Goal: Task Accomplishment & Management: Manage account settings

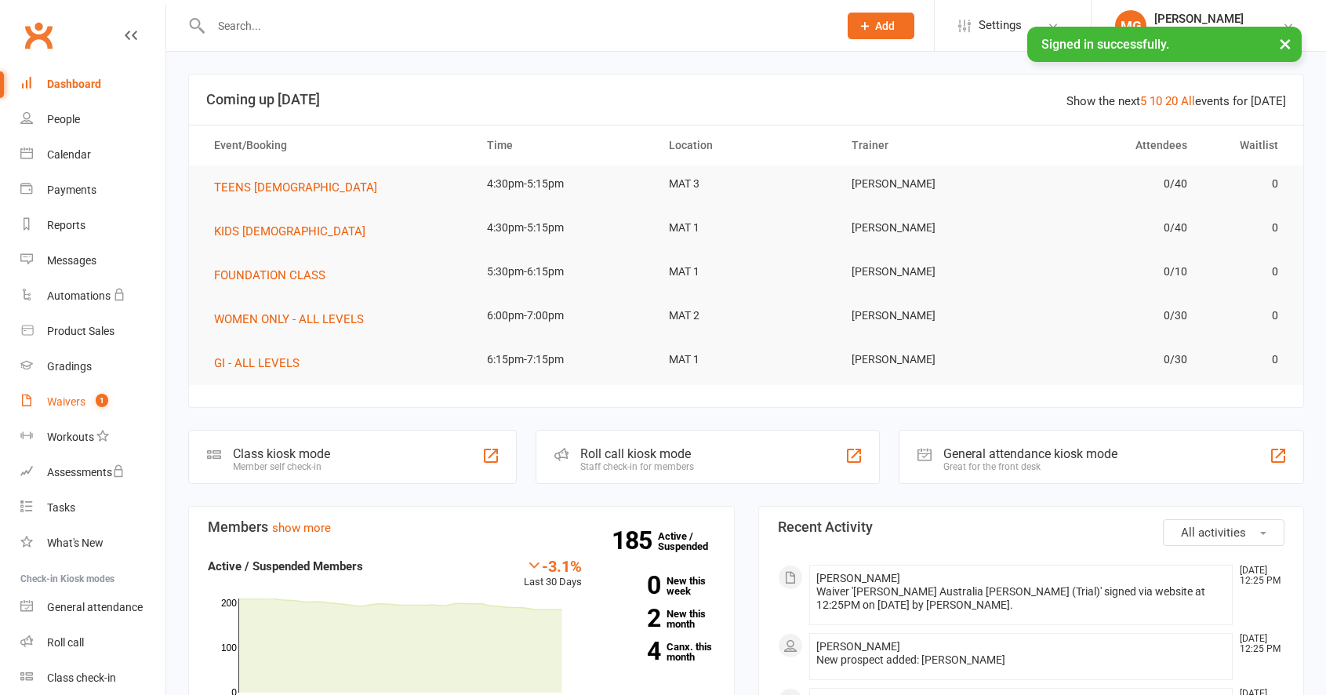
click at [109, 406] on link "Waivers 1" at bounding box center [92, 401] width 145 height 35
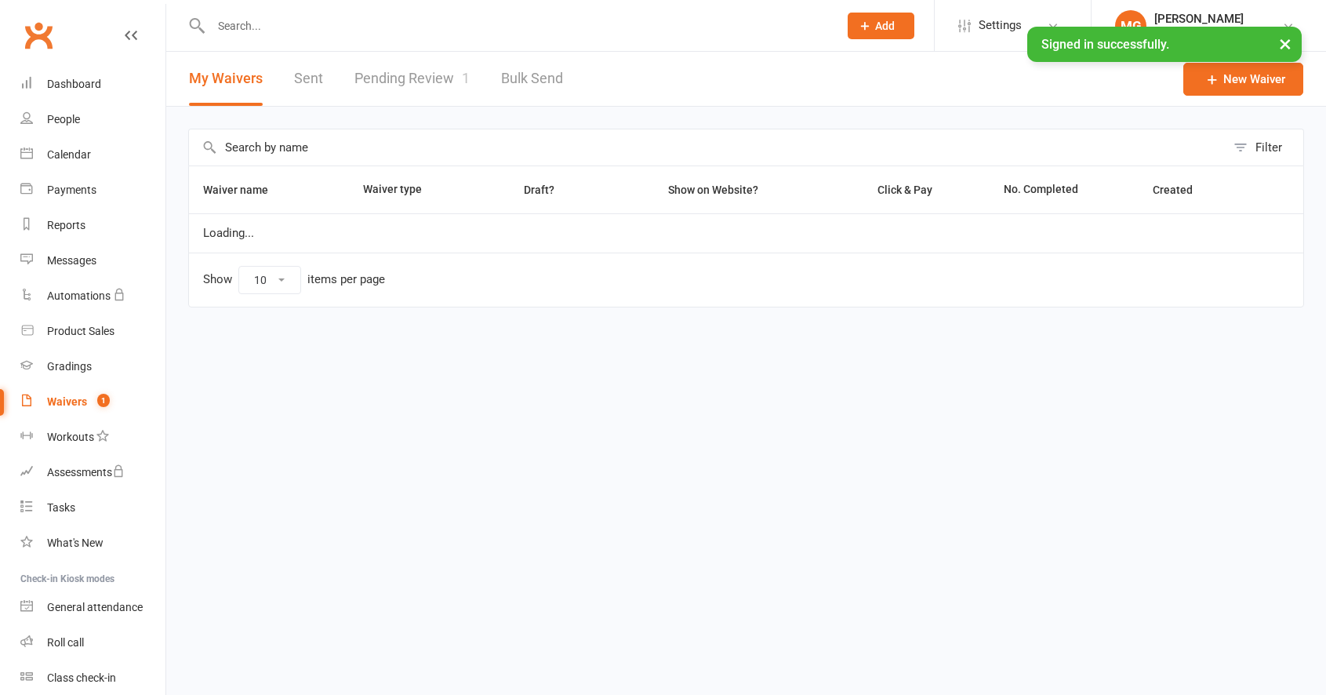
select select "100"
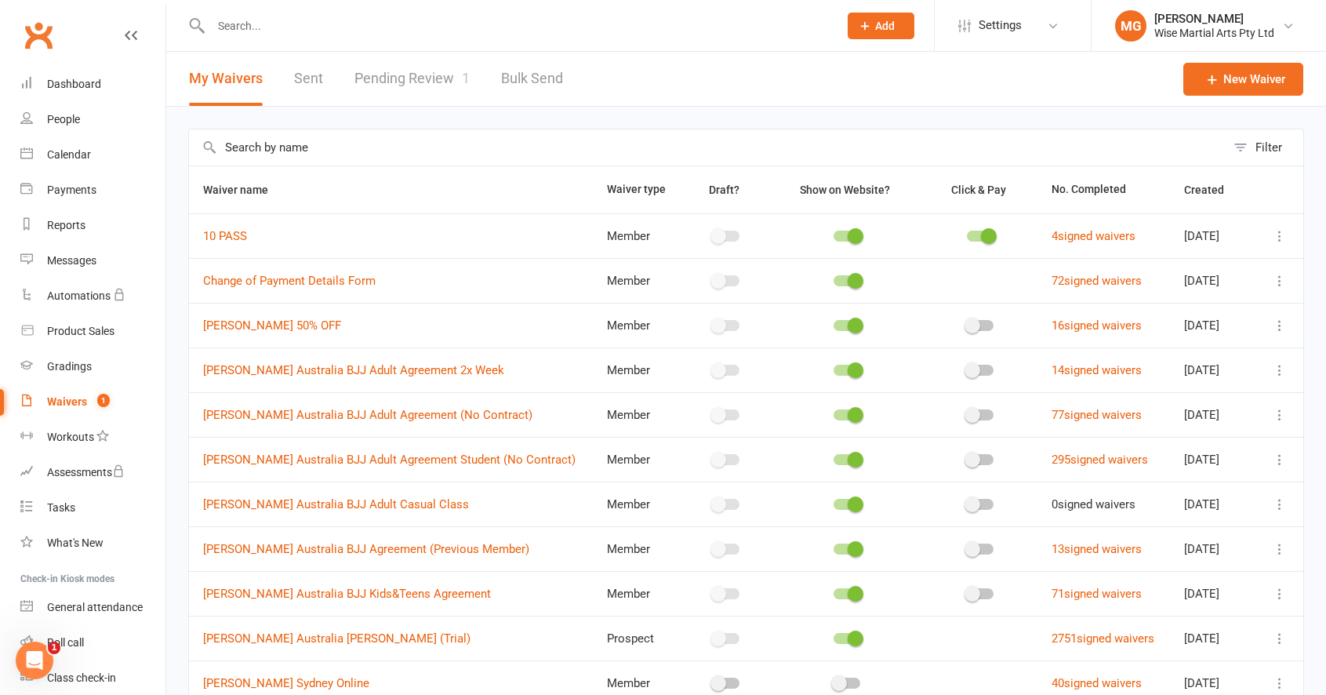
click at [421, 78] on link "Pending Review 1" at bounding box center [412, 79] width 115 height 54
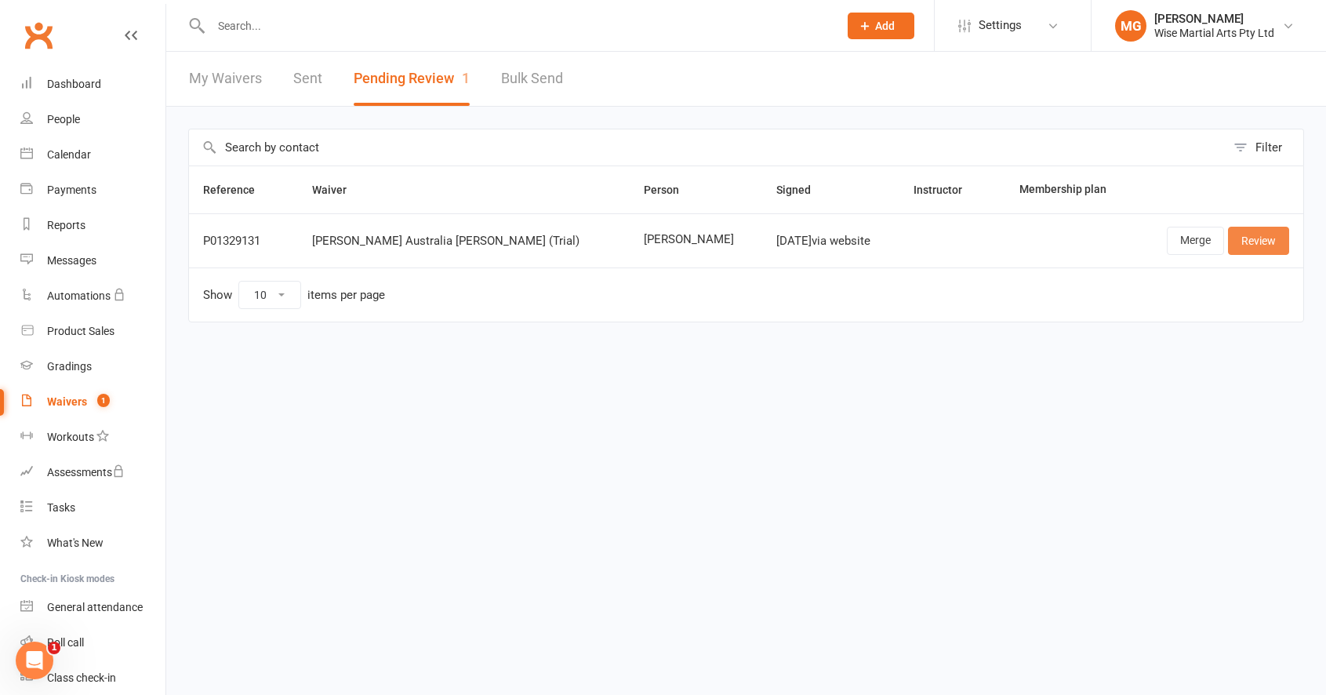
click at [1268, 234] on link "Review" at bounding box center [1258, 241] width 61 height 28
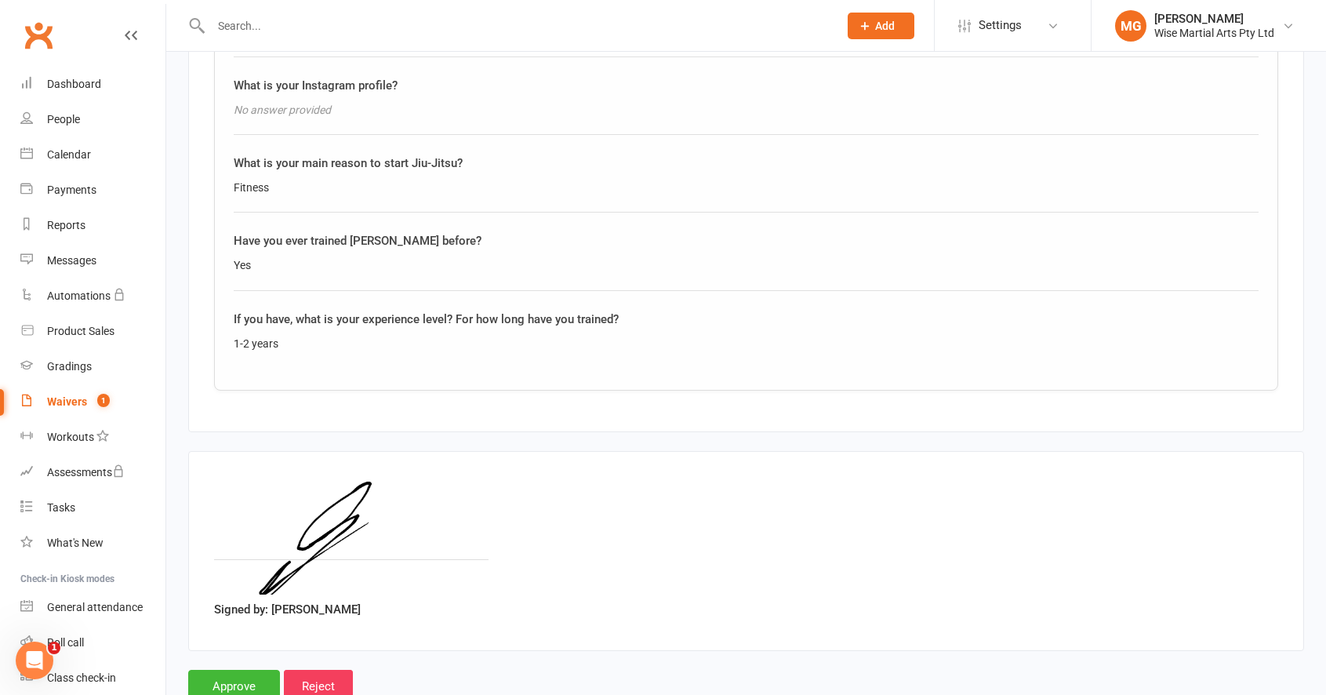
scroll to position [1678, 0]
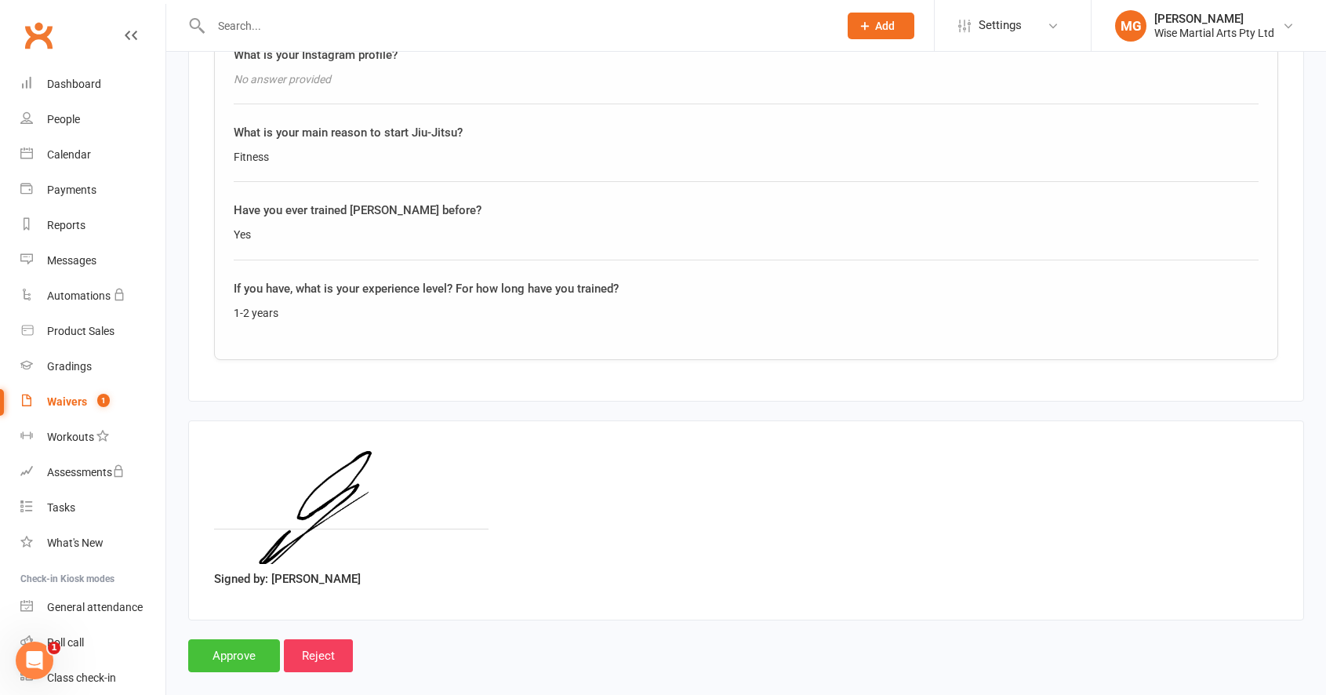
click at [254, 639] on input "Approve" at bounding box center [234, 655] width 92 height 33
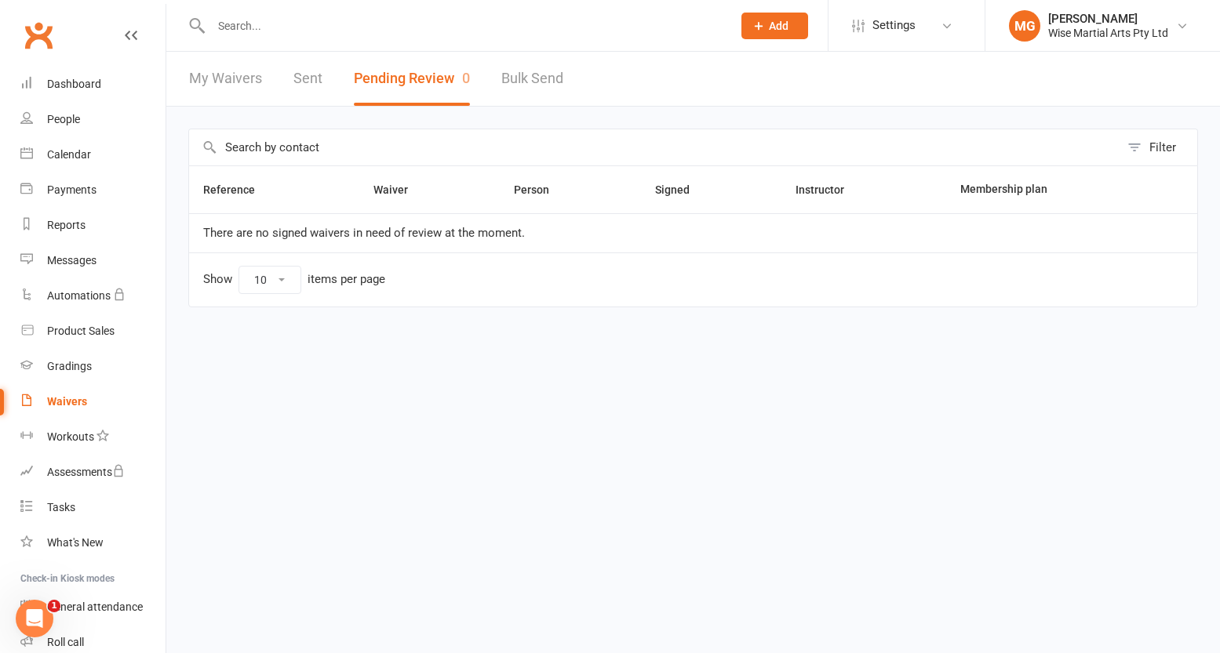
click at [311, 18] on input "text" at bounding box center [463, 26] width 515 height 22
paste input "0480207554"
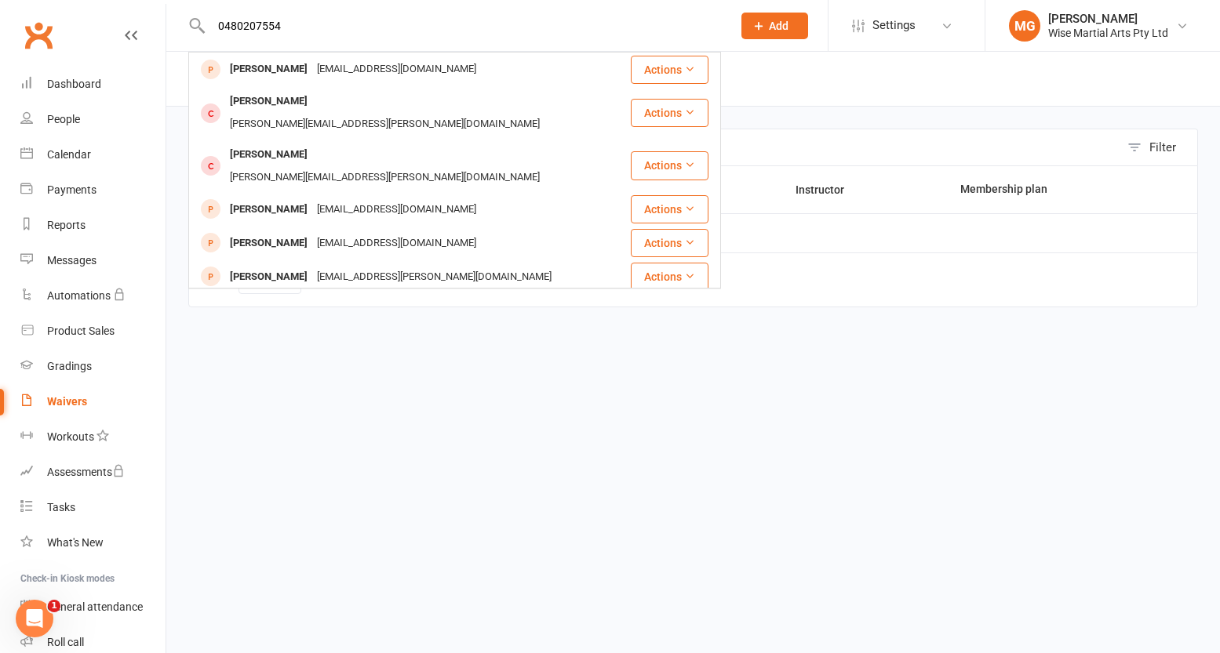
drag, startPoint x: 304, startPoint y: 35, endPoint x: 151, endPoint y: 35, distance: 152.2
click at [151, 4] on header "0480207554 [PERSON_NAME] [PERSON_NAME][EMAIL_ADDRESS][PERSON_NAME][DOMAIN_NAME]…" at bounding box center [610, 4] width 1220 height 0
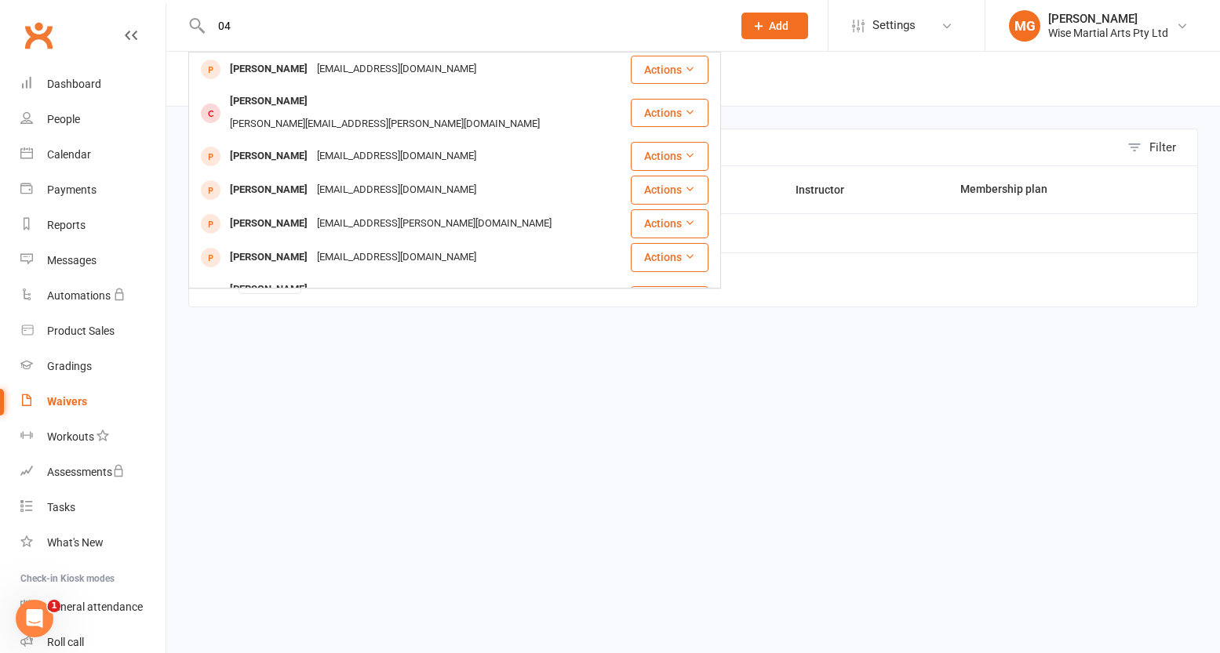
type input "0"
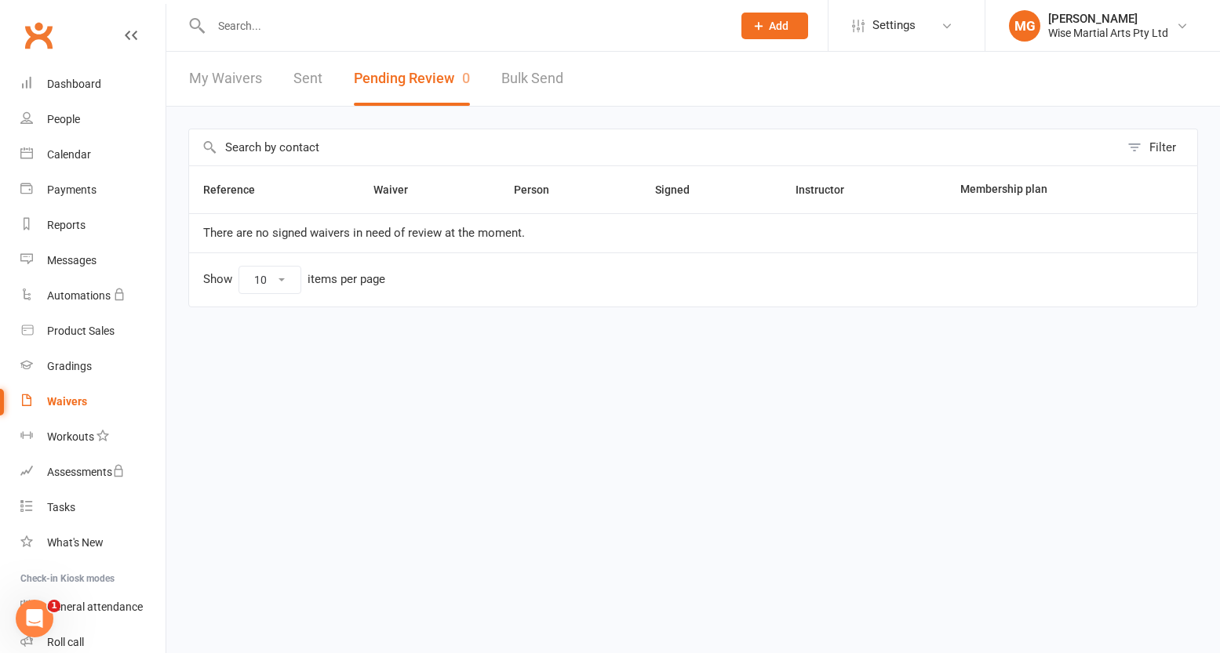
click at [378, 44] on div at bounding box center [454, 25] width 533 height 51
click at [375, 35] on input "text" at bounding box center [463, 26] width 515 height 22
paste input "0480207554"
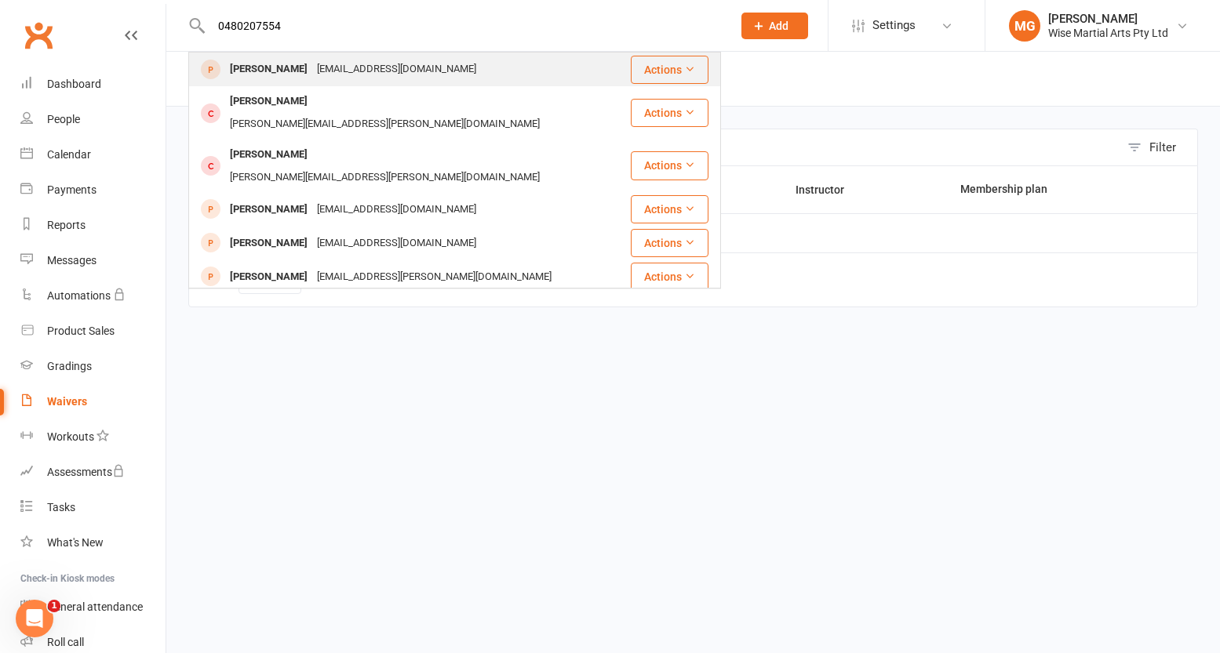
type input "0480207554"
click at [522, 63] on div "[PERSON_NAME] [PERSON_NAME][EMAIL_ADDRESS][PERSON_NAME][DOMAIN_NAME]" at bounding box center [409, 69] width 439 height 32
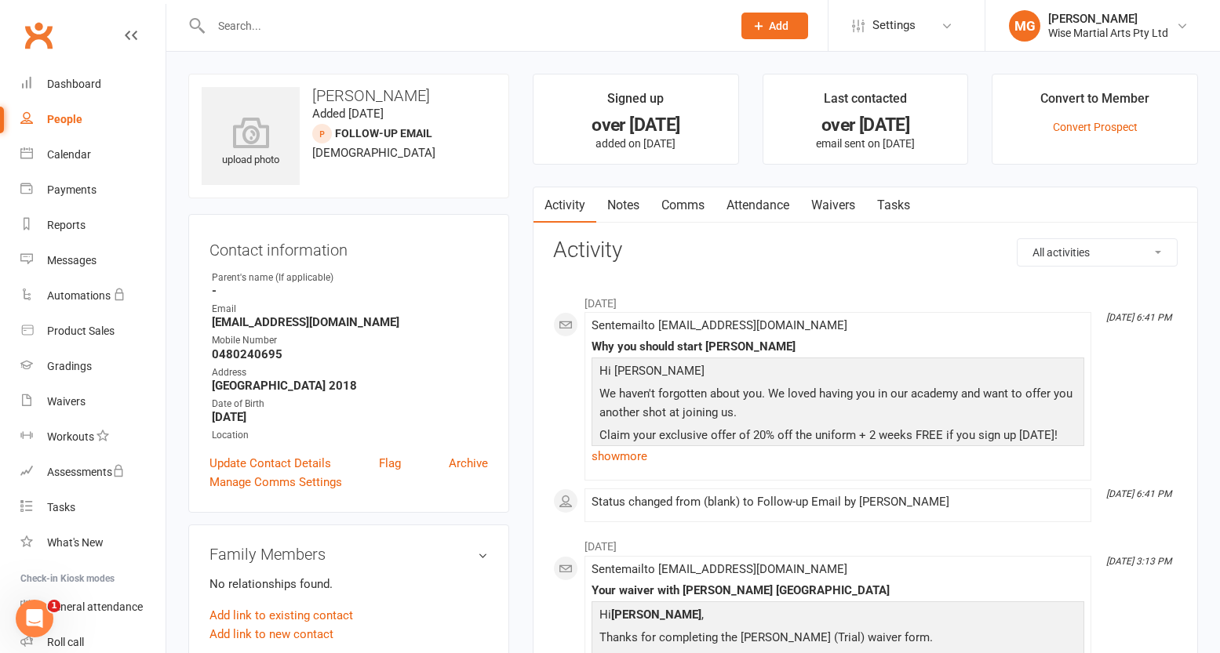
click at [323, 20] on input "text" at bounding box center [463, 26] width 515 height 22
paste input "[EMAIL_ADDRESS][DOMAIN_NAME]"
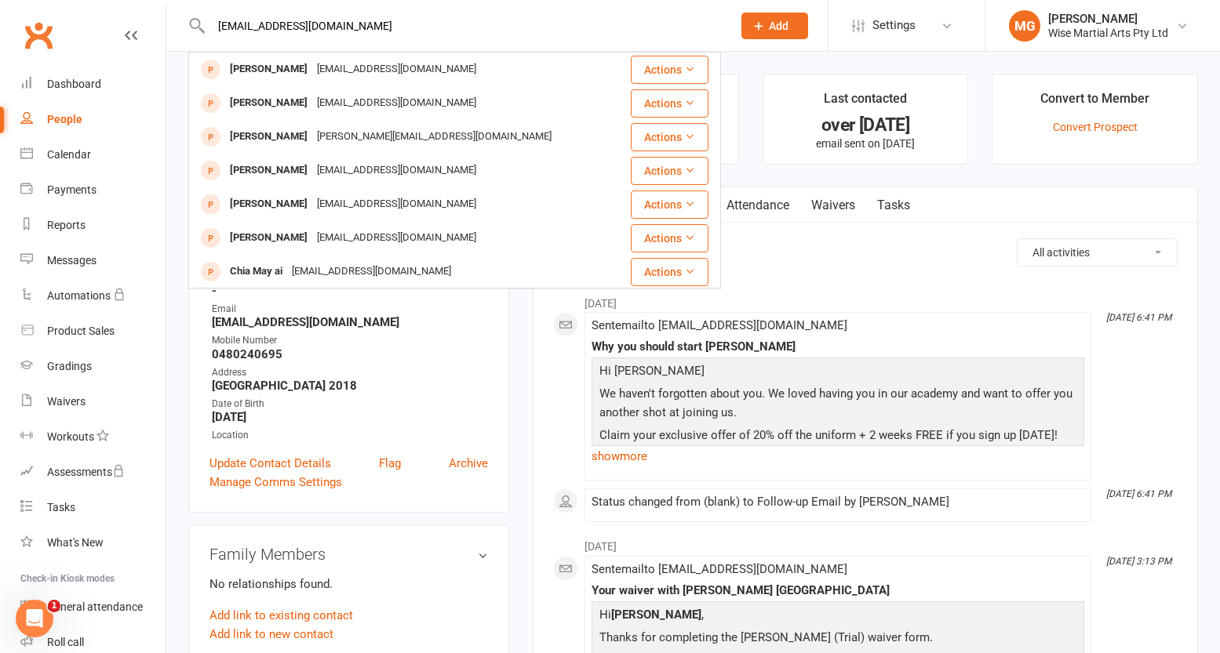
drag, startPoint x: 286, startPoint y: 26, endPoint x: 206, endPoint y: 27, distance: 80.0
click at [206, 27] on div "[EMAIL_ADDRESS][DOMAIN_NAME] [PERSON_NAME] [PERSON_NAME][EMAIL_ADDRESS][DOMAIN_…" at bounding box center [454, 25] width 533 height 51
paste input "0480207554"
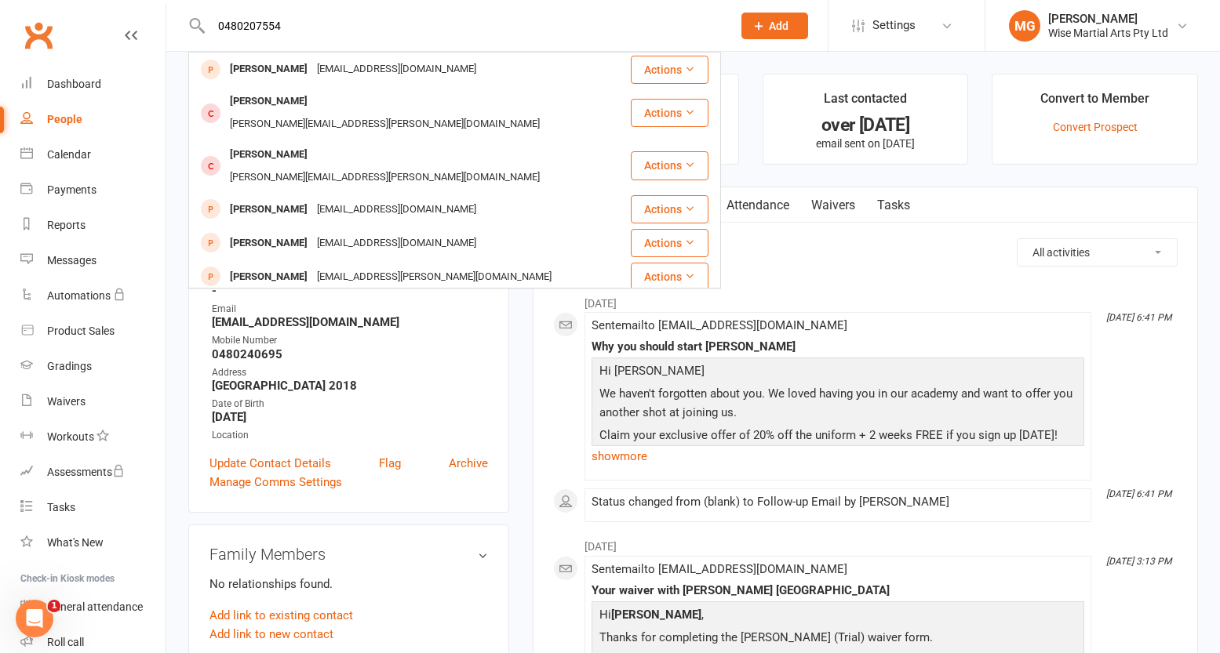
drag, startPoint x: 279, startPoint y: 28, endPoint x: 103, endPoint y: 34, distance: 176.6
click at [103, 4] on header "0480207554 [PERSON_NAME] [PERSON_NAME][EMAIL_ADDRESS][PERSON_NAME][DOMAIN_NAME]…" at bounding box center [610, 4] width 1220 height 0
drag, startPoint x: 167, startPoint y: 54, endPoint x: 158, endPoint y: 53, distance: 8.7
click at [158, 4] on header "0480207554 [PERSON_NAME] [PERSON_NAME][EMAIL_ADDRESS][PERSON_NAME][DOMAIN_NAME]…" at bounding box center [610, 4] width 1220 height 0
drag, startPoint x: 255, startPoint y: 35, endPoint x: 135, endPoint y: 41, distance: 120.1
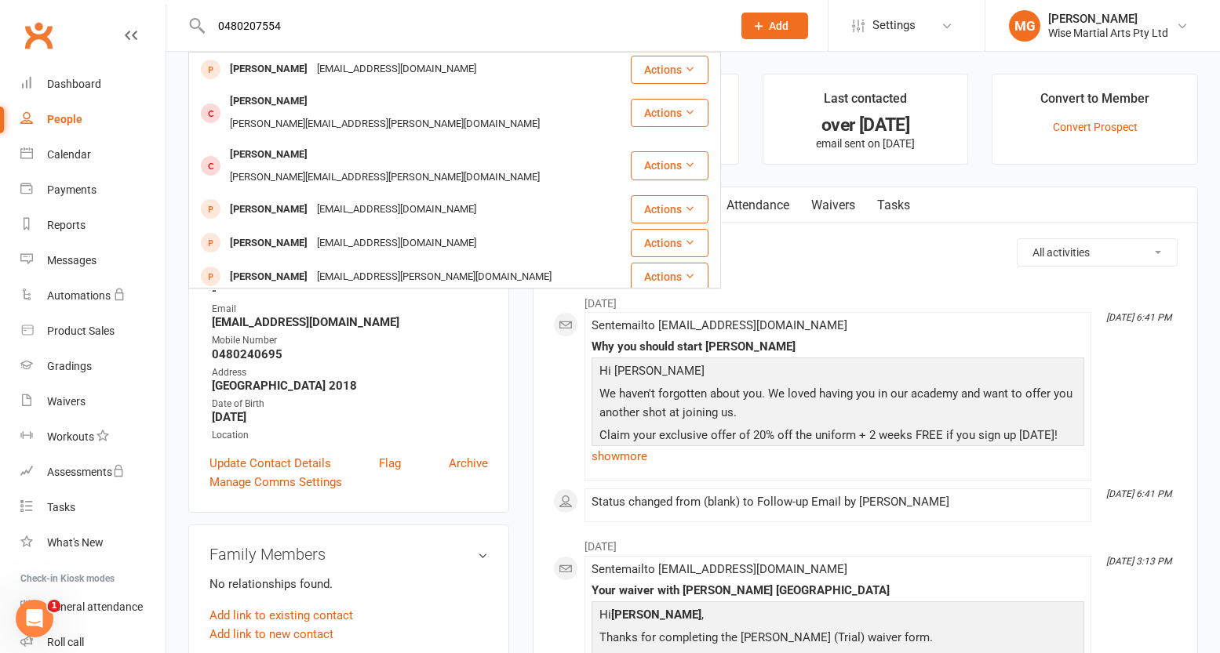
click at [135, 4] on header "0480207554 [PERSON_NAME] [PERSON_NAME][EMAIL_ADDRESS][PERSON_NAME][DOMAIN_NAME]…" at bounding box center [610, 4] width 1220 height 0
drag, startPoint x: 283, startPoint y: 31, endPoint x: 172, endPoint y: 31, distance: 111.4
click at [172, 31] on react-component "0480207554 [PERSON_NAME] [PERSON_NAME][EMAIL_ADDRESS][PERSON_NAME][DOMAIN_NAME]…" at bounding box center [360, 25] width 721 height 51
paste input "[PERSON_NAME]"
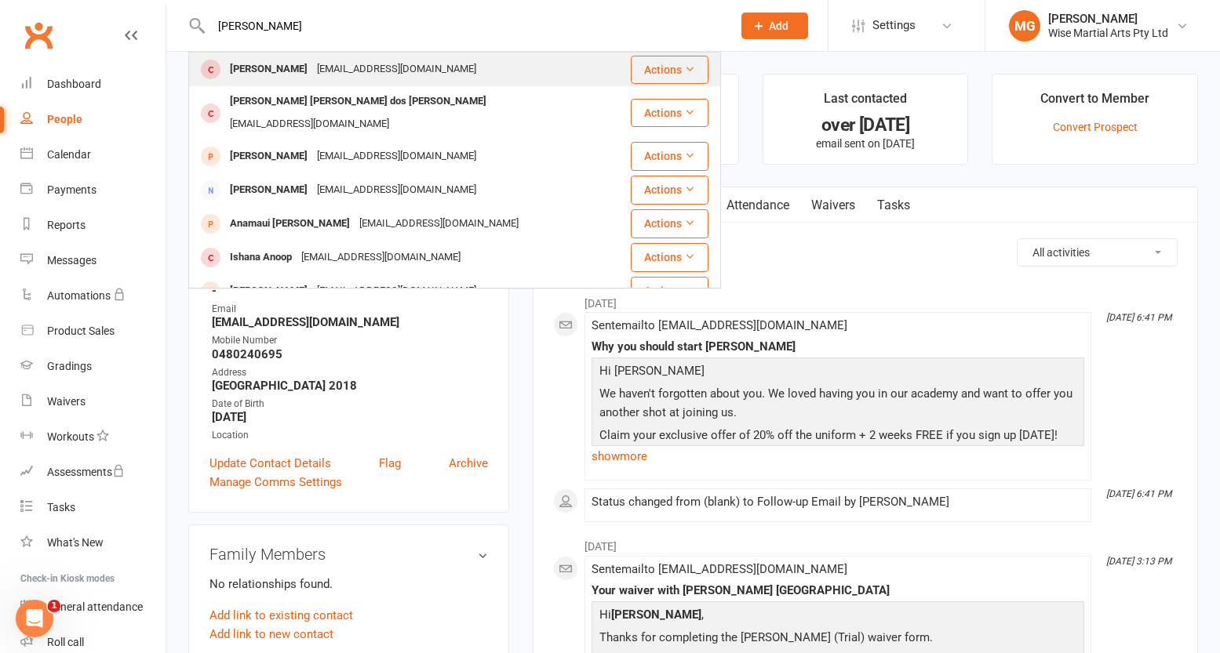
type input "[PERSON_NAME]"
click at [279, 70] on div "[PERSON_NAME]" at bounding box center [268, 69] width 87 height 23
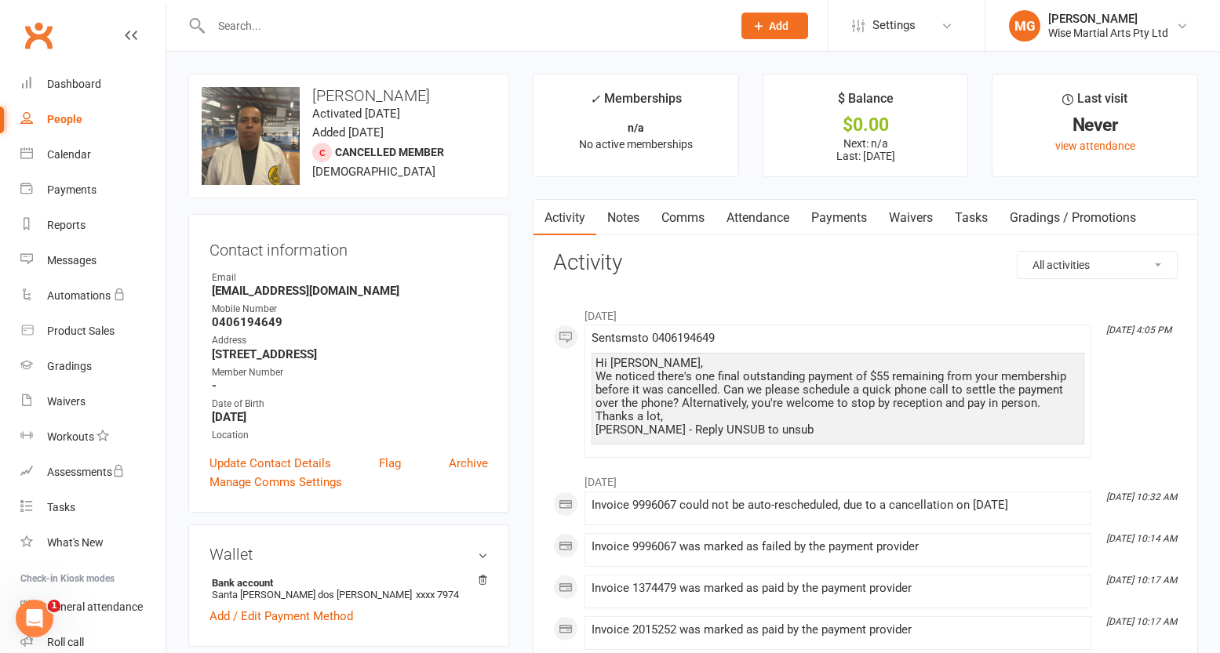
click at [845, 231] on link "Payments" at bounding box center [839, 218] width 78 height 36
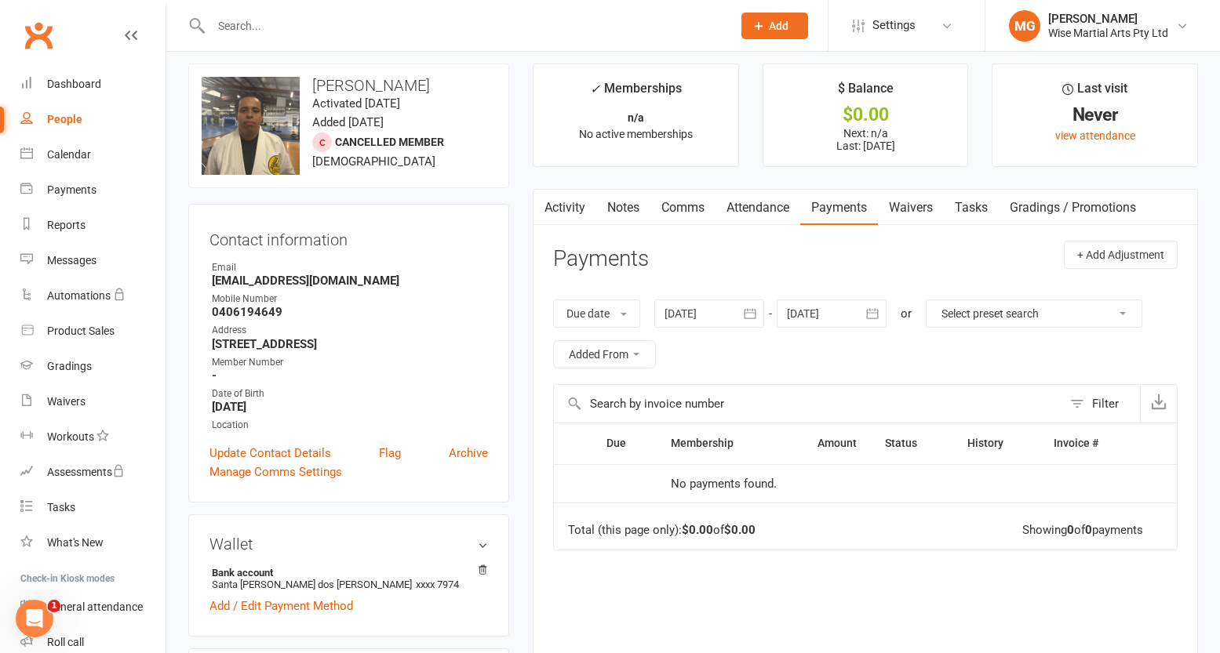
scroll to position [13, 0]
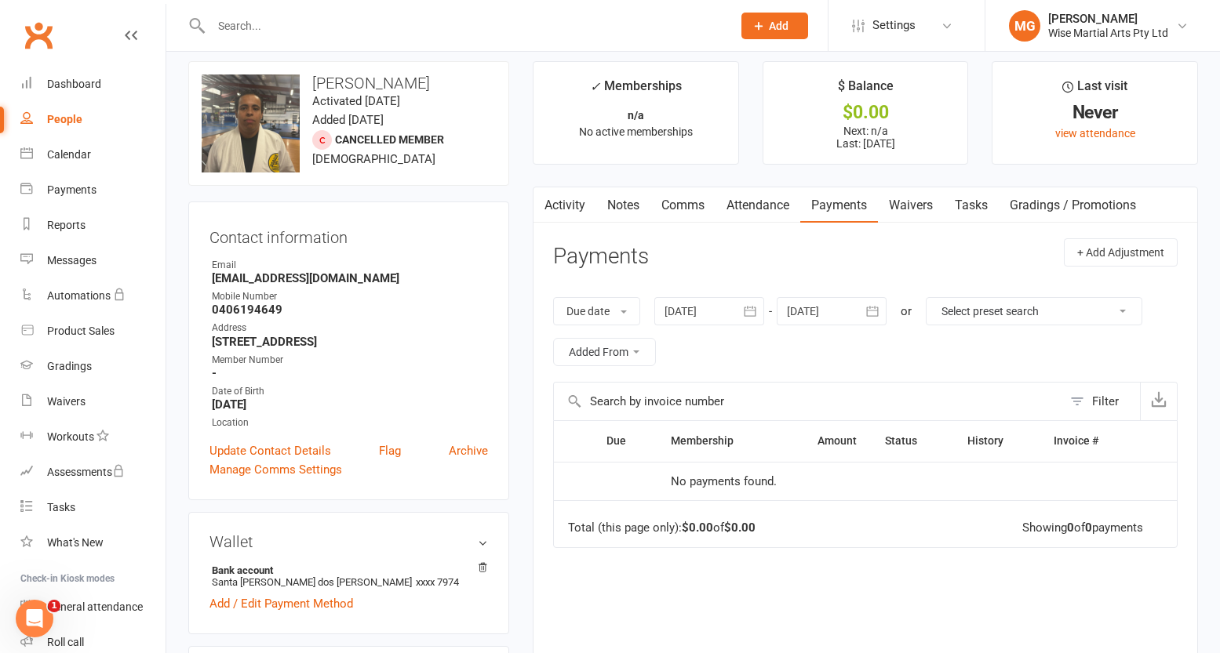
click at [249, 24] on input "text" at bounding box center [463, 26] width 515 height 22
paste input "[PERSON_NAME]"
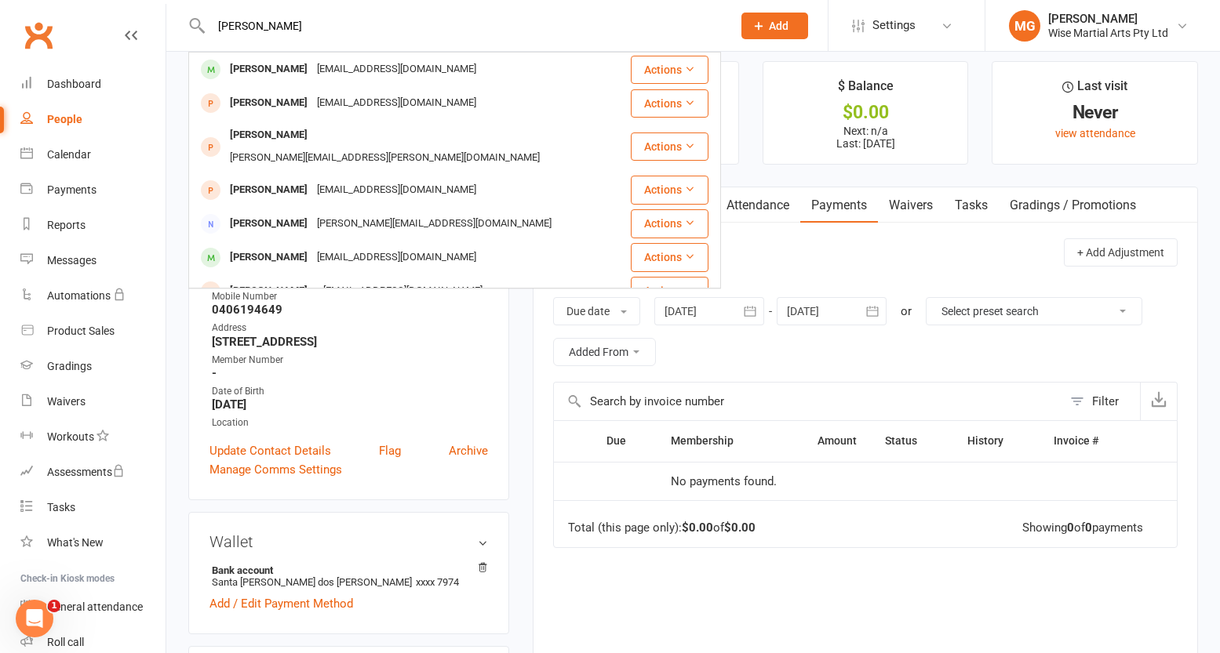
type input "[PERSON_NAME]"
click at [260, 75] on div "[PERSON_NAME]" at bounding box center [268, 69] width 87 height 23
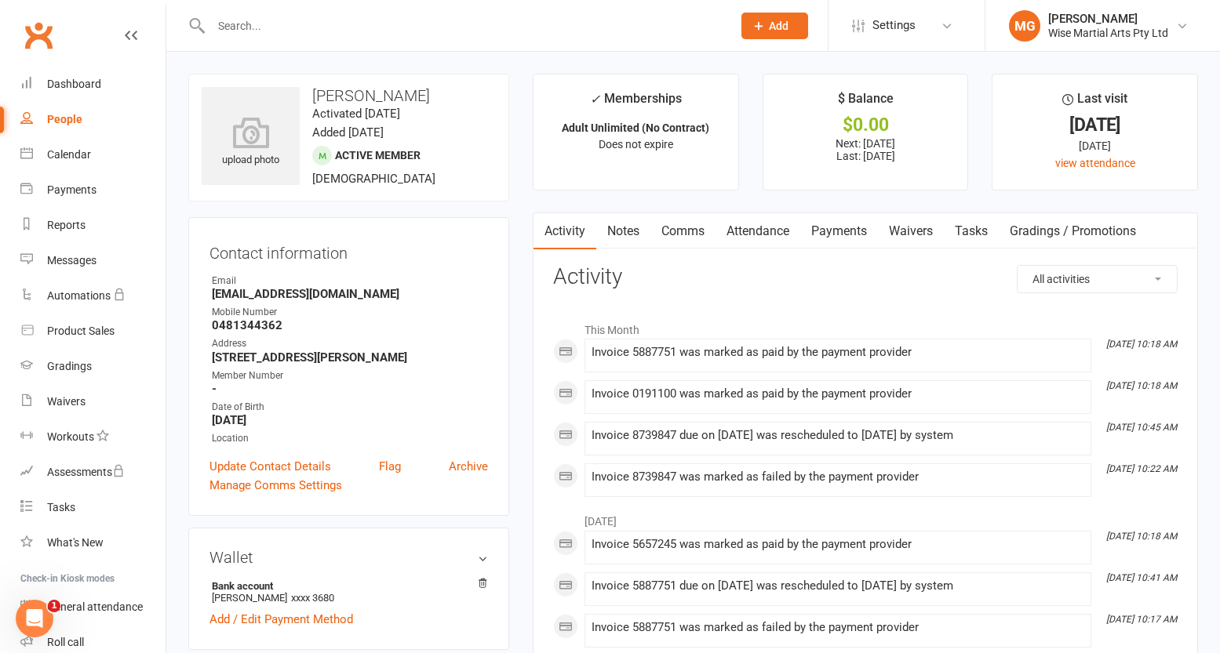
click at [825, 232] on link "Payments" at bounding box center [839, 231] width 78 height 36
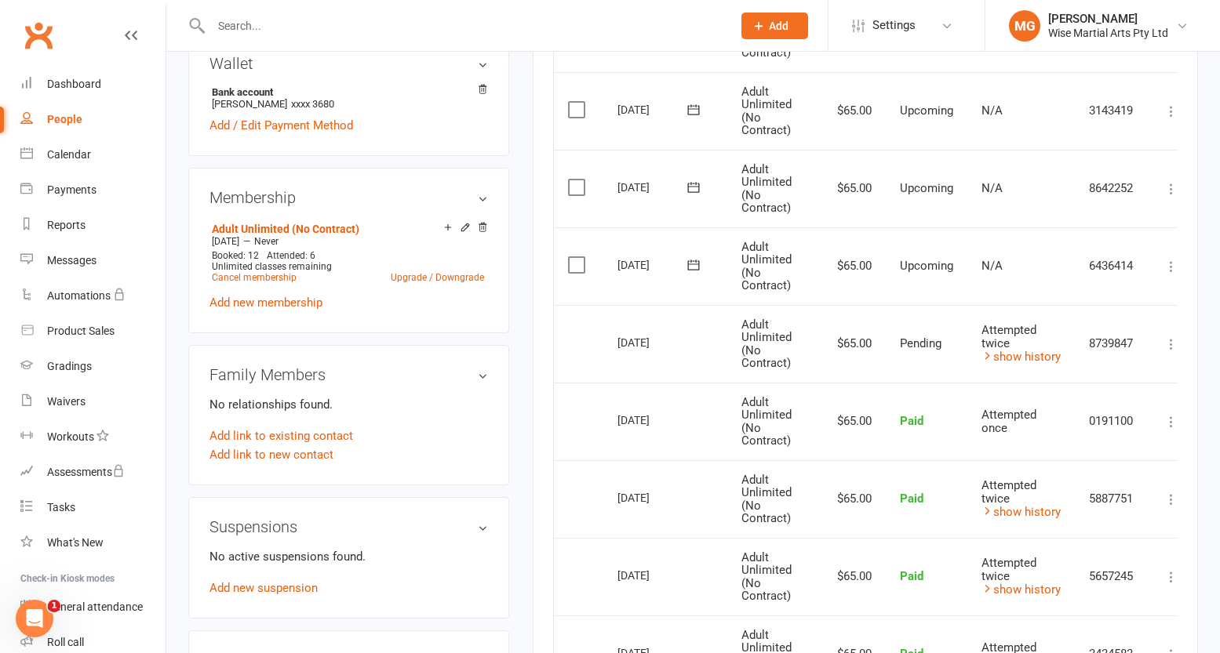
scroll to position [491, 0]
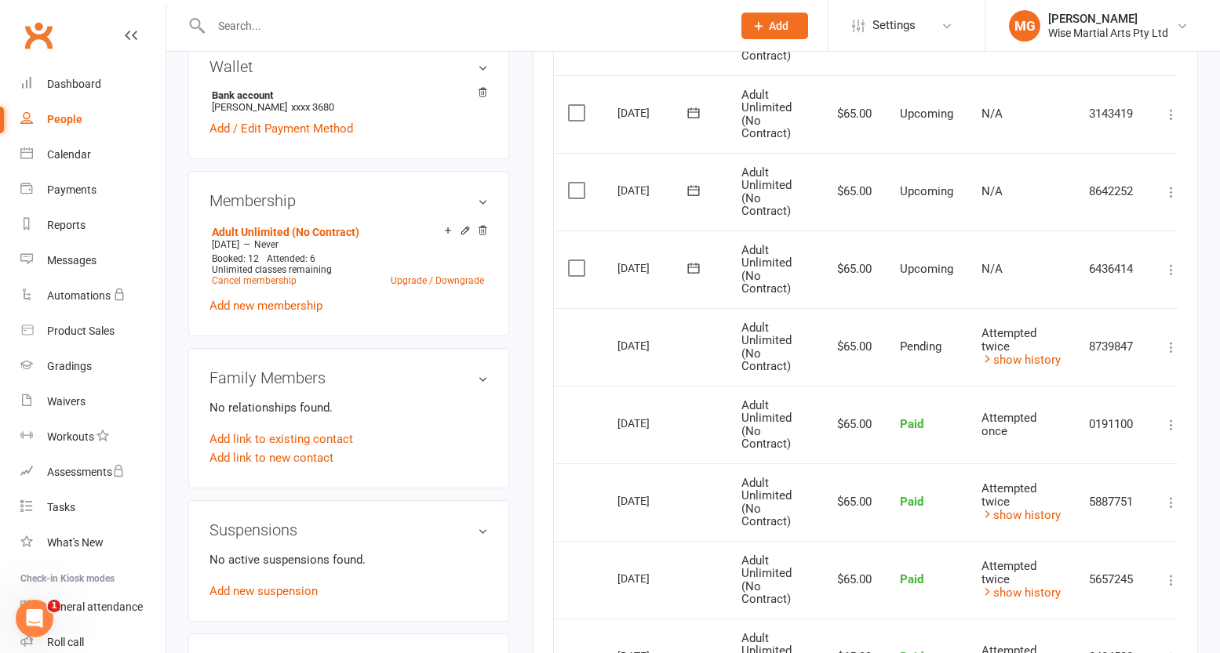
click at [297, 24] on input "text" at bounding box center [463, 26] width 515 height 22
paste input "[PERSON_NAME]"
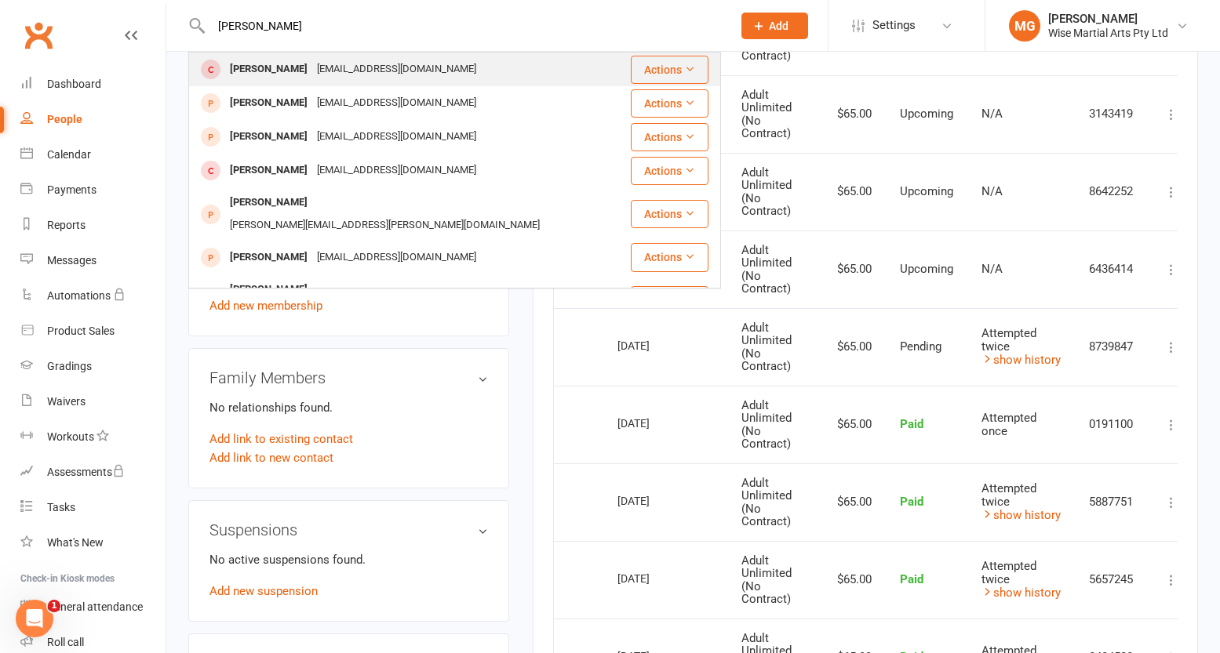
type input "[PERSON_NAME]"
click at [289, 77] on div "[PERSON_NAME]" at bounding box center [268, 69] width 87 height 23
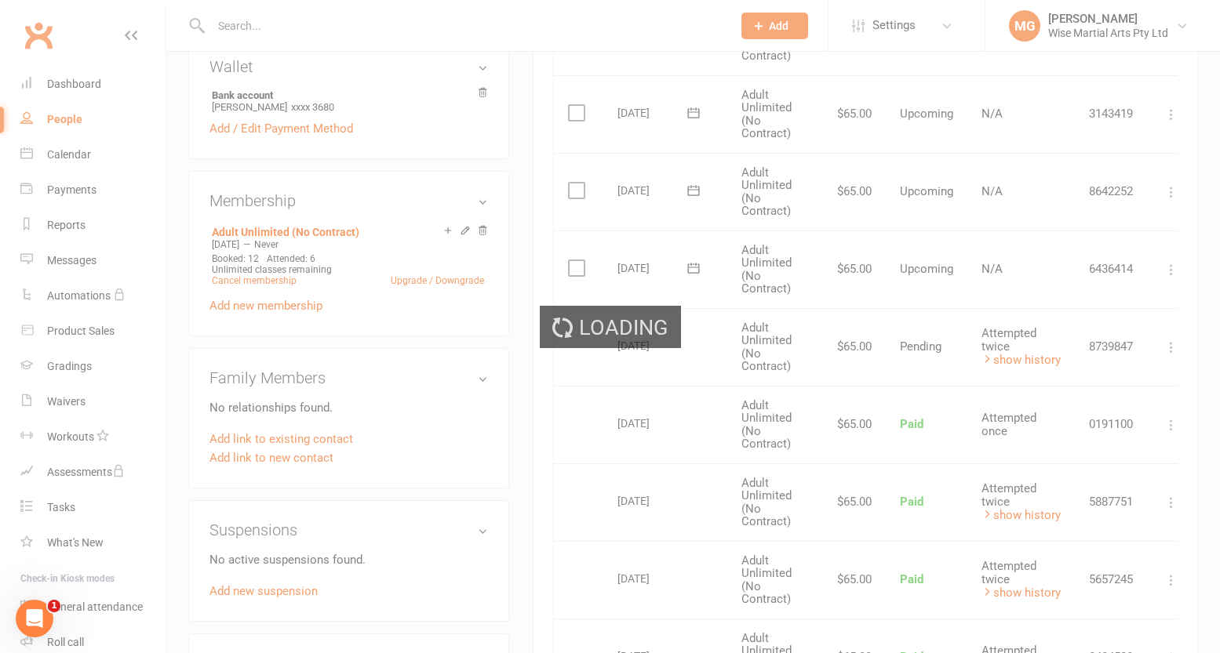
scroll to position [492, 0]
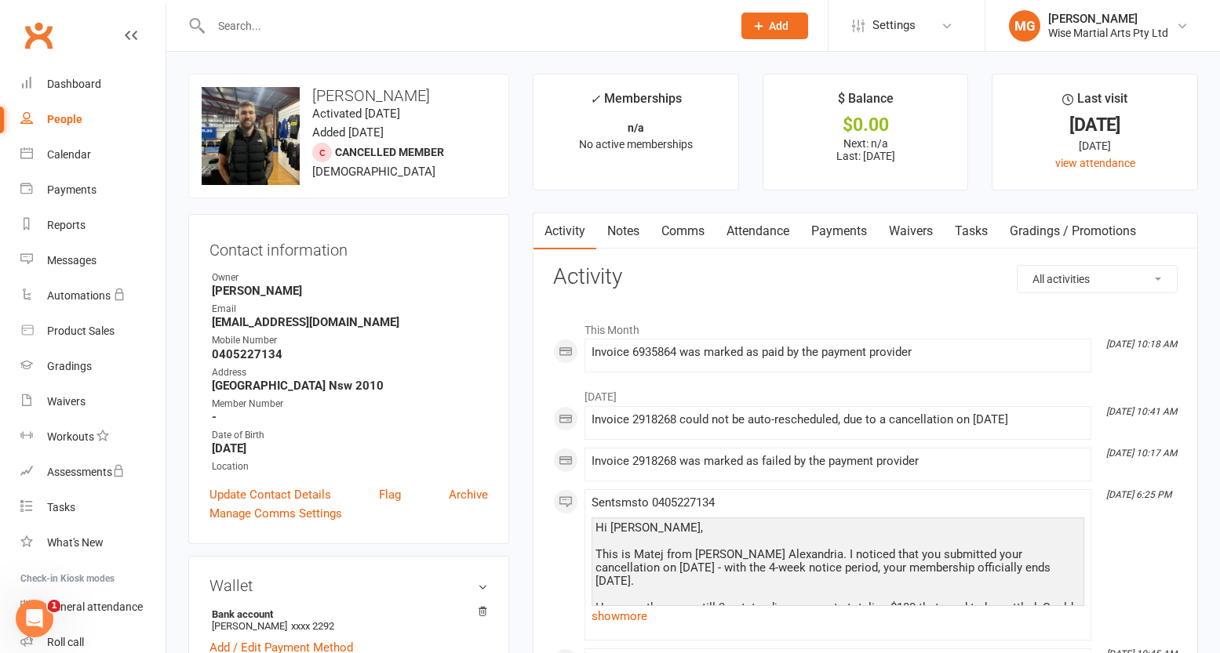
click at [863, 229] on link "Payments" at bounding box center [839, 231] width 78 height 36
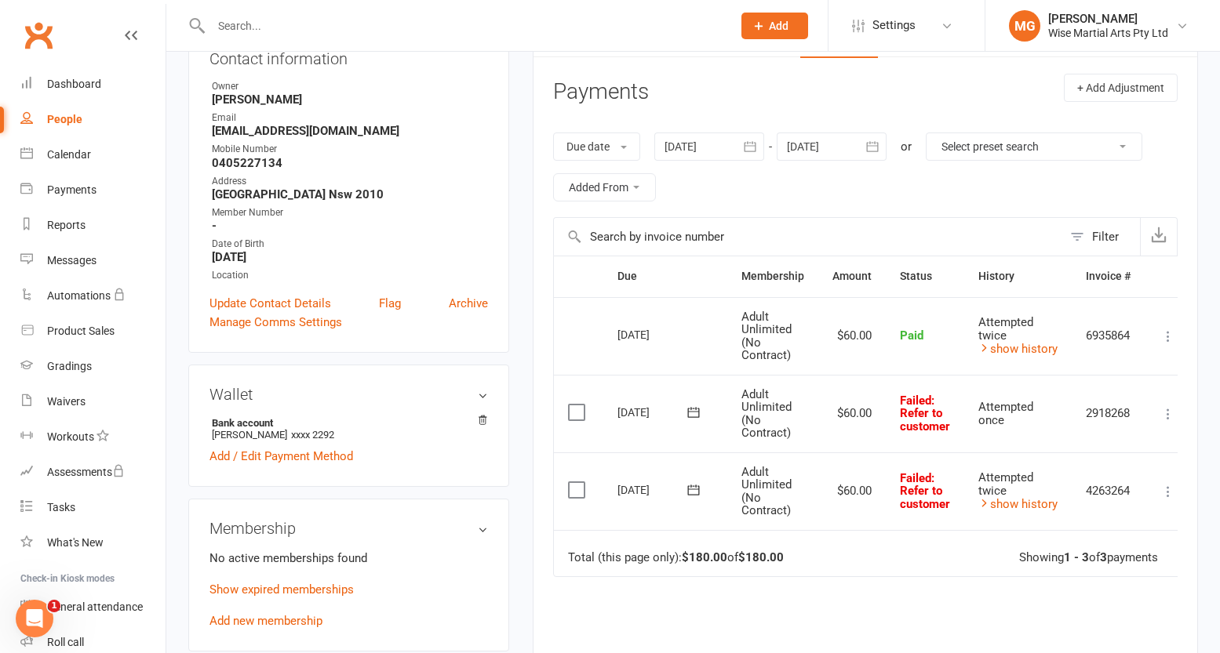
scroll to position [198, 0]
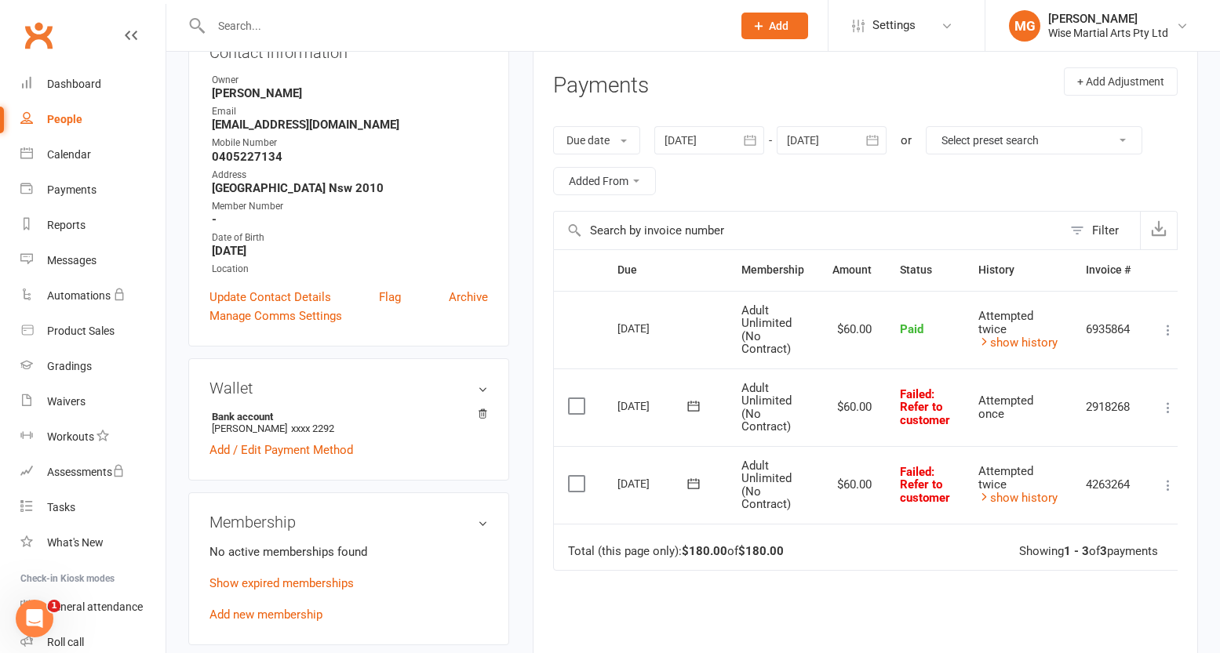
click at [346, 26] on input "text" at bounding box center [463, 26] width 515 height 22
paste input "[PERSON_NAME]"
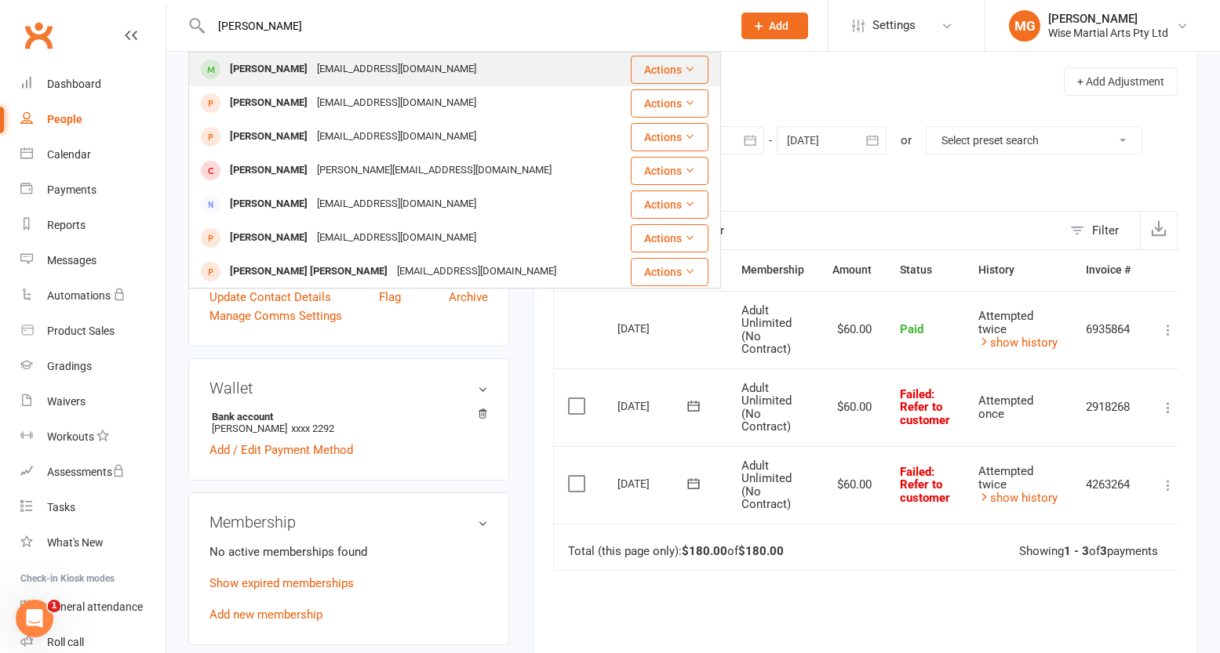
type input "[PERSON_NAME]"
click at [312, 68] on div "[EMAIL_ADDRESS][DOMAIN_NAME]" at bounding box center [396, 69] width 169 height 23
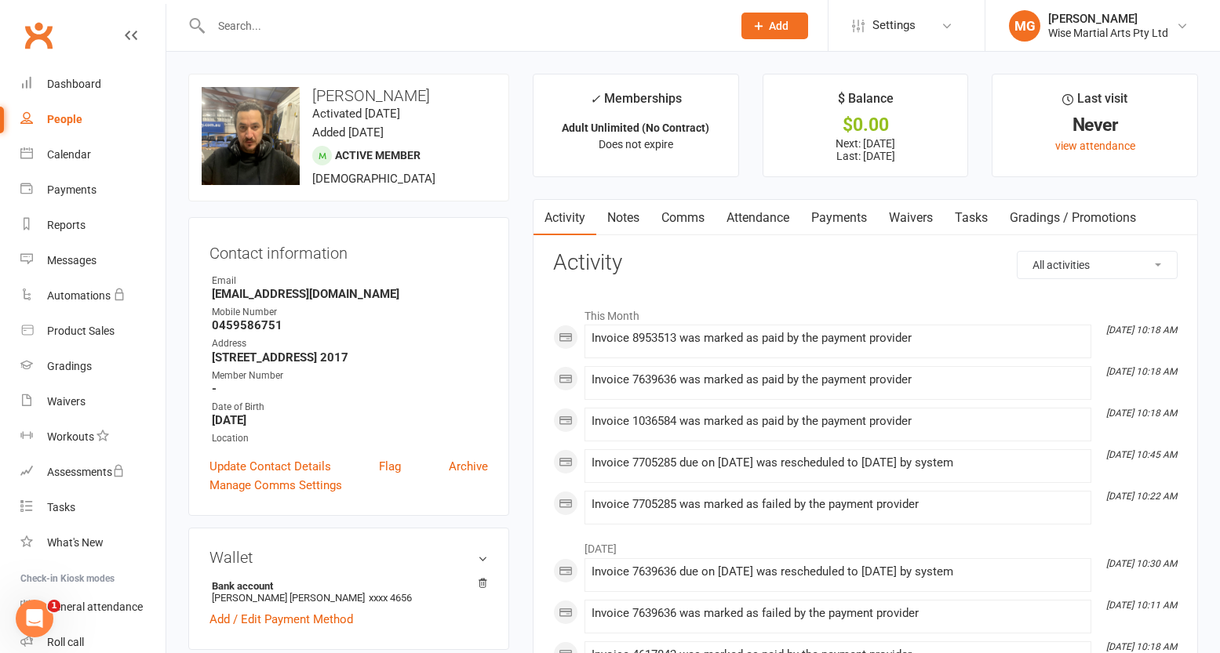
click at [838, 215] on link "Payments" at bounding box center [839, 218] width 78 height 36
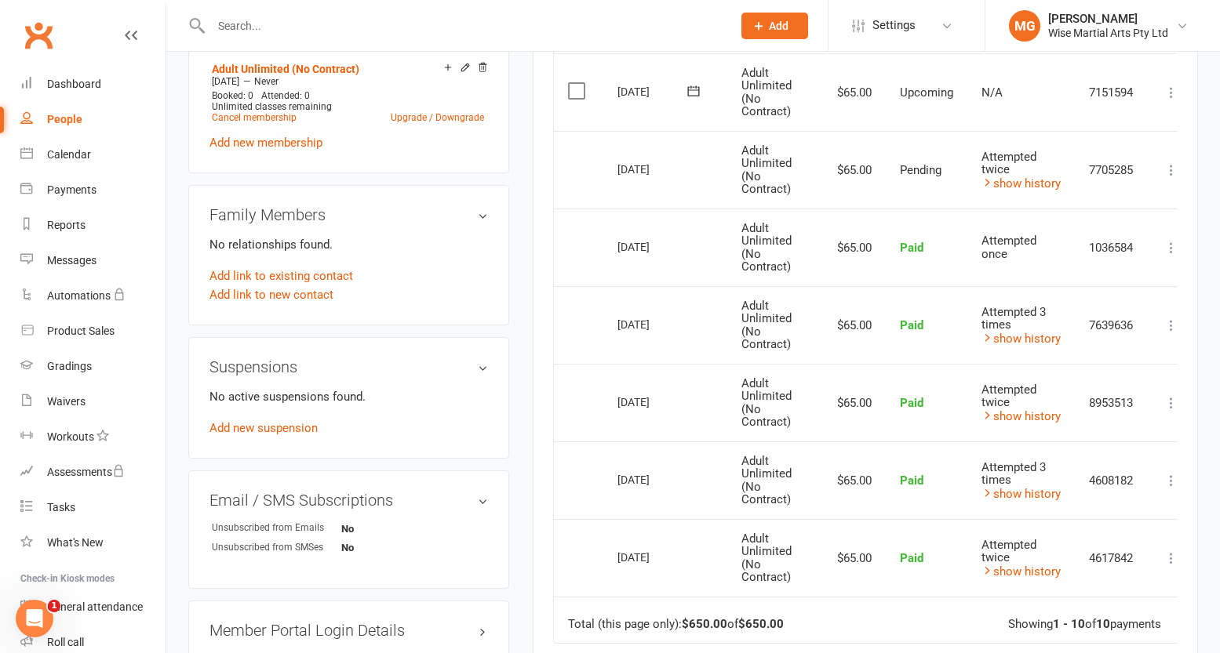
scroll to position [653, 0]
click at [275, 20] on input "text" at bounding box center [463, 26] width 515 height 22
paste input "[PERSON_NAME]"
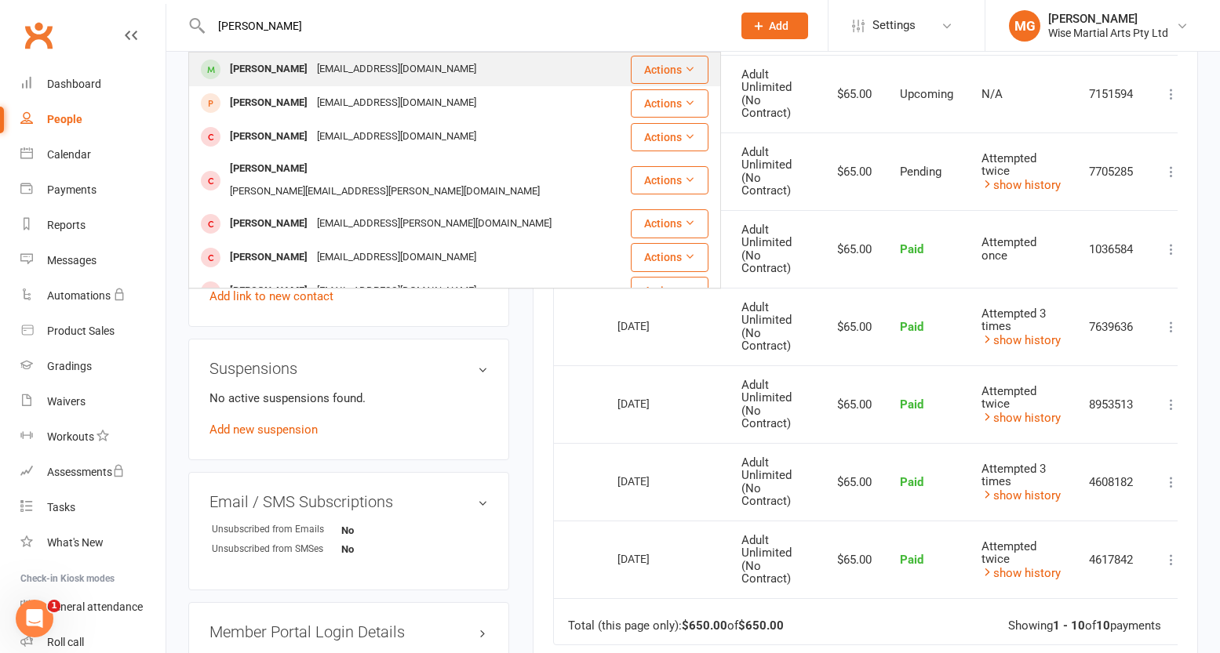
type input "[PERSON_NAME]"
click at [267, 74] on div "[PERSON_NAME]" at bounding box center [268, 69] width 87 height 23
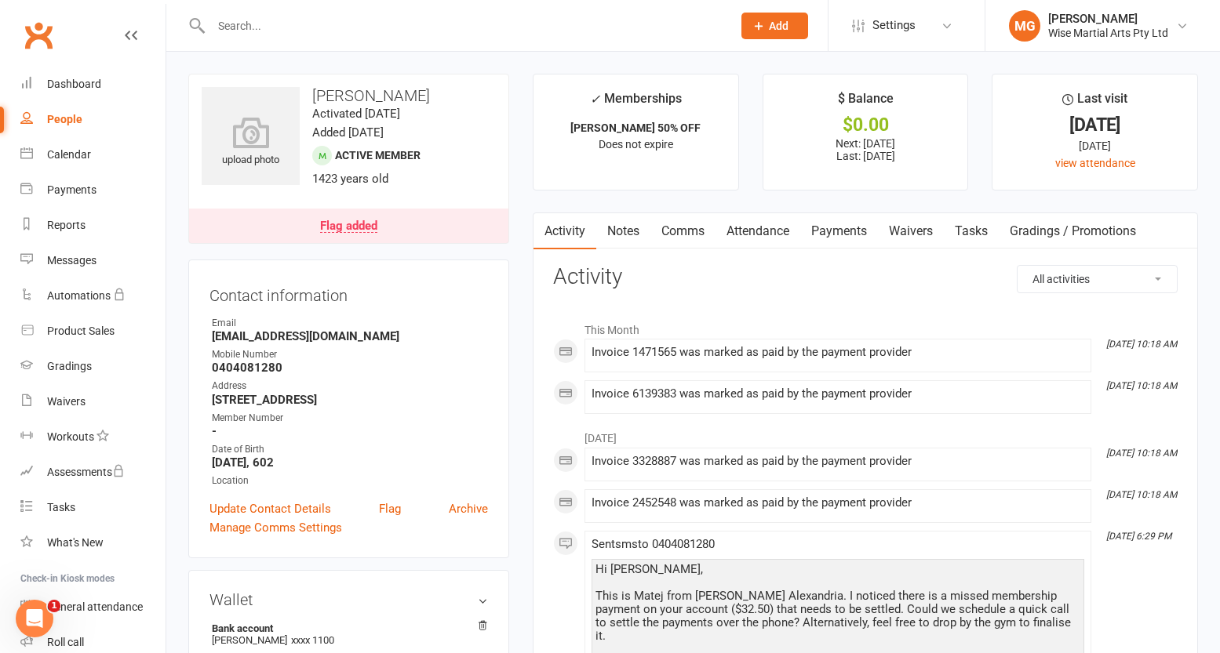
click at [845, 235] on link "Payments" at bounding box center [839, 231] width 78 height 36
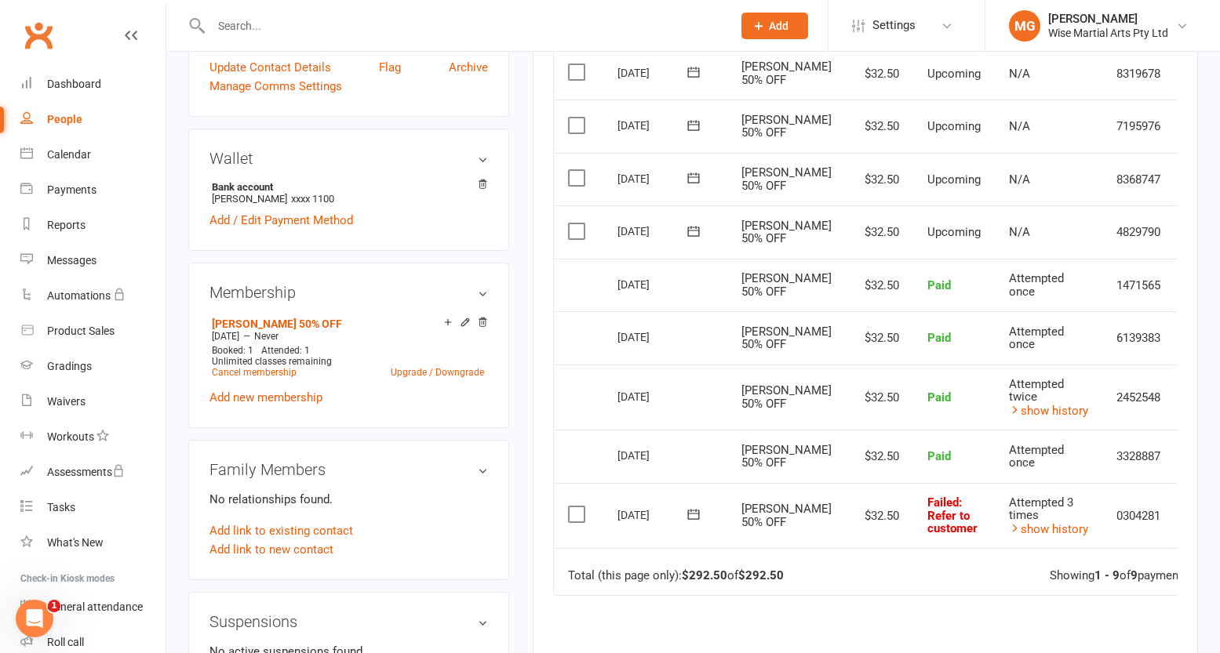
scroll to position [474, 0]
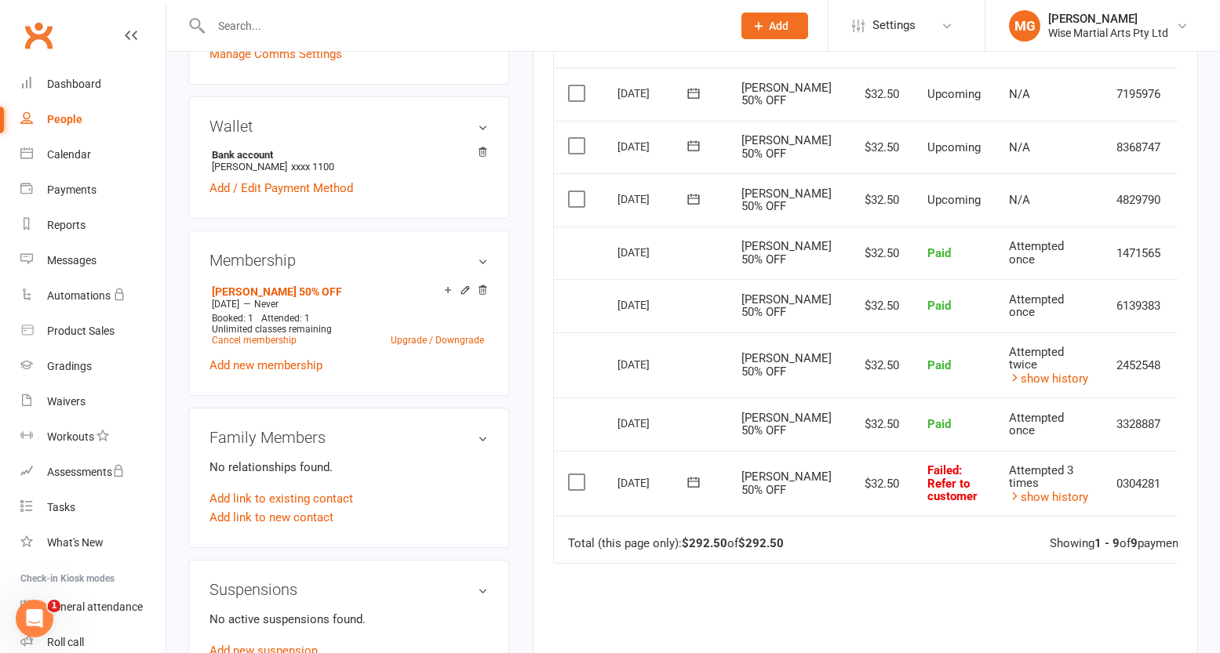
click at [388, 36] on div at bounding box center [454, 25] width 533 height 51
click at [391, 31] on input "text" at bounding box center [463, 26] width 515 height 22
paste input "[PERSON_NAME]"
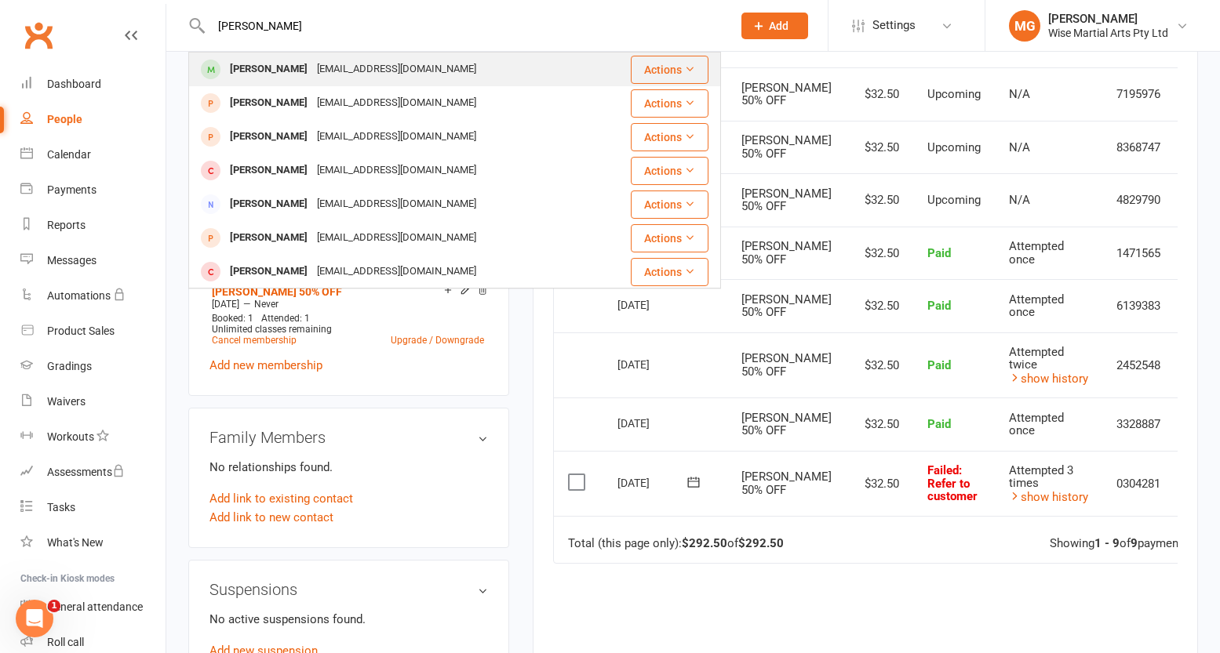
type input "[PERSON_NAME]"
click at [321, 78] on div "[EMAIL_ADDRESS][DOMAIN_NAME]" at bounding box center [396, 69] width 169 height 23
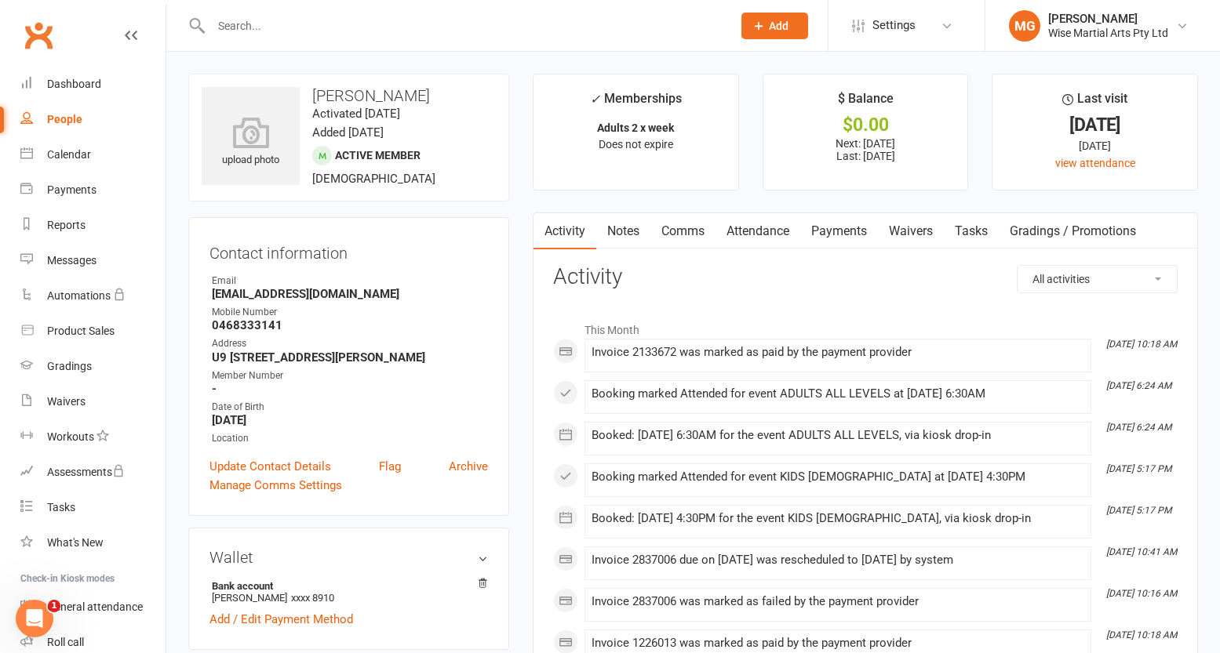
click at [831, 230] on link "Payments" at bounding box center [839, 231] width 78 height 36
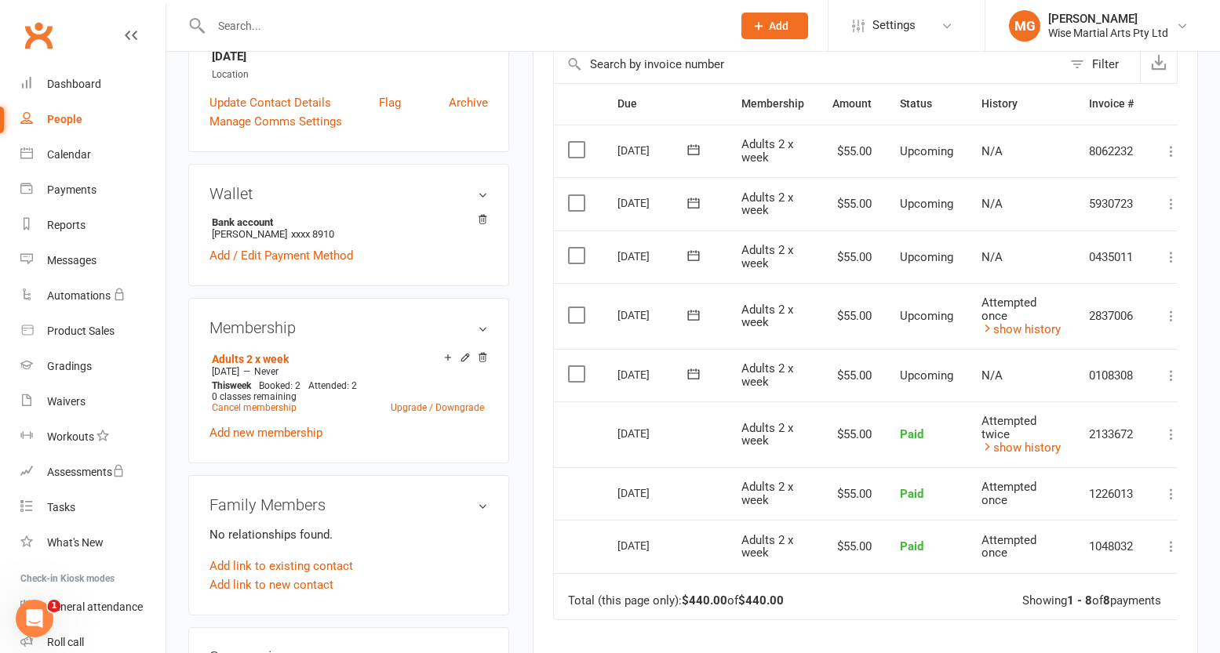
scroll to position [367, 0]
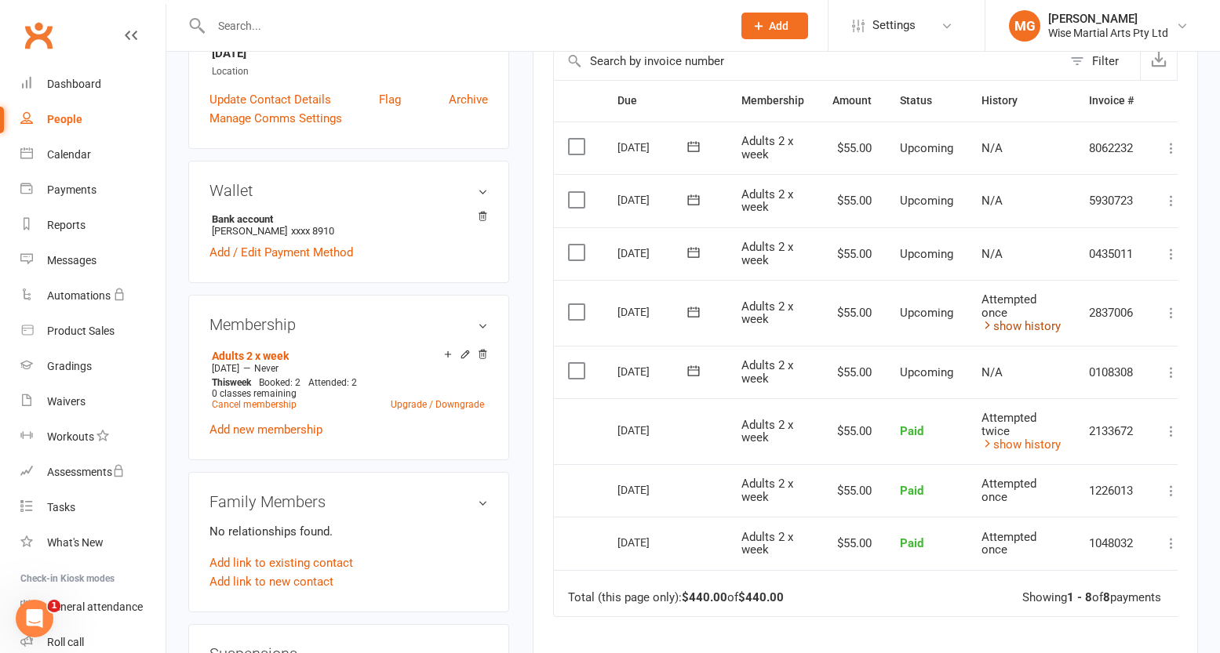
click at [1024, 323] on link "show history" at bounding box center [1020, 326] width 79 height 14
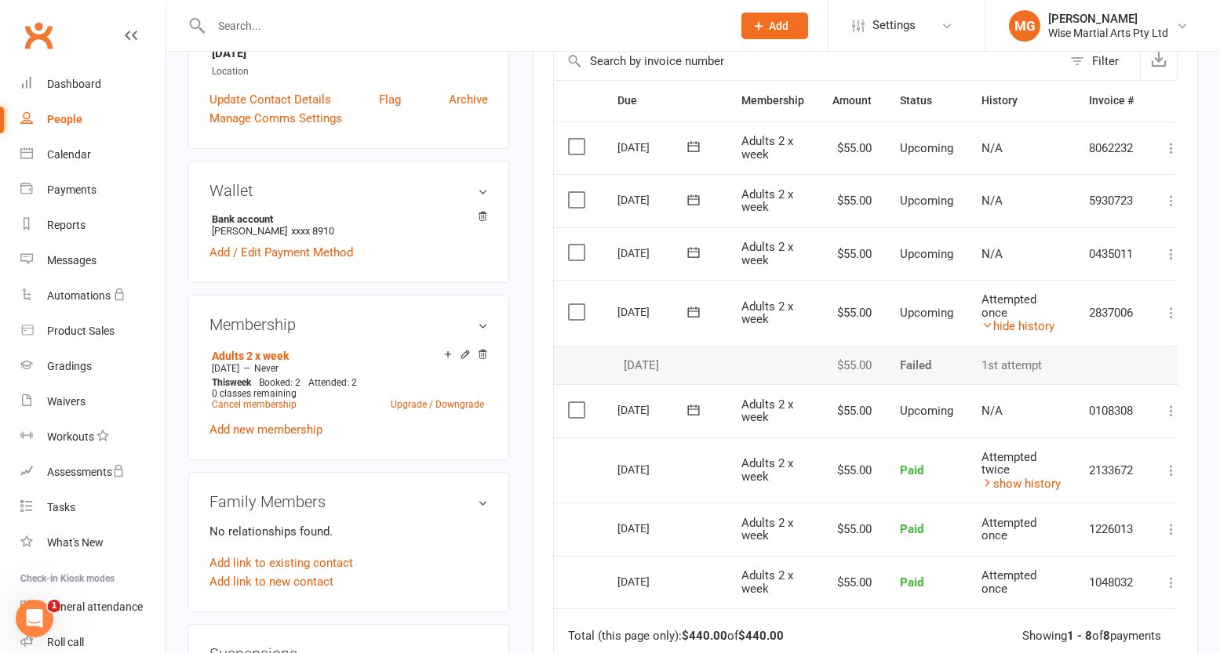
click at [439, 35] on input "text" at bounding box center [463, 26] width 515 height 22
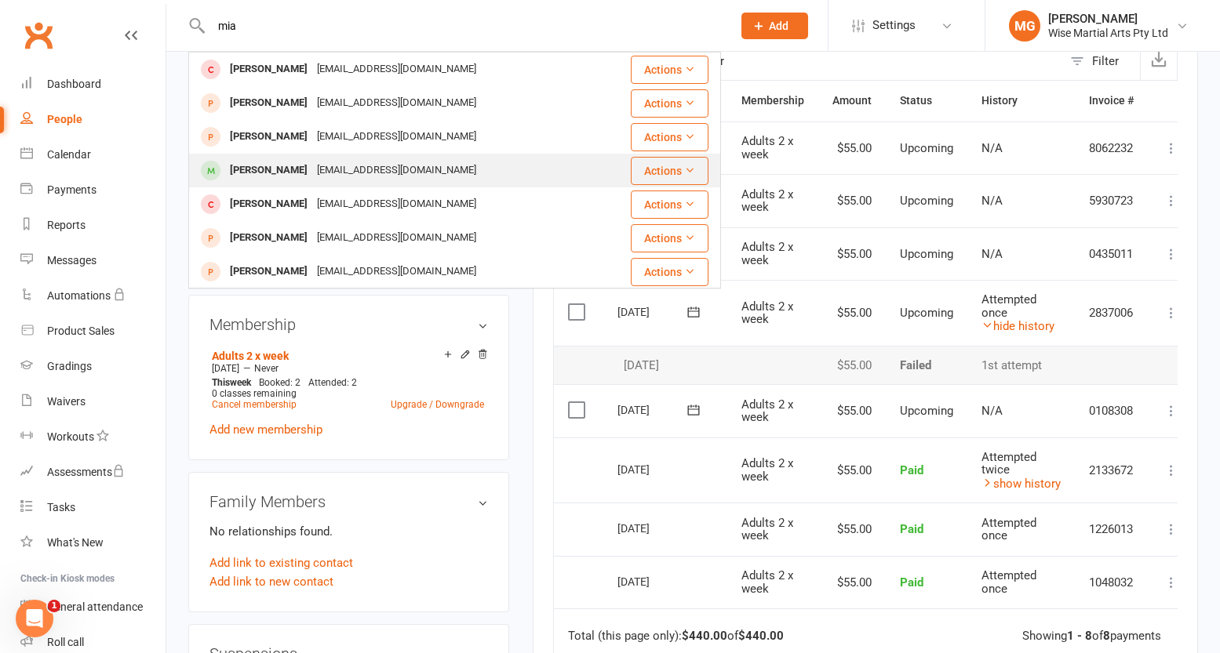
type input "mia"
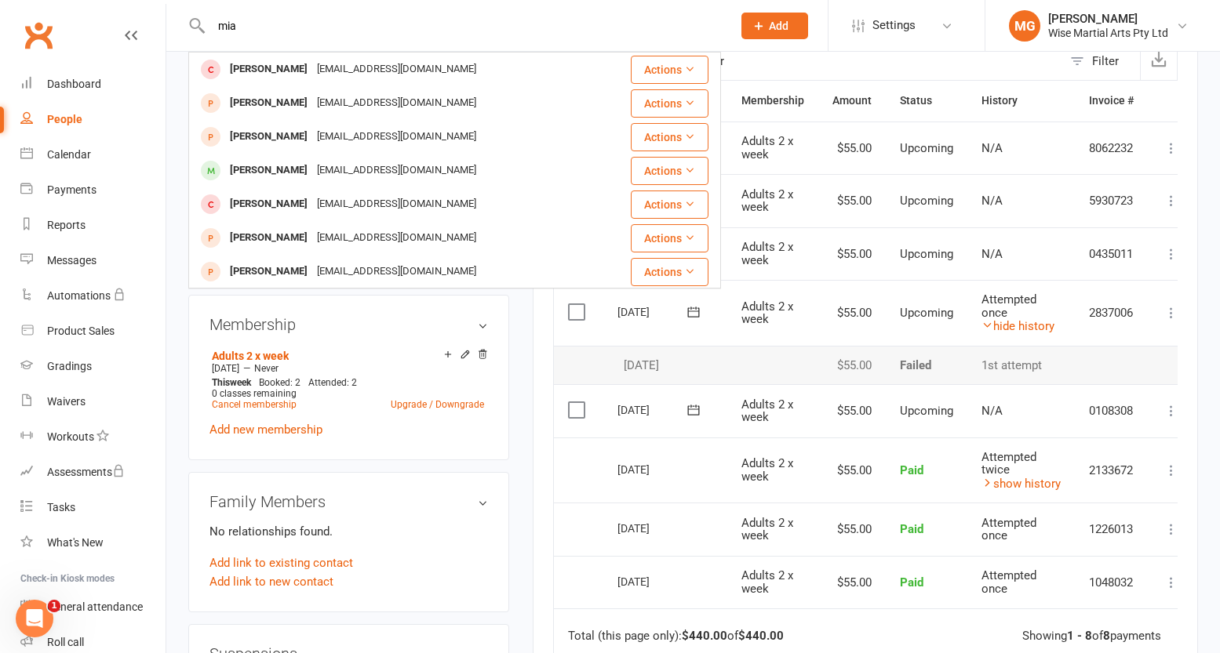
click at [416, 160] on div "[EMAIL_ADDRESS][DOMAIN_NAME]" at bounding box center [396, 170] width 169 height 23
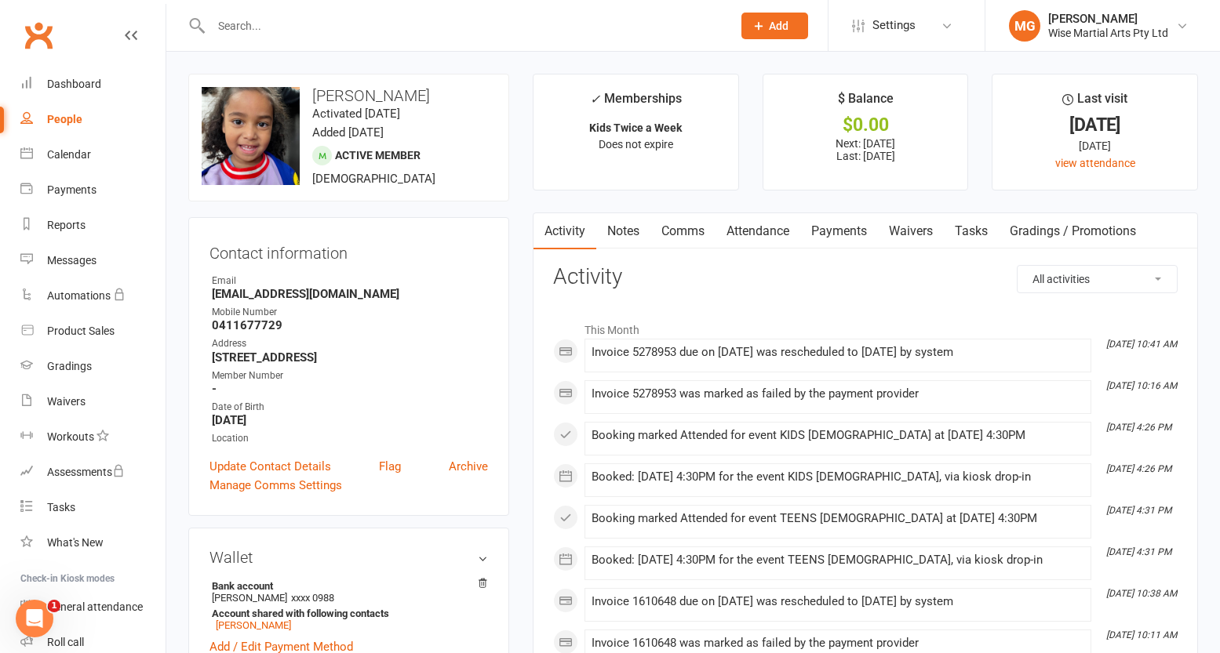
click at [837, 235] on link "Payments" at bounding box center [839, 231] width 78 height 36
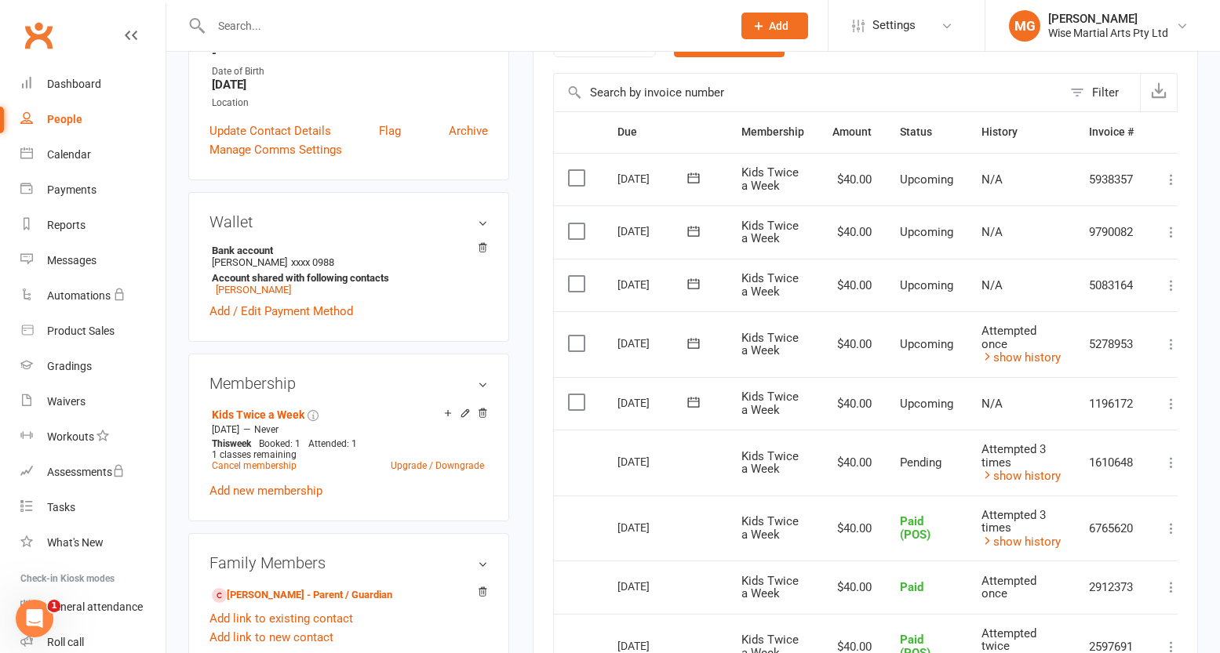
scroll to position [339, 0]
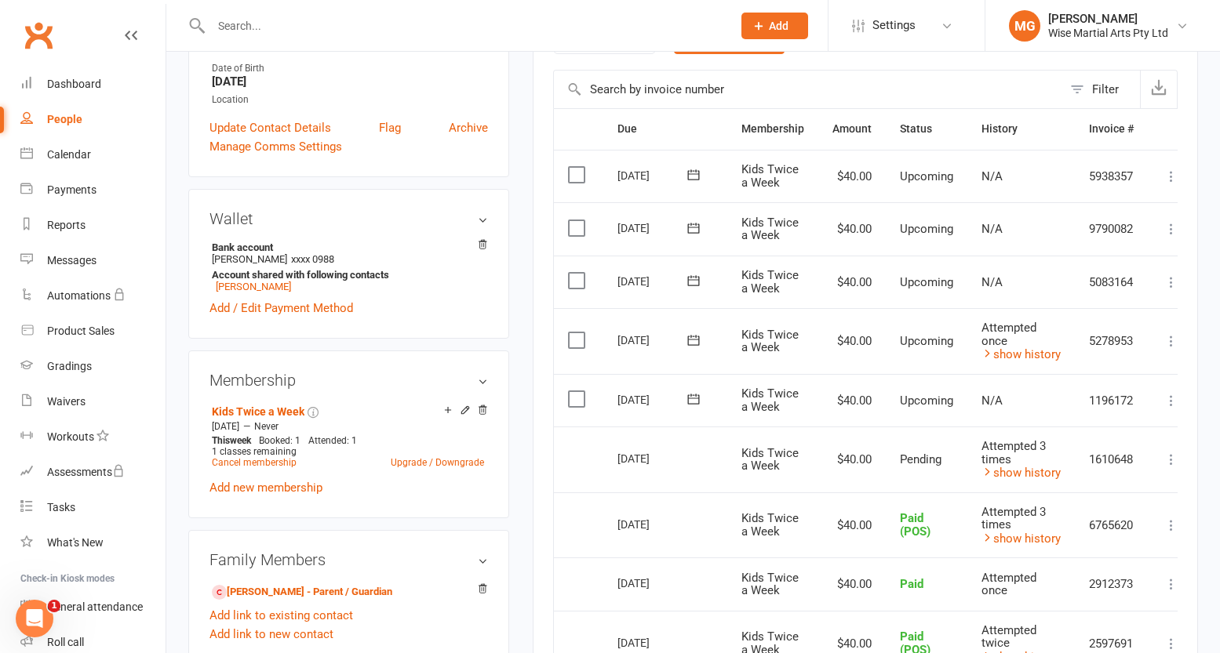
click at [478, 27] on input "text" at bounding box center [463, 26] width 515 height 22
type input "z"
click at [405, 27] on input "text" at bounding box center [463, 26] width 515 height 22
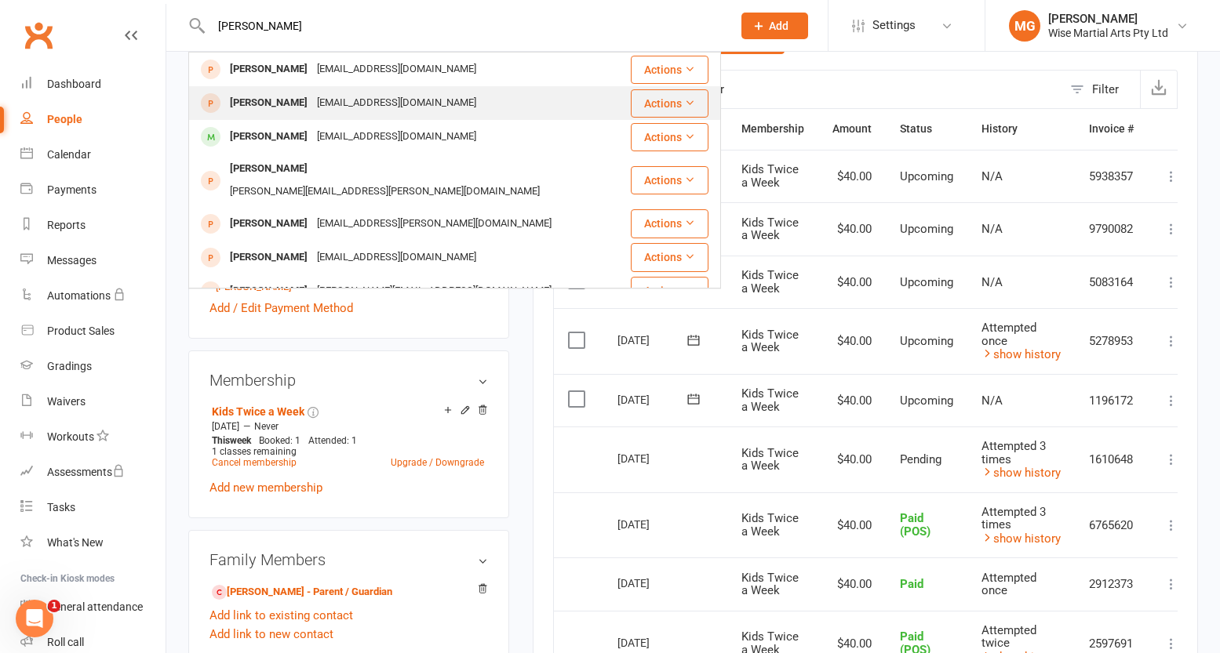
type input "[PERSON_NAME]"
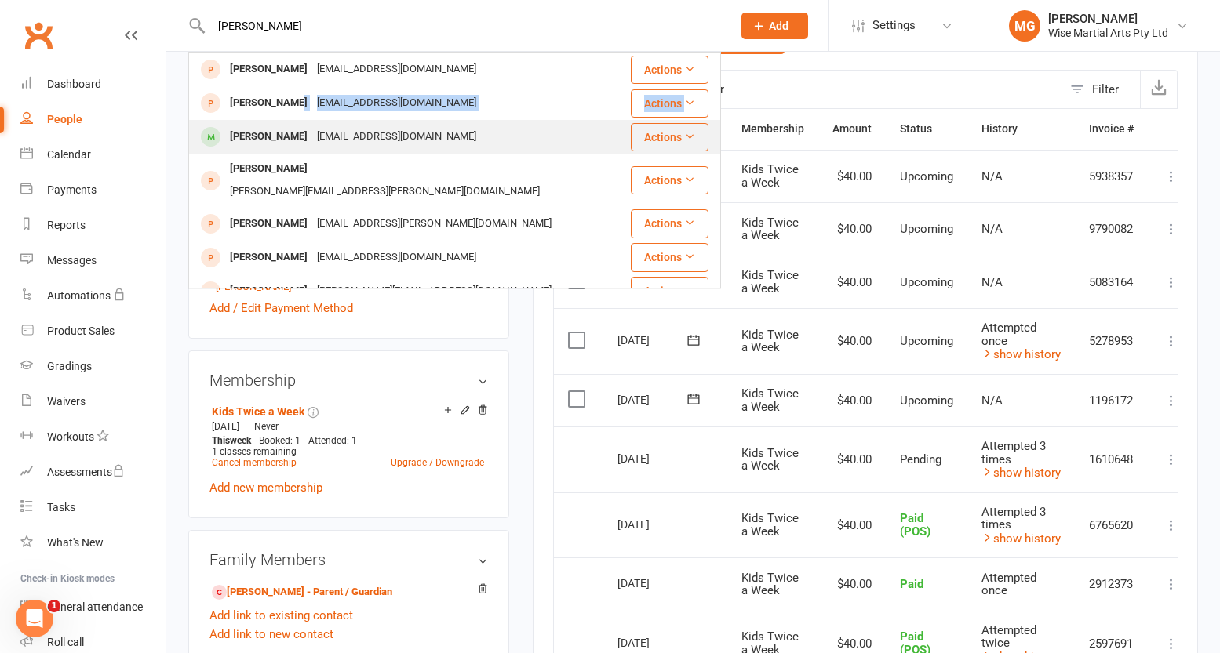
drag, startPoint x: 272, startPoint y: 118, endPoint x: 271, endPoint y: 128, distance: 10.3
click at [271, 128] on tbody "[PERSON_NAME] [EMAIL_ADDRESS][DOMAIN_NAME] Actions [PERSON_NAME] [EMAIL_ADDRESS…" at bounding box center [454, 419] width 531 height 733
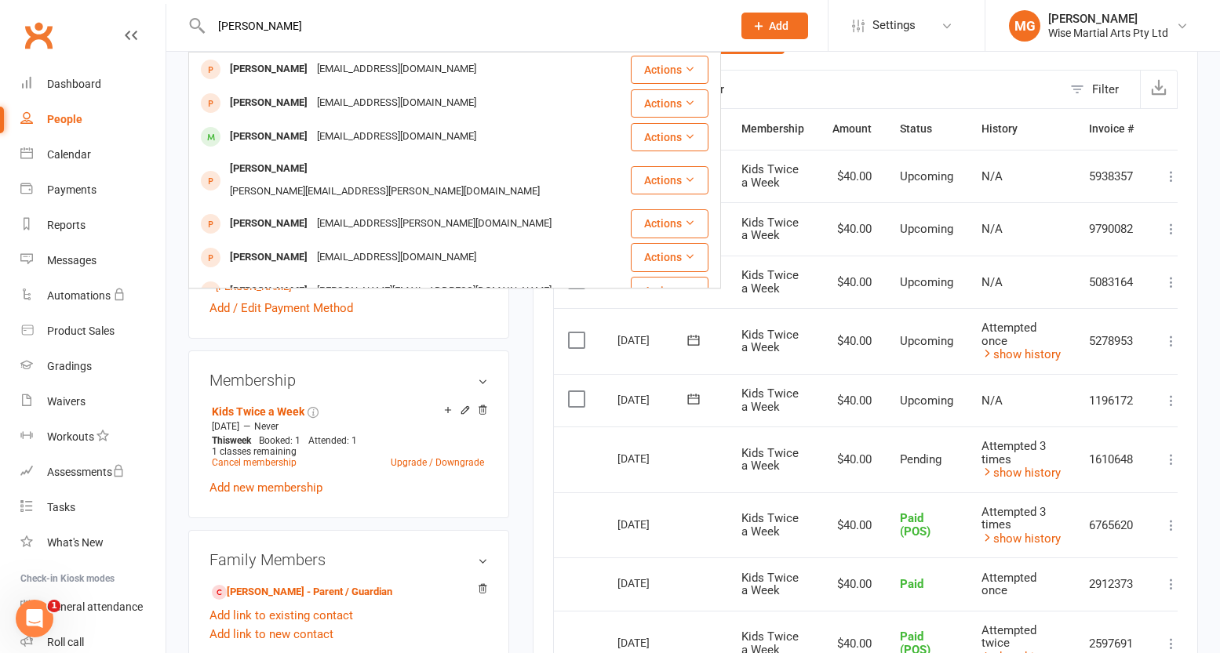
click at [271, 128] on div "[PERSON_NAME]" at bounding box center [268, 137] width 87 height 23
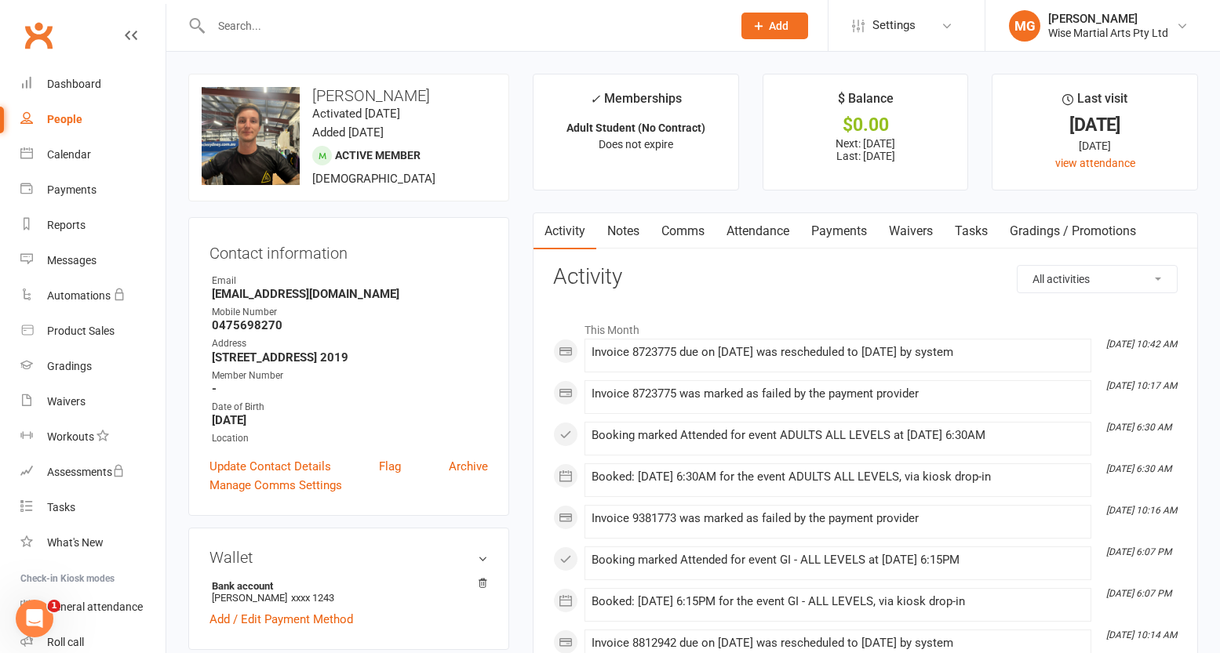
click at [846, 232] on link "Payments" at bounding box center [839, 231] width 78 height 36
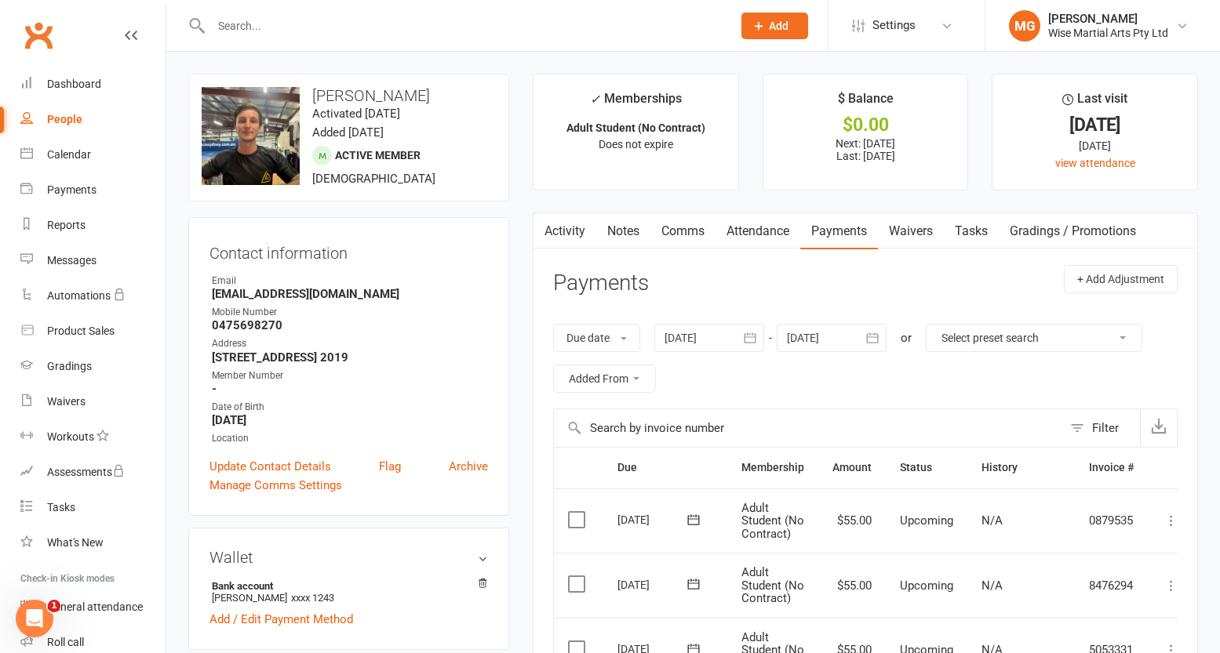
click at [694, 337] on div at bounding box center [709, 338] width 110 height 28
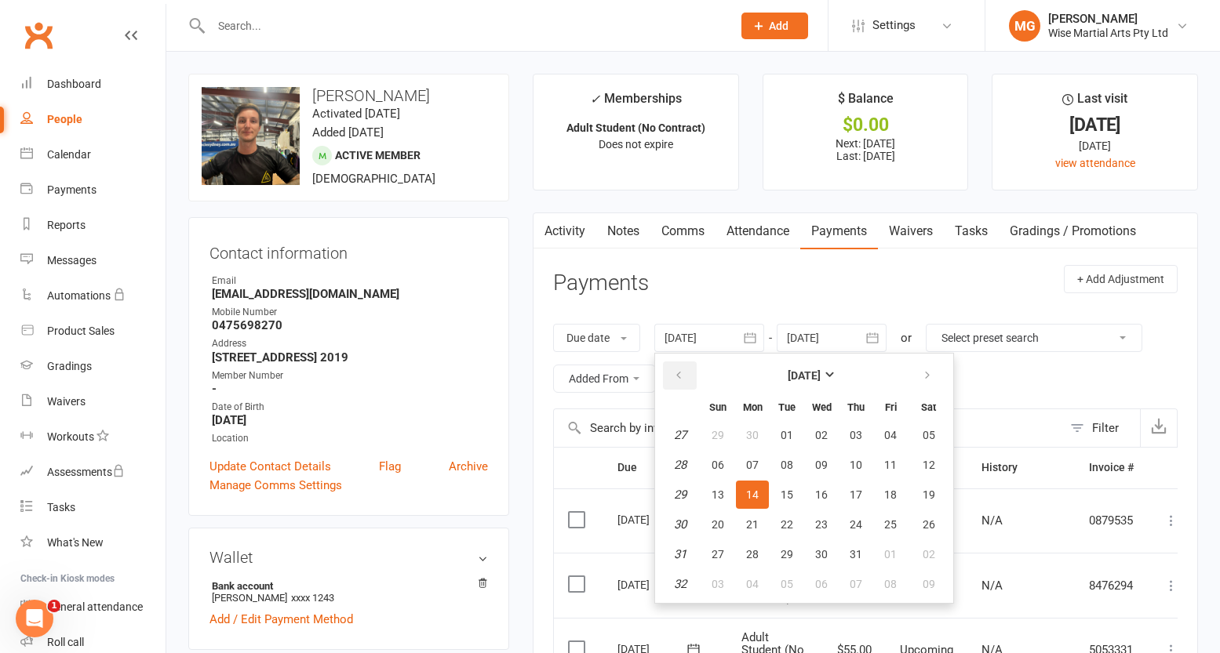
drag, startPoint x: 697, startPoint y: 373, endPoint x: 743, endPoint y: 409, distance: 58.1
click at [697, 374] on button "button" at bounding box center [680, 376] width 34 height 28
click at [776, 432] on button "03" at bounding box center [786, 435] width 33 height 28
type input "[DATE]"
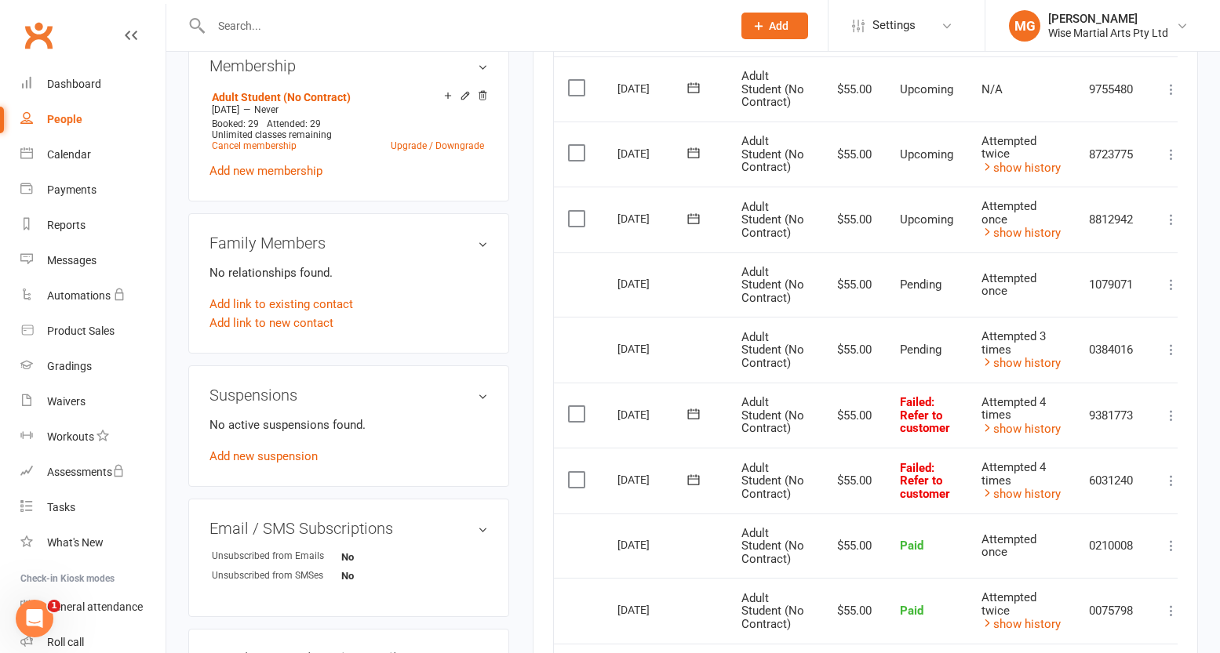
scroll to position [620, 0]
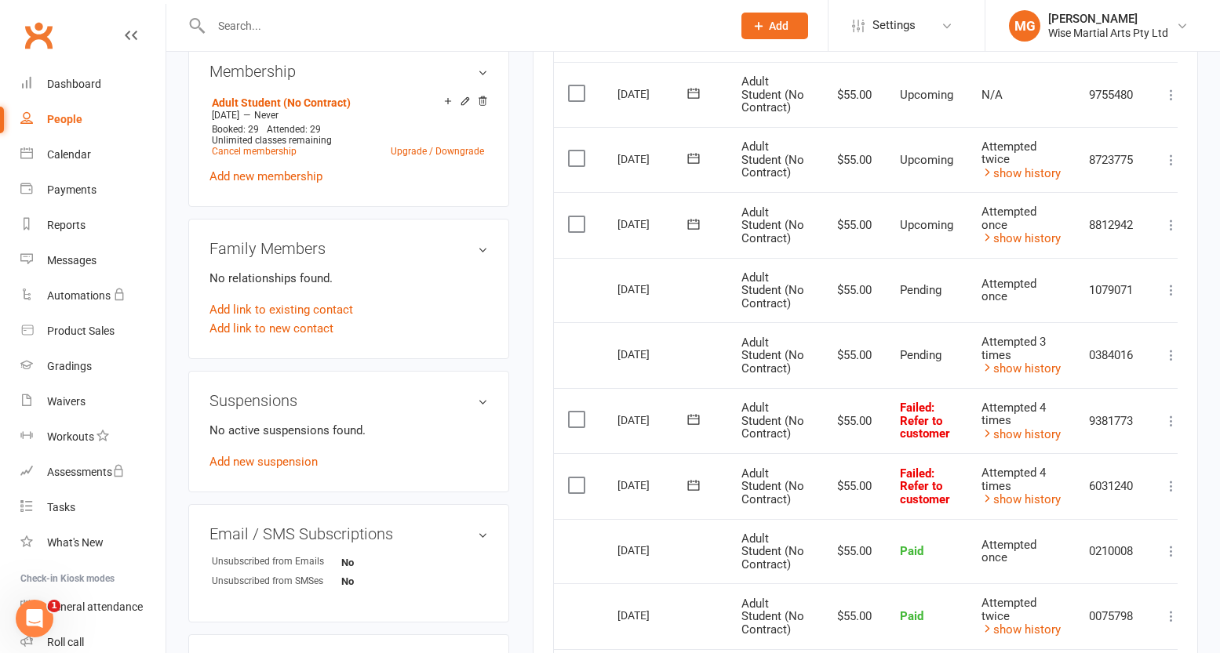
click at [387, 12] on div at bounding box center [454, 25] width 533 height 51
click at [382, 19] on input "text" at bounding box center [463, 26] width 515 height 22
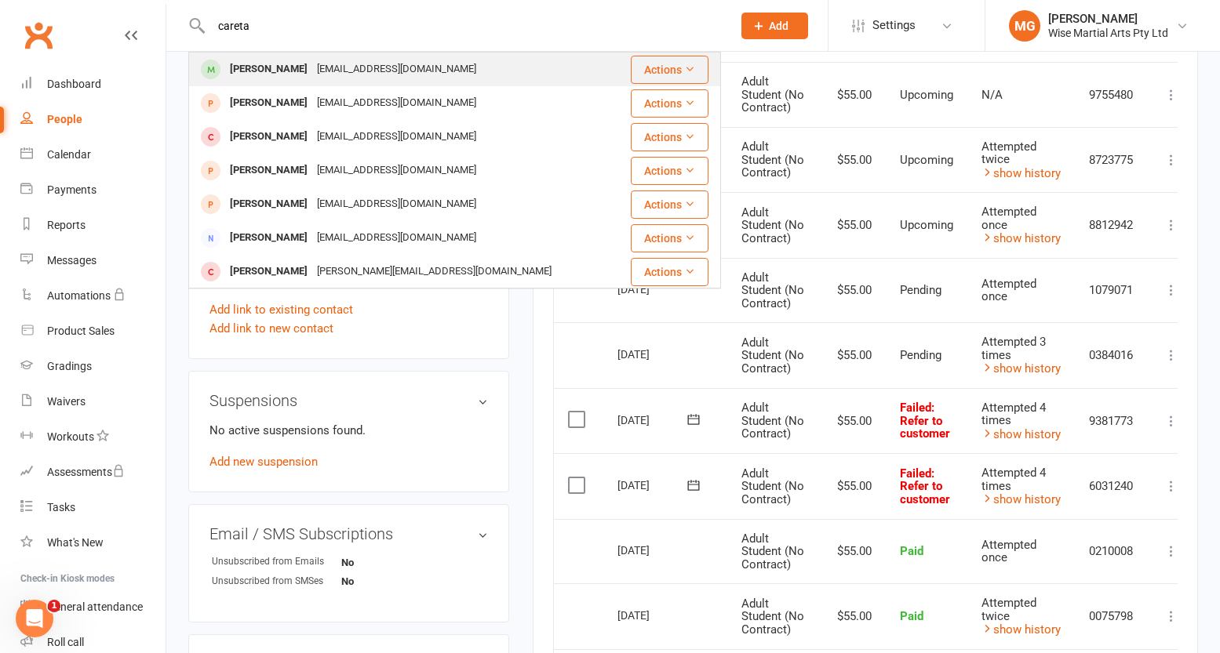
type input "careta"
click at [266, 75] on div "[PERSON_NAME]" at bounding box center [268, 69] width 87 height 23
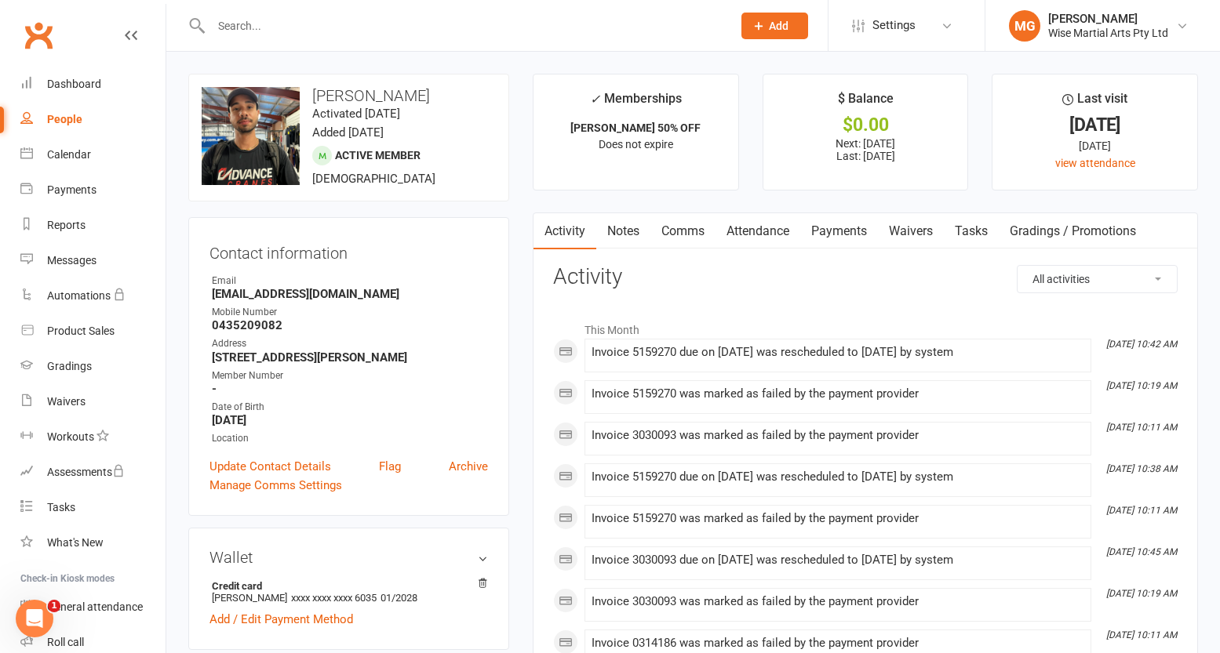
click at [842, 235] on link "Payments" at bounding box center [839, 231] width 78 height 36
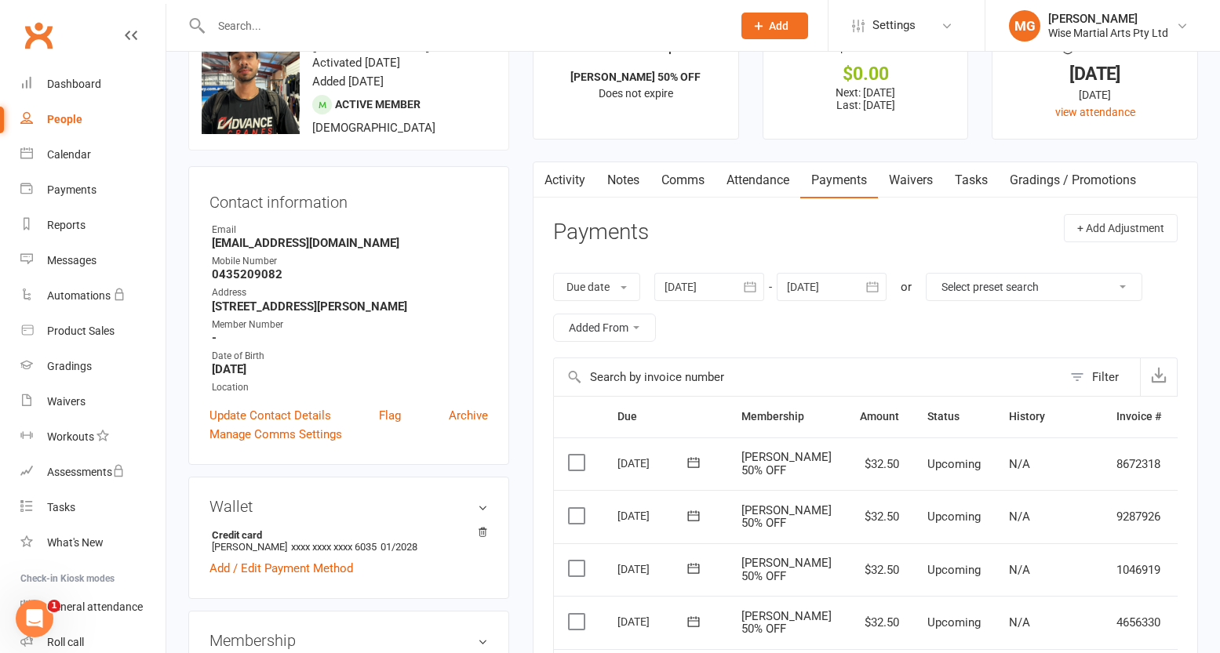
scroll to position [17, 0]
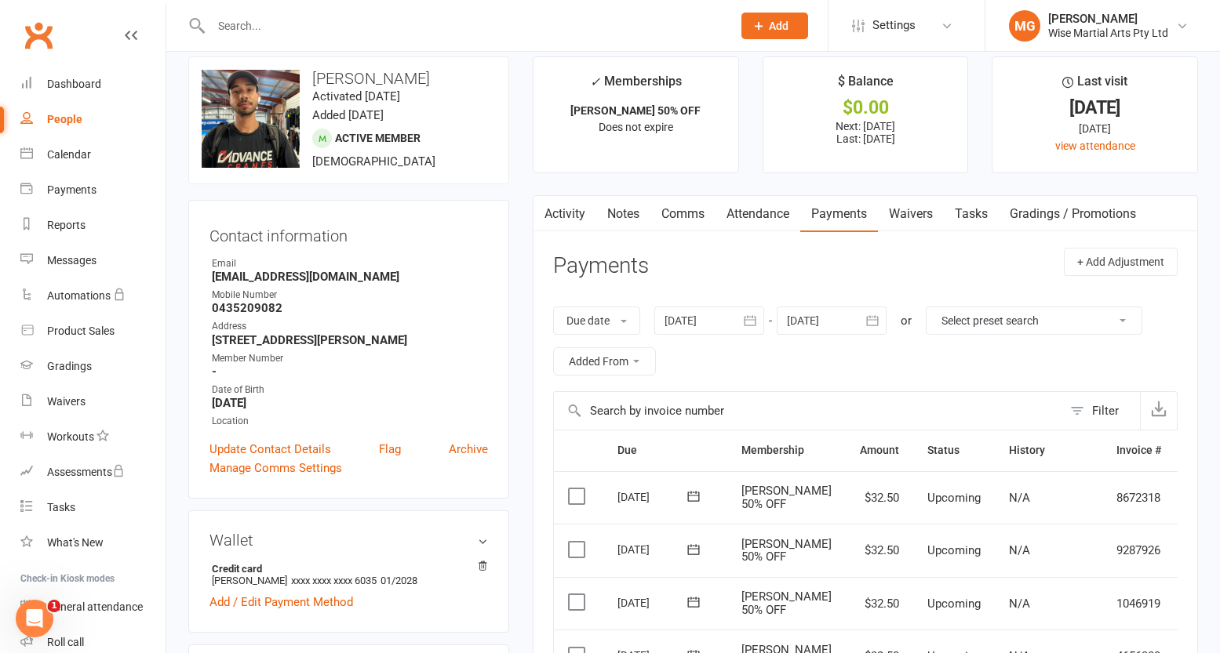
click at [464, 27] on input "text" at bounding box center [463, 26] width 515 height 22
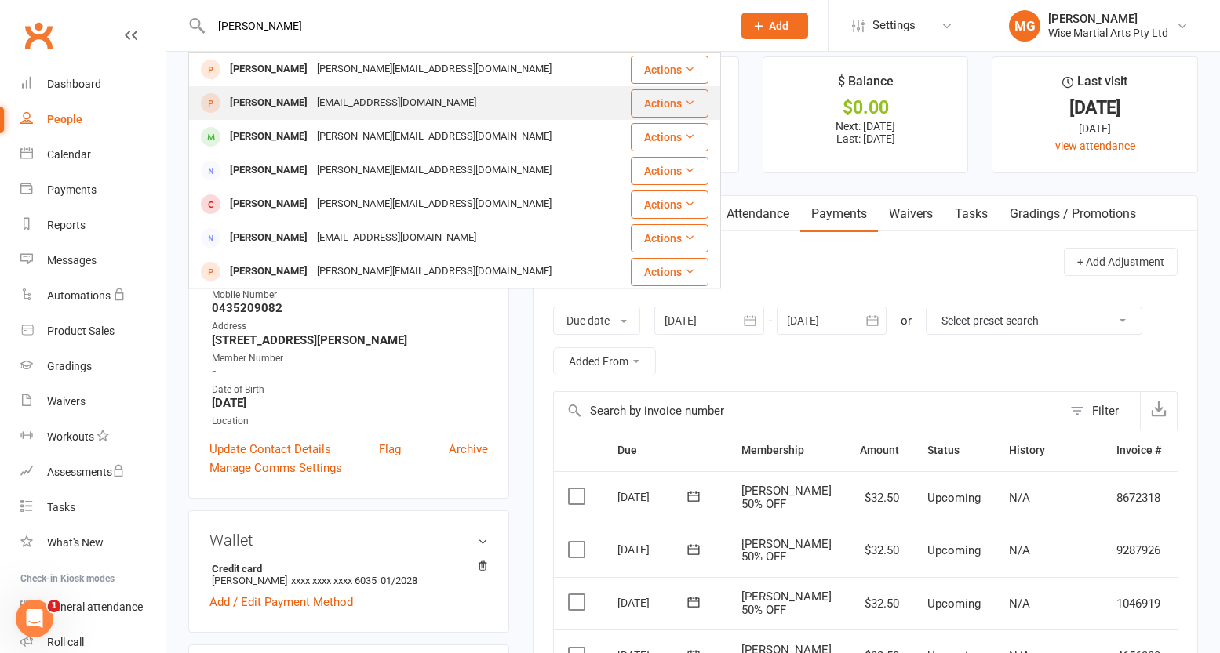
type input "[PERSON_NAME]"
click at [397, 119] on div "[PERSON_NAME] [EMAIL_ADDRESS][DOMAIN_NAME]" at bounding box center [404, 103] width 428 height 32
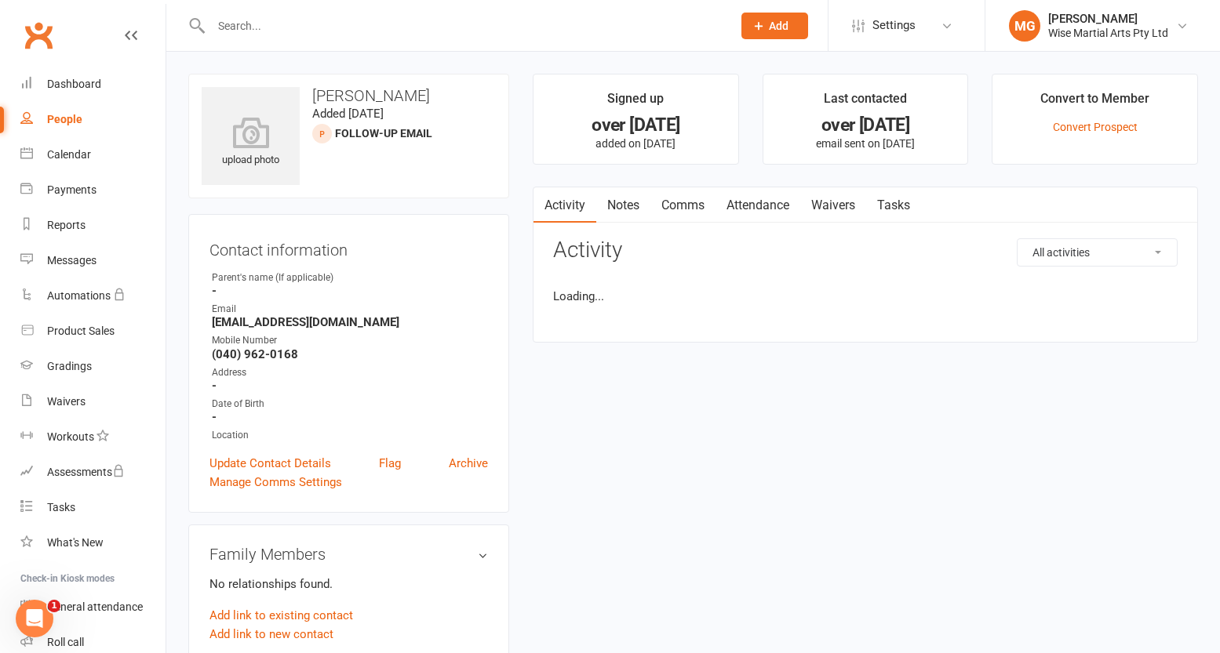
click at [337, 21] on input "text" at bounding box center [463, 26] width 515 height 22
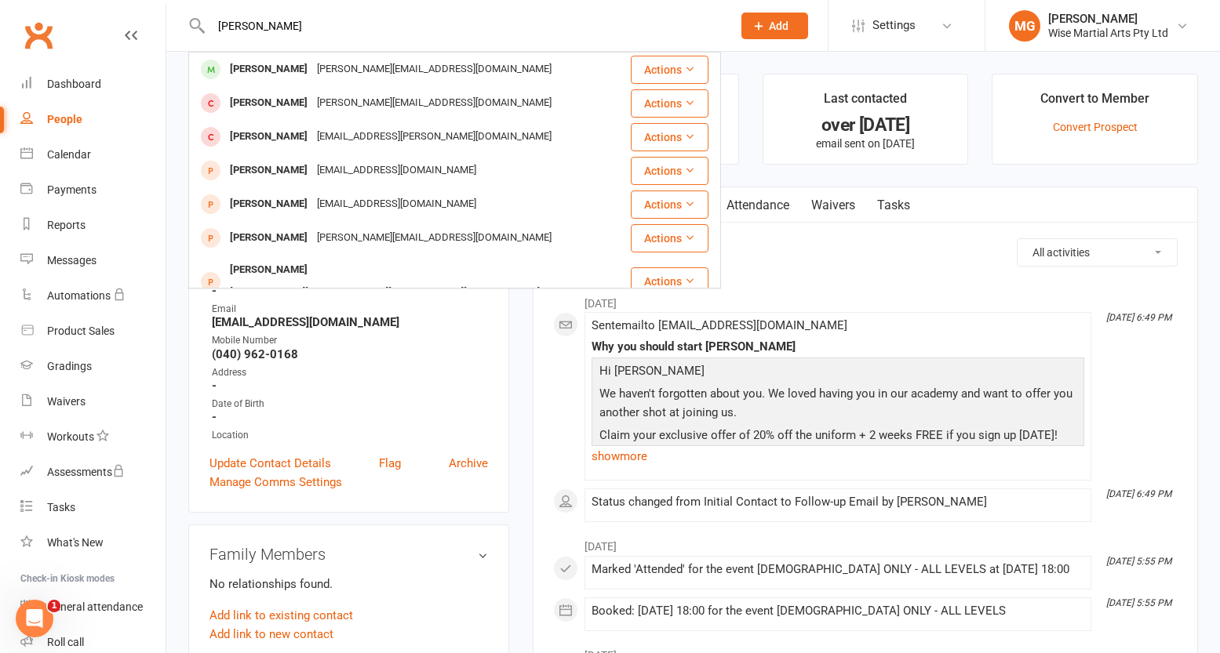
type input "[PERSON_NAME]"
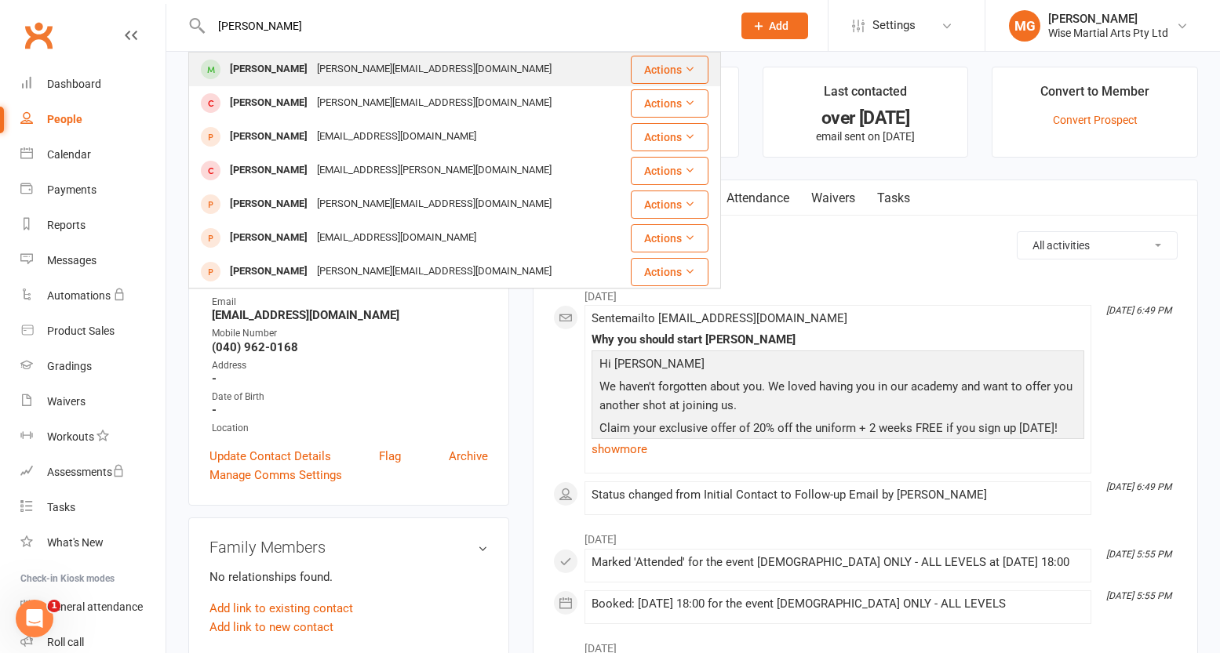
click at [334, 79] on div "[PERSON_NAME][EMAIL_ADDRESS][DOMAIN_NAME]" at bounding box center [434, 69] width 244 height 23
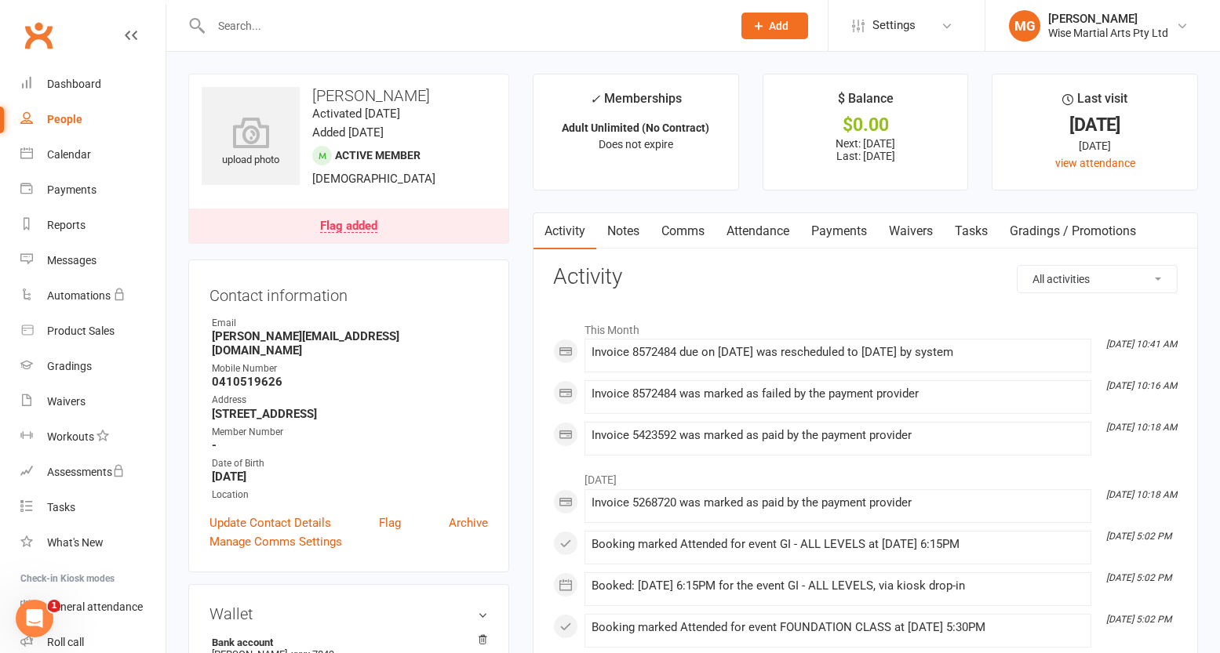
click at [846, 231] on link "Payments" at bounding box center [839, 231] width 78 height 36
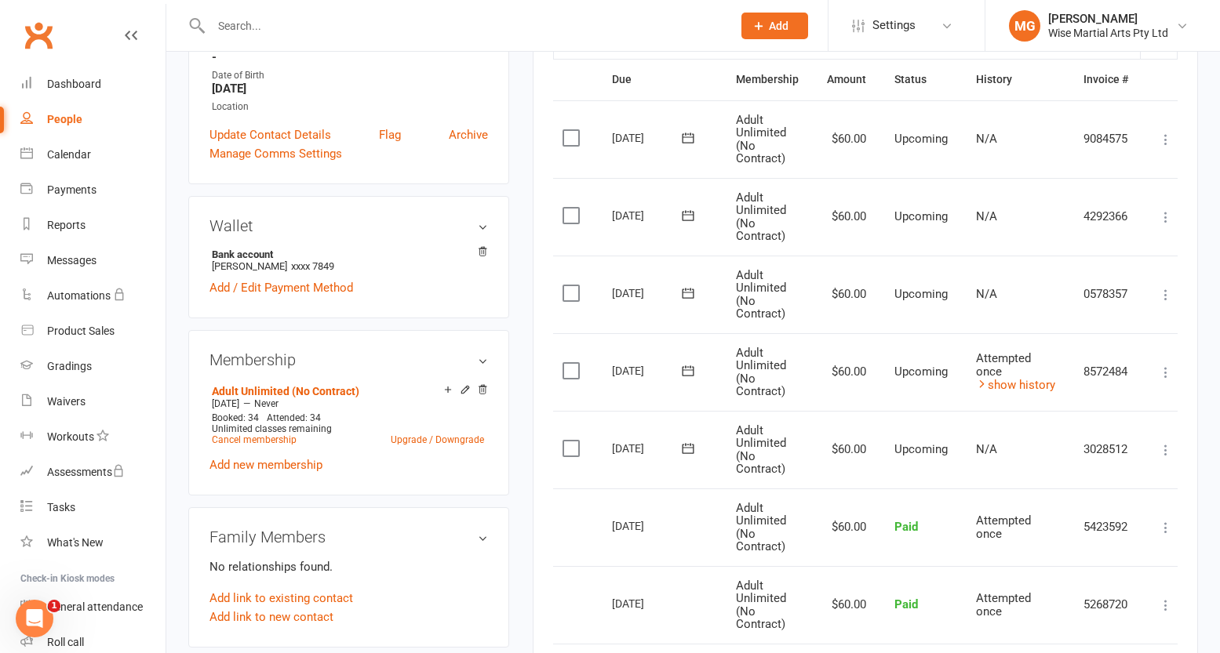
scroll to position [344, 0]
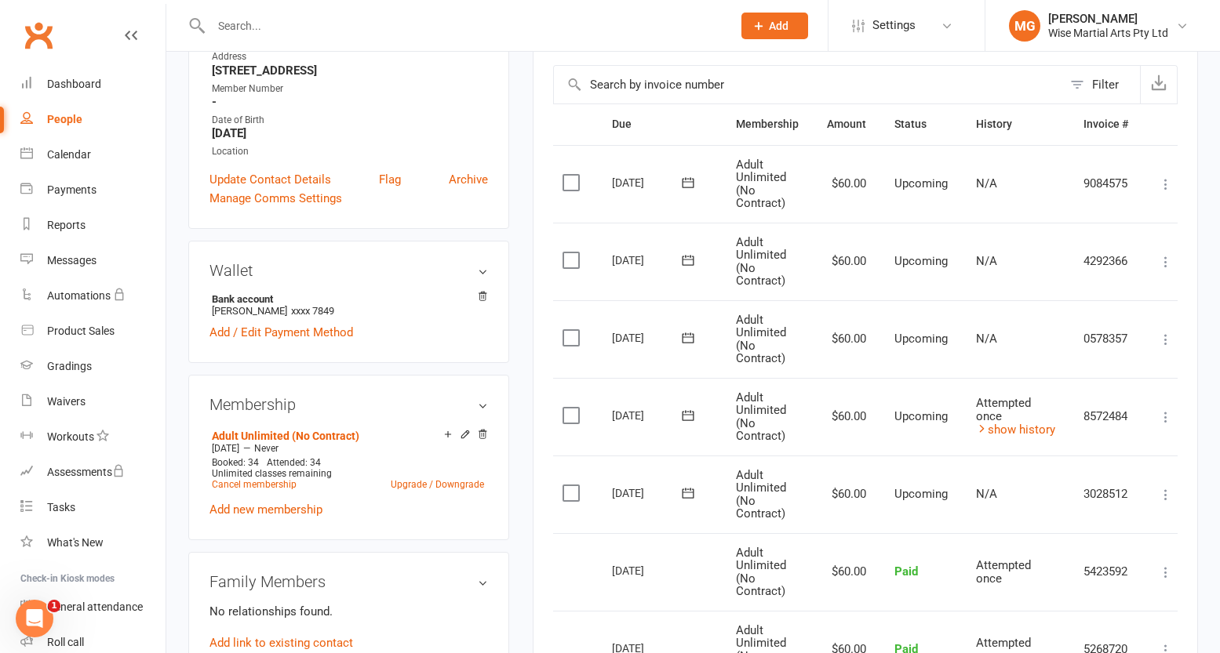
click at [566, 24] on input "text" at bounding box center [463, 26] width 515 height 22
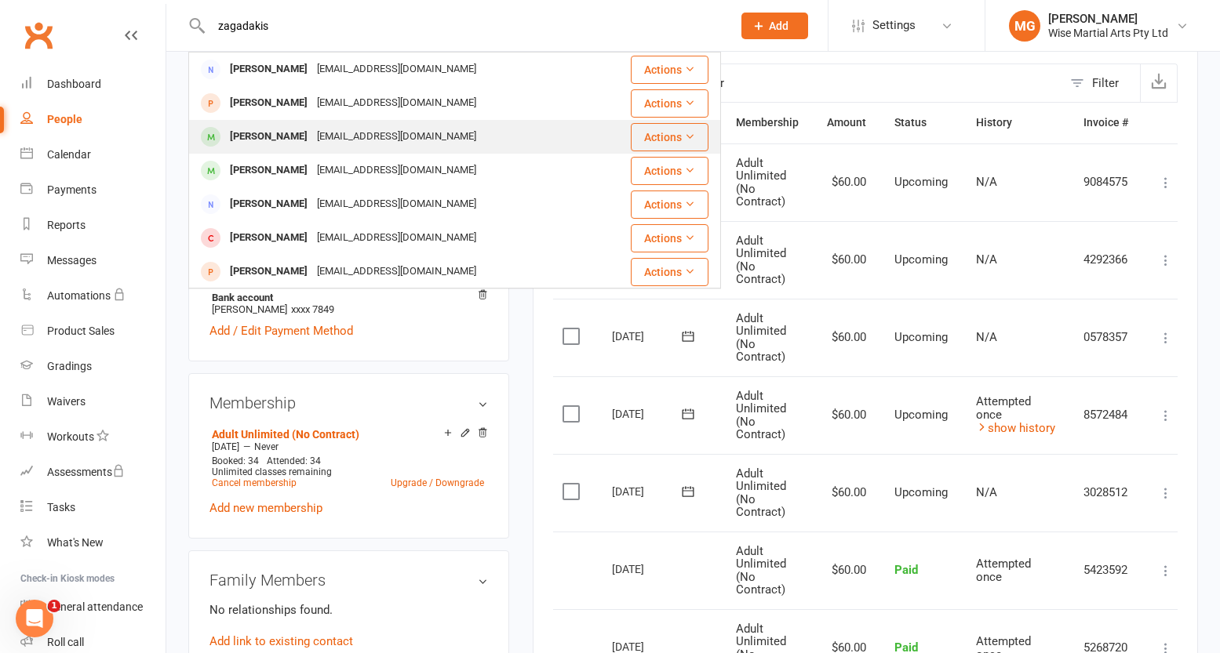
type input "zagadakis"
click at [312, 137] on div "[PERSON_NAME]" at bounding box center [268, 137] width 87 height 23
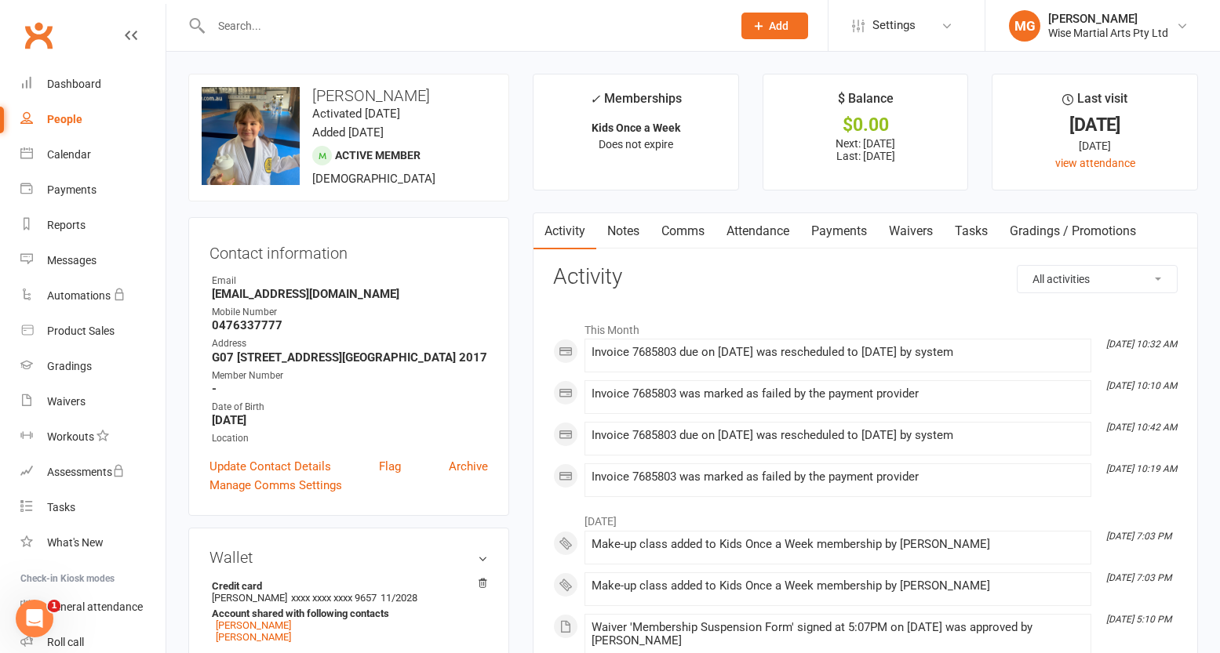
click at [861, 224] on link "Payments" at bounding box center [839, 231] width 78 height 36
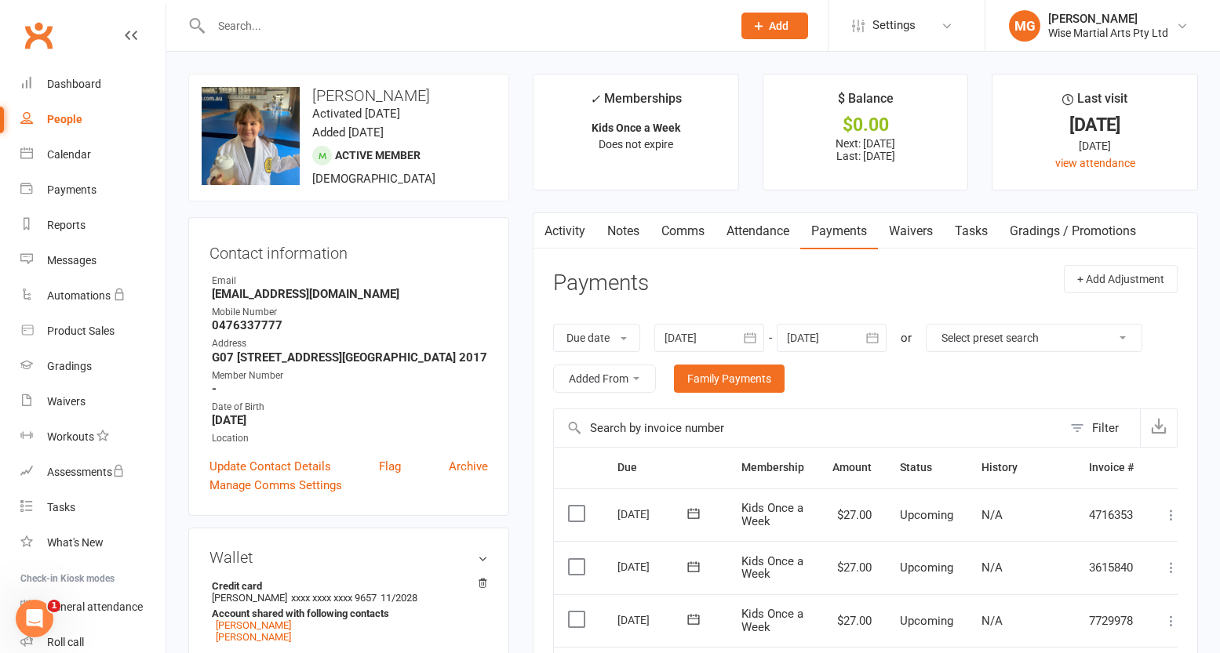
click at [582, 237] on link "Activity" at bounding box center [564, 231] width 63 height 36
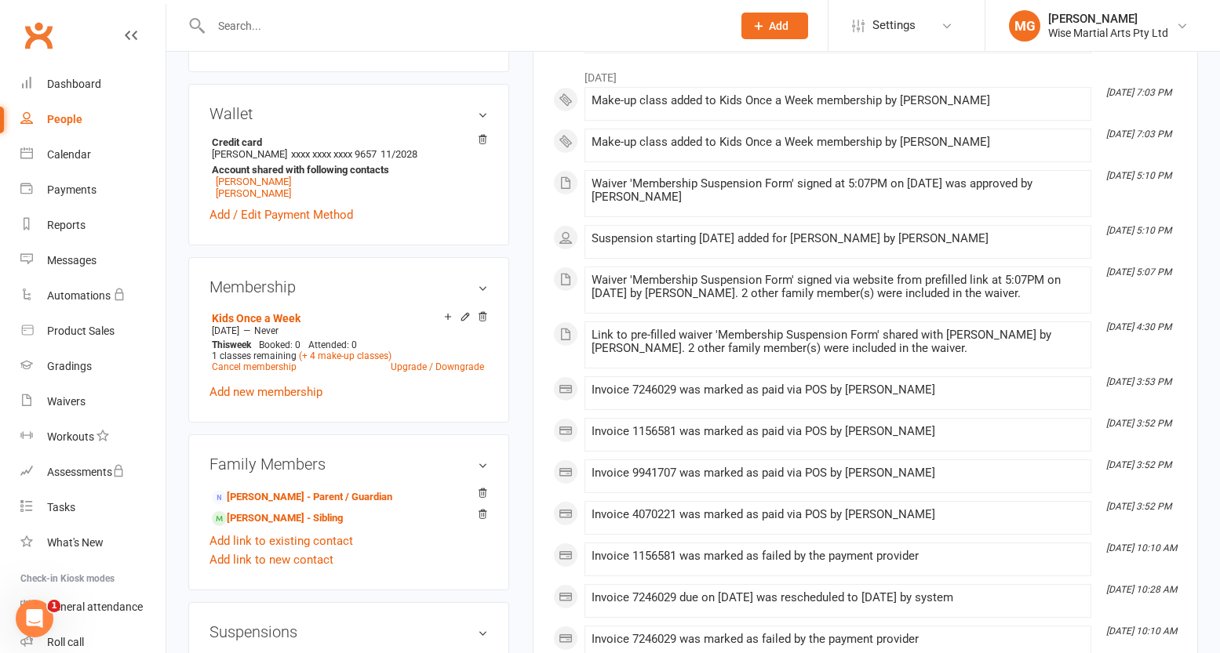
scroll to position [453, 0]
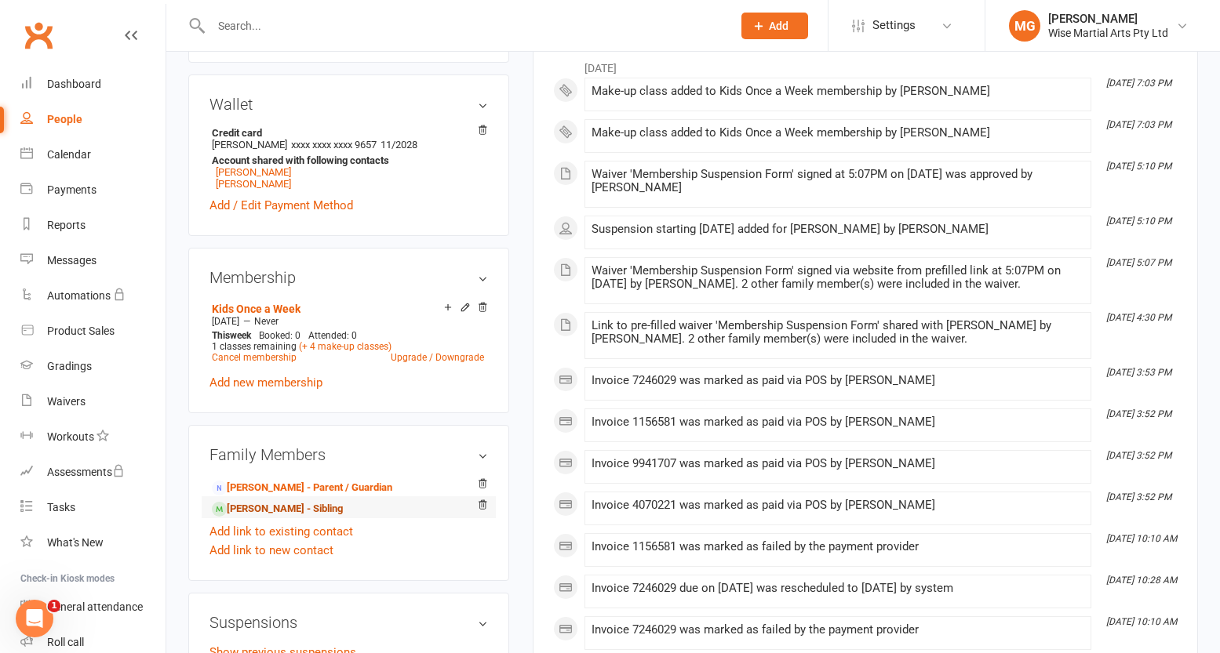
click at [333, 501] on link "[PERSON_NAME] - Sibling" at bounding box center [277, 509] width 131 height 16
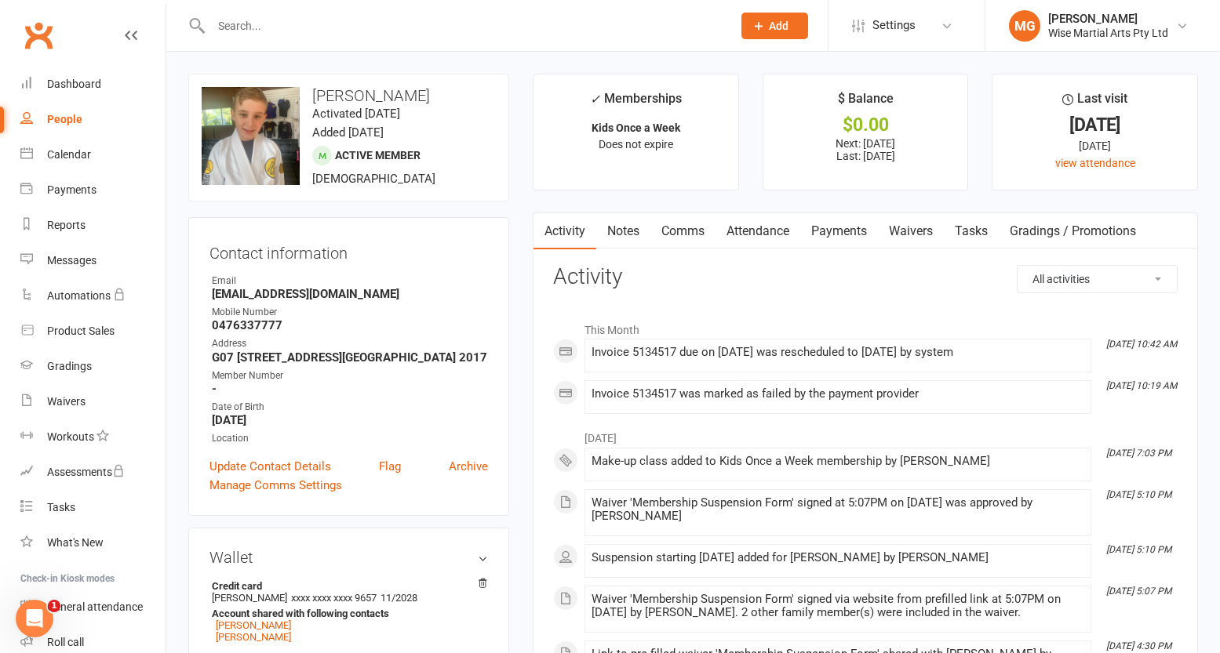
click at [840, 233] on link "Payments" at bounding box center [839, 231] width 78 height 36
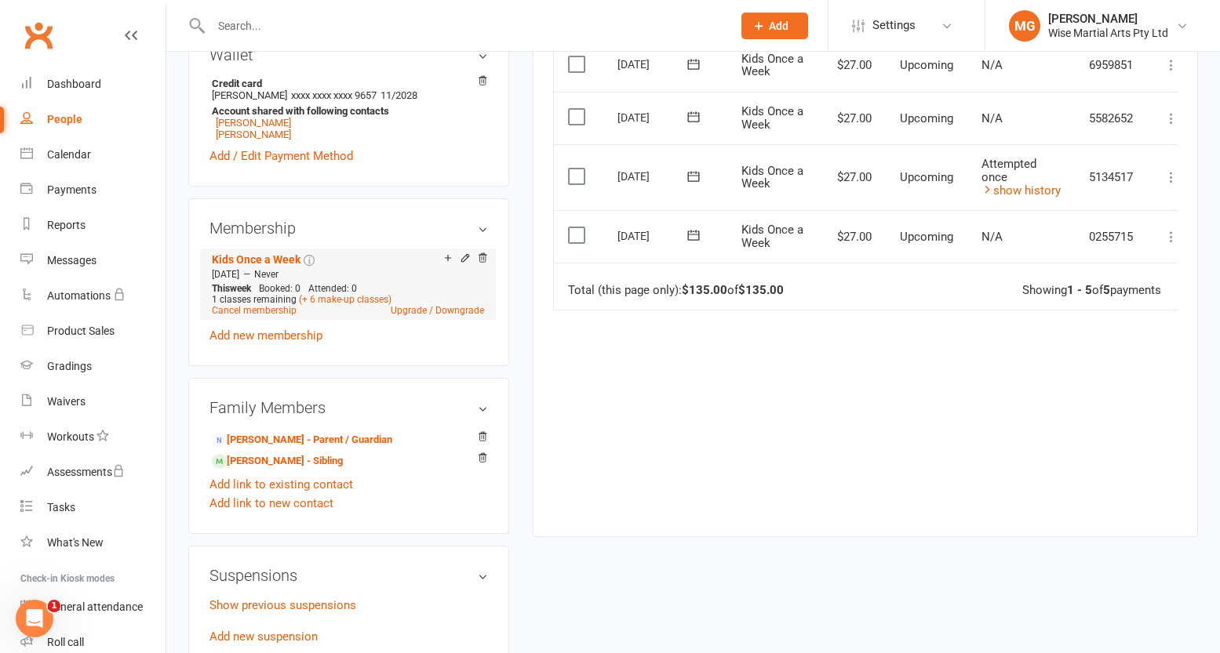
scroll to position [513, 0]
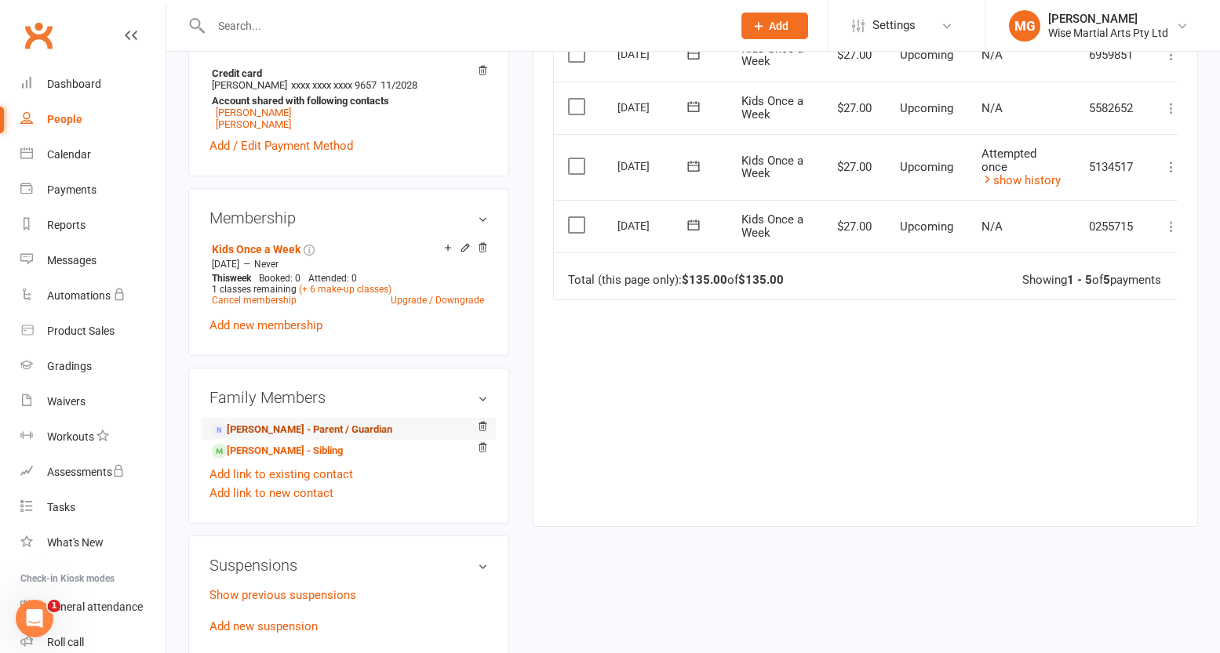
click at [274, 429] on link "[PERSON_NAME] - Parent / Guardian" at bounding box center [302, 430] width 180 height 16
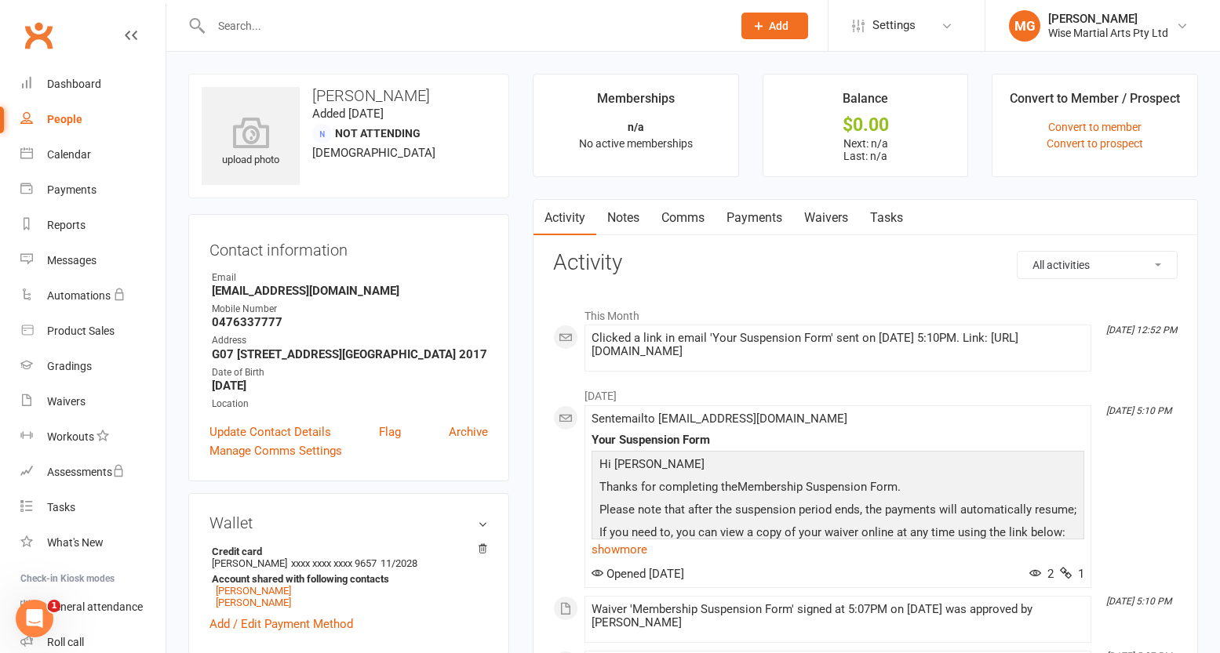
click at [770, 218] on link "Payments" at bounding box center [754, 218] width 78 height 36
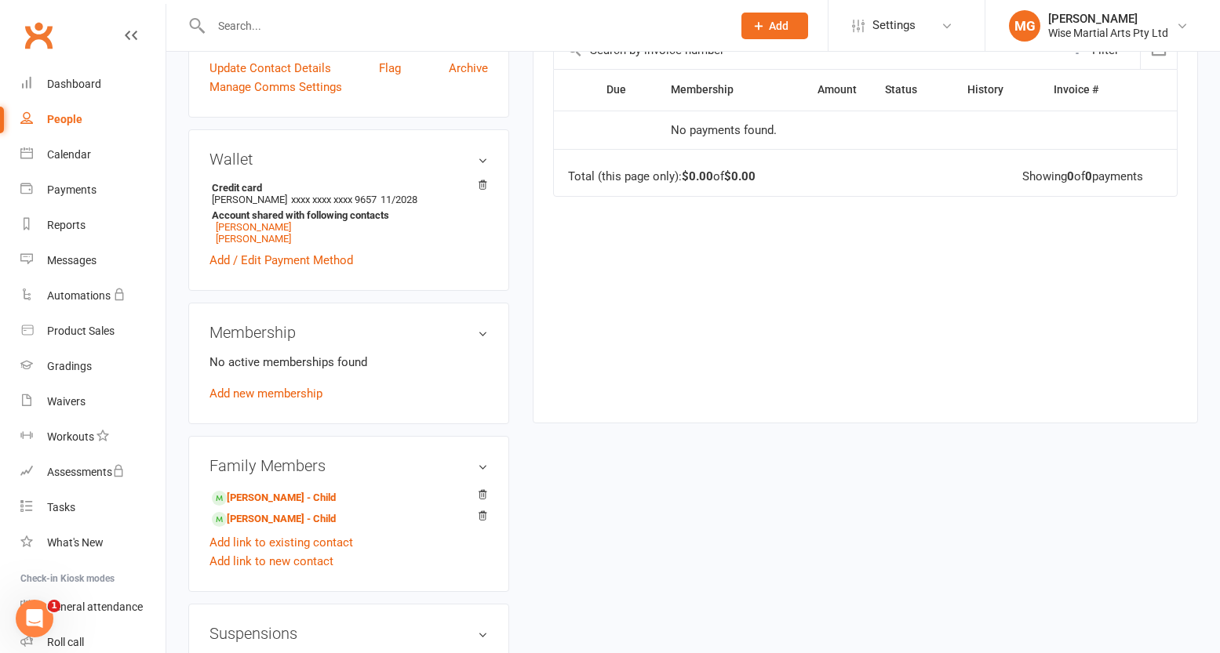
scroll to position [420, 0]
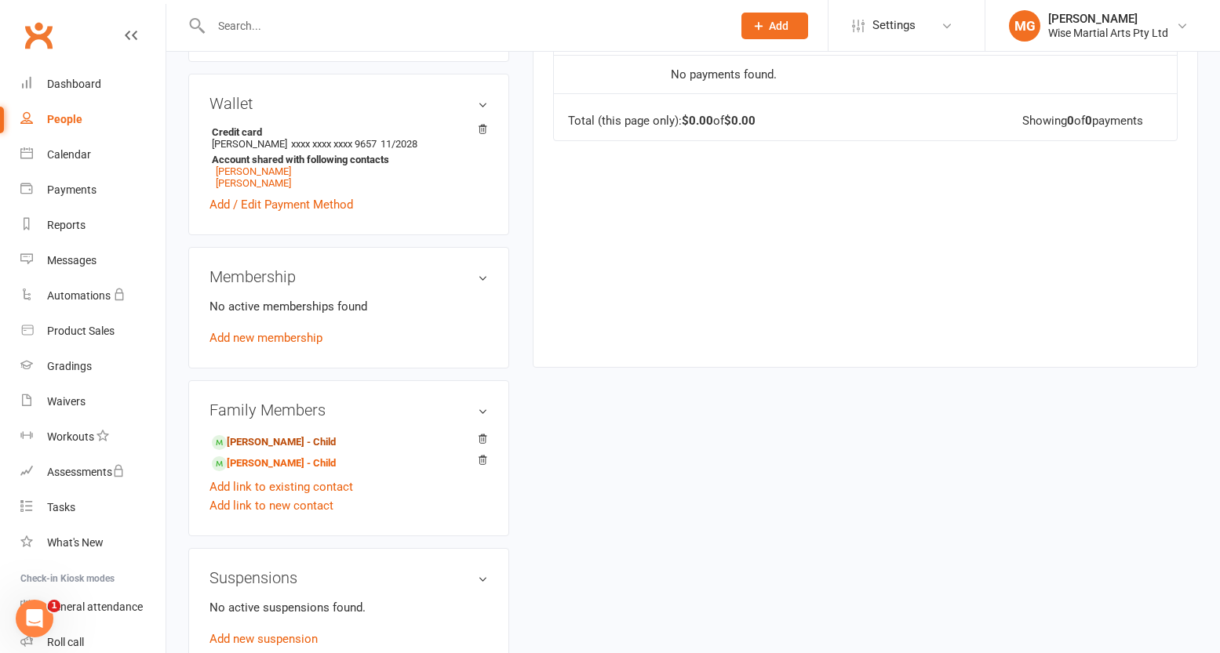
click at [336, 444] on link "[PERSON_NAME] - Child" at bounding box center [274, 443] width 124 height 16
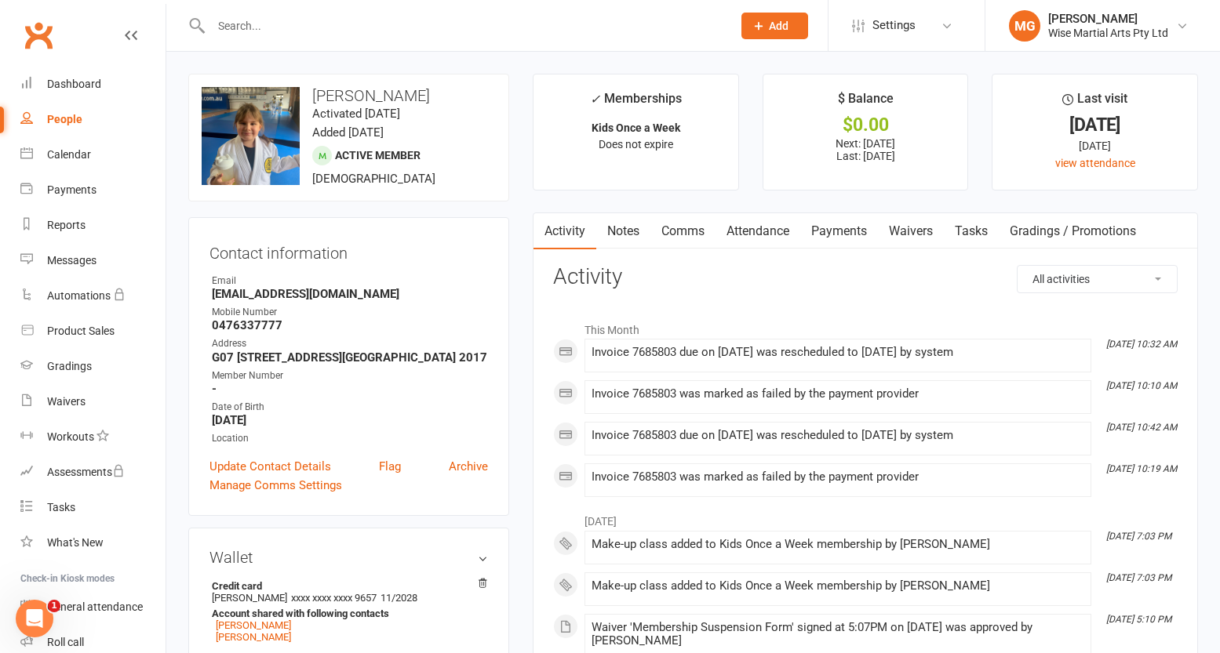
click at [875, 220] on link "Payments" at bounding box center [839, 231] width 78 height 36
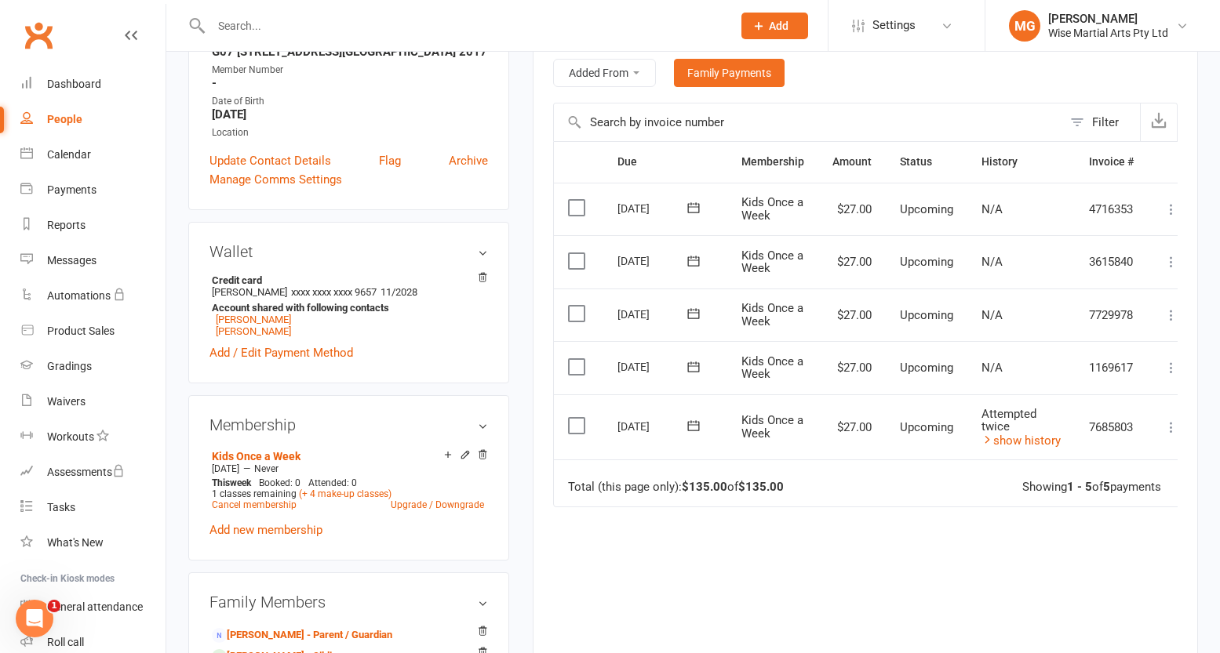
scroll to position [312, 0]
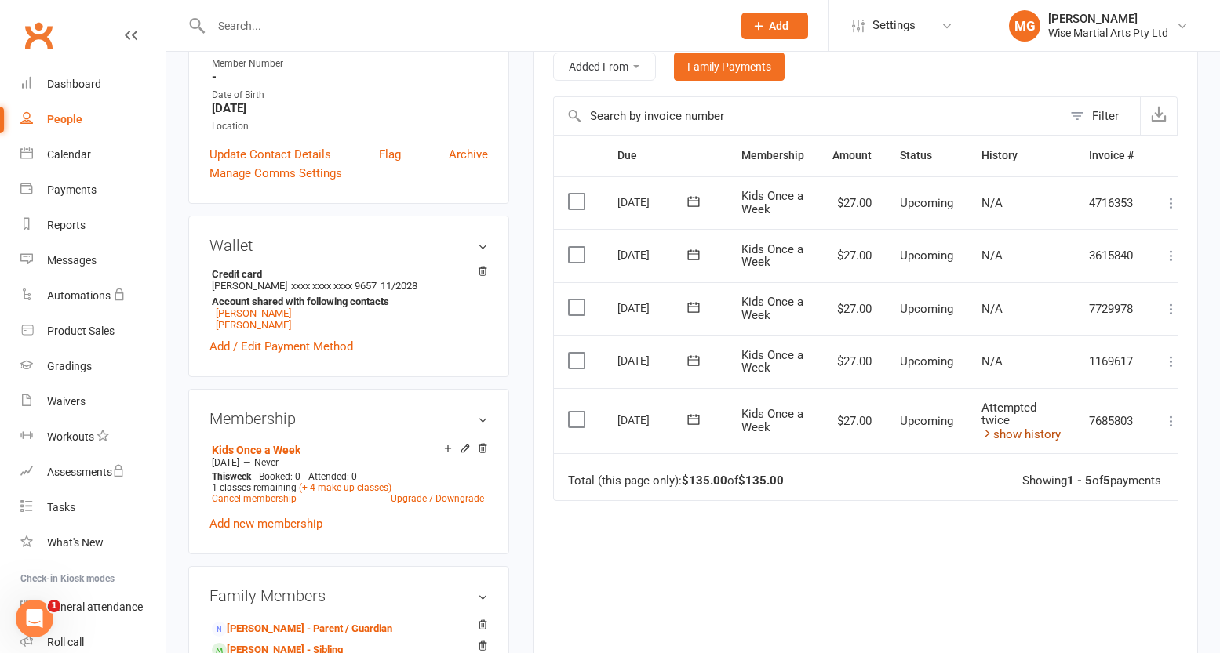
click at [1028, 434] on link "show history" at bounding box center [1020, 435] width 79 height 14
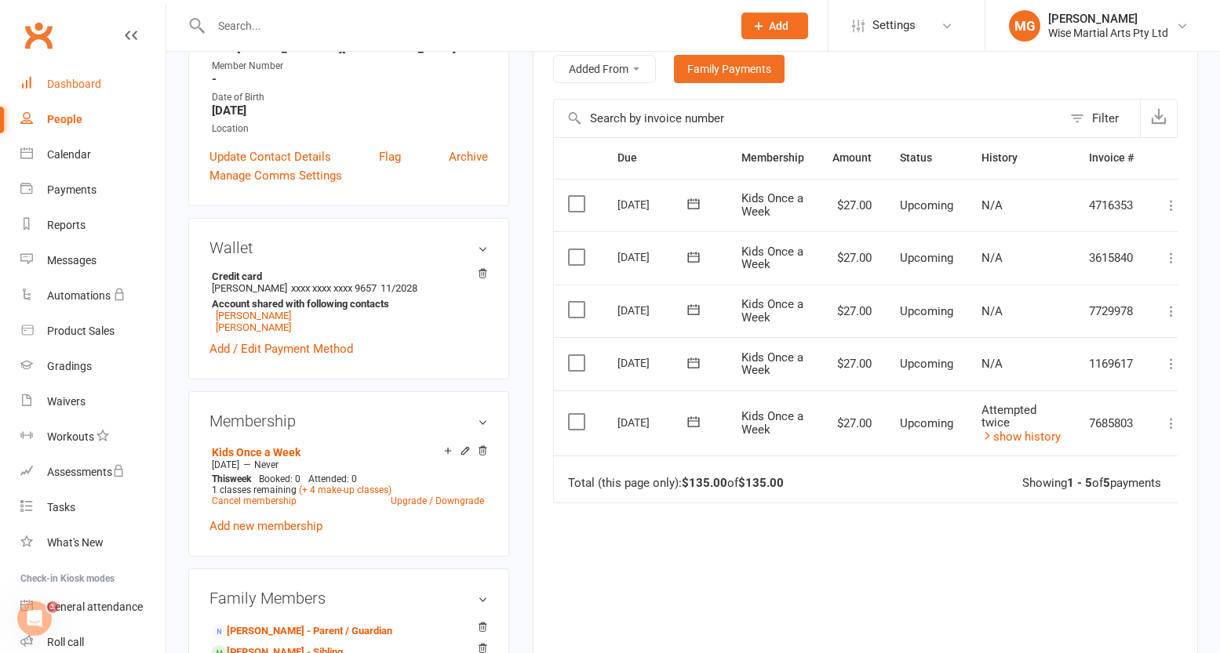
click at [64, 89] on link "Dashboard" at bounding box center [92, 84] width 145 height 35
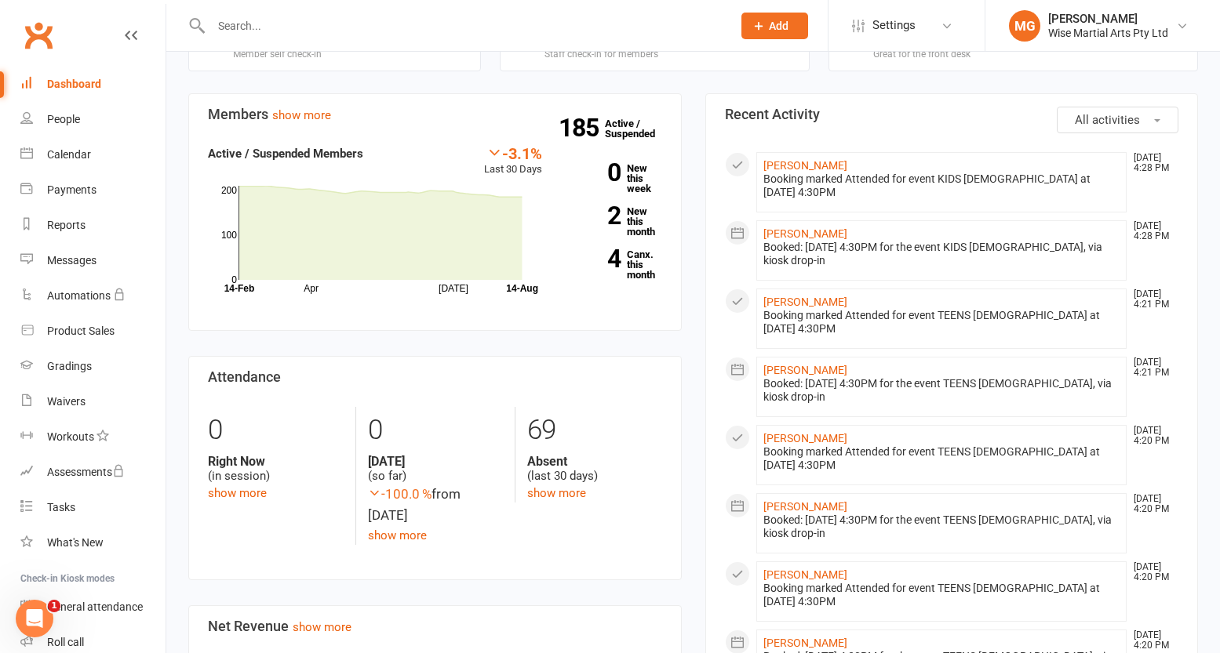
scroll to position [413, 0]
click at [689, 363] on div "Members show more -3.1% Last 30 Days Active / Suspended Members Apr Jul Month 1…" at bounding box center [434, 639] width 517 height 1092
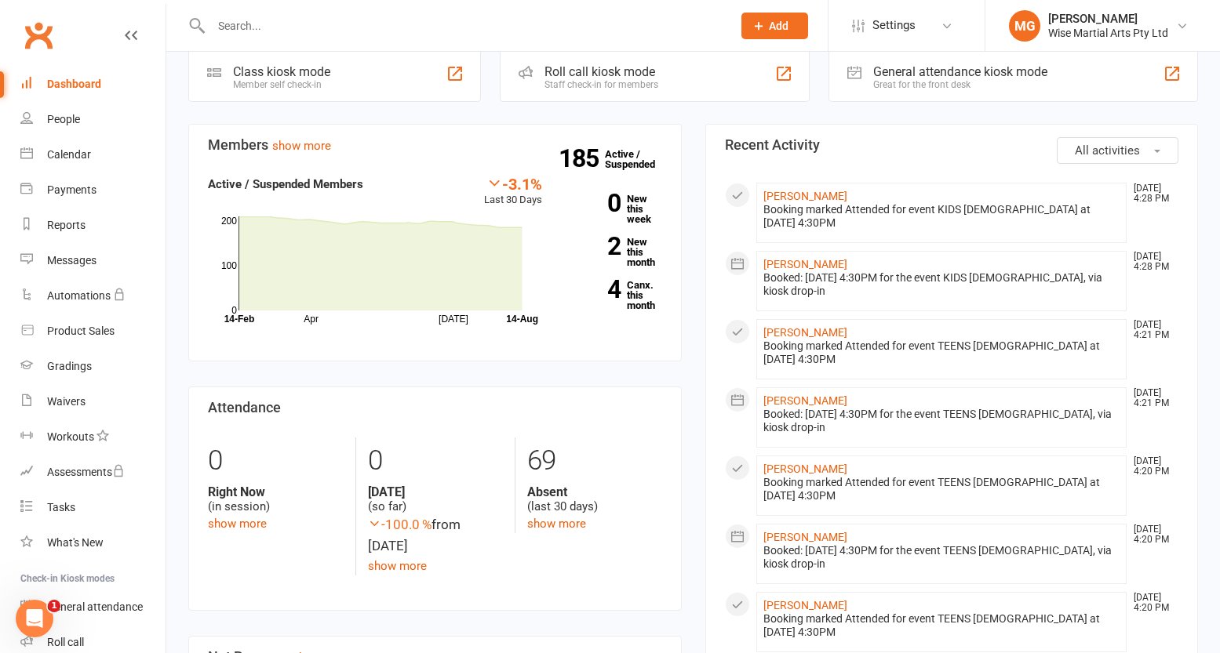
scroll to position [380, 0]
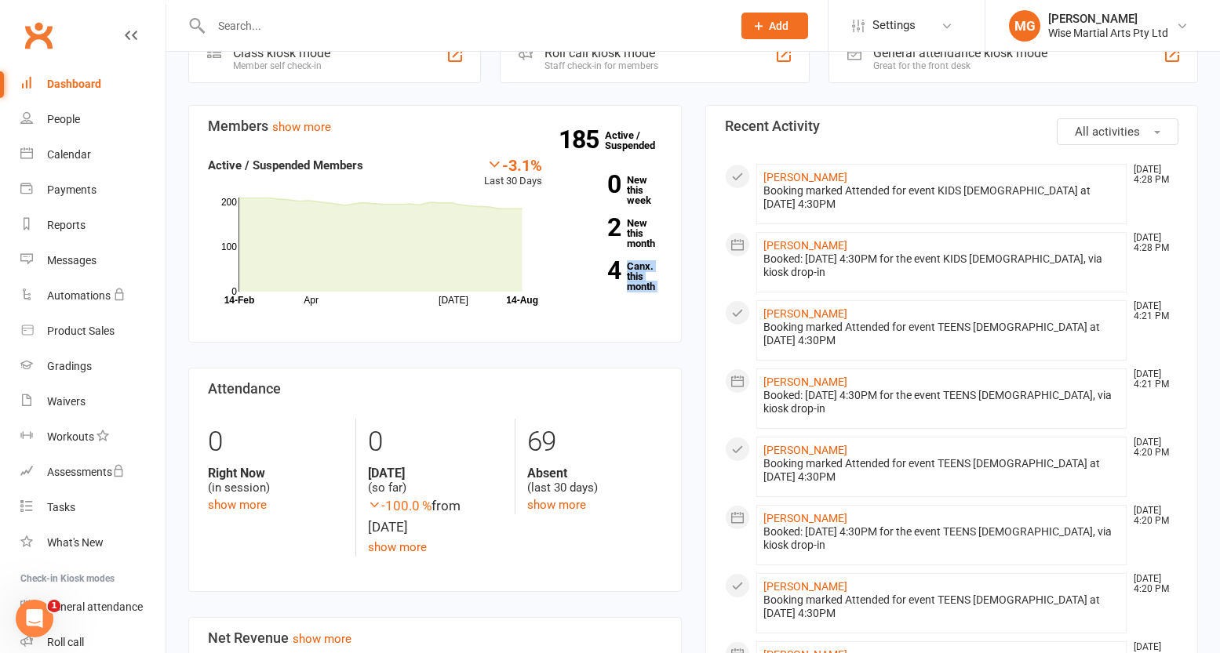
click at [689, 363] on div "Members show more -3.1% Last 30 Days Active / Suspended Members Apr Jul Month 1…" at bounding box center [434, 651] width 517 height 1092
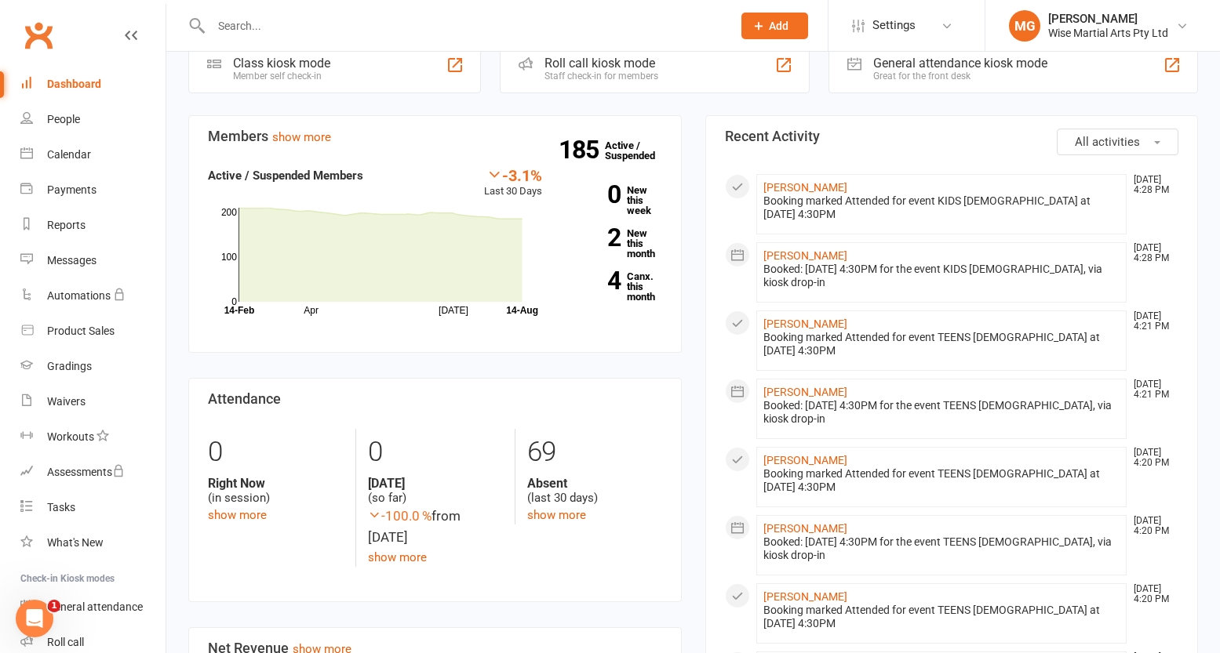
scroll to position [388, 0]
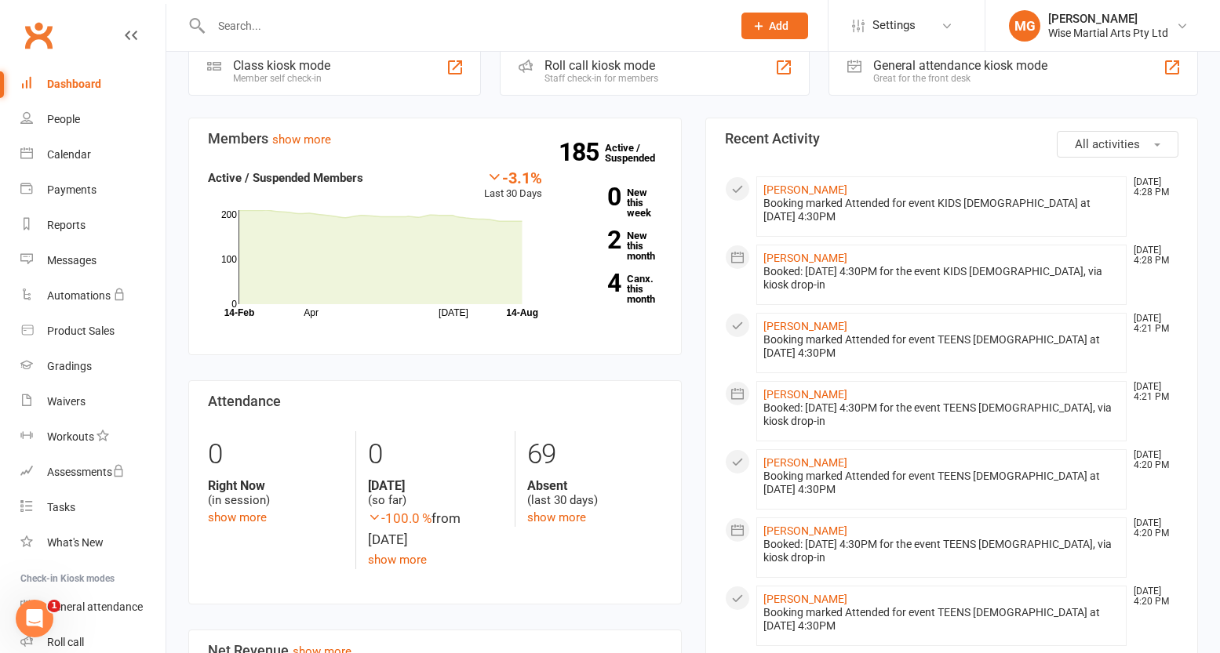
click at [689, 363] on div "Members show more -3.1% Last 30 Days Active / Suspended Members Apr Jul Month 1…" at bounding box center [434, 664] width 517 height 1092
click at [271, 31] on input "text" at bounding box center [463, 26] width 515 height 22
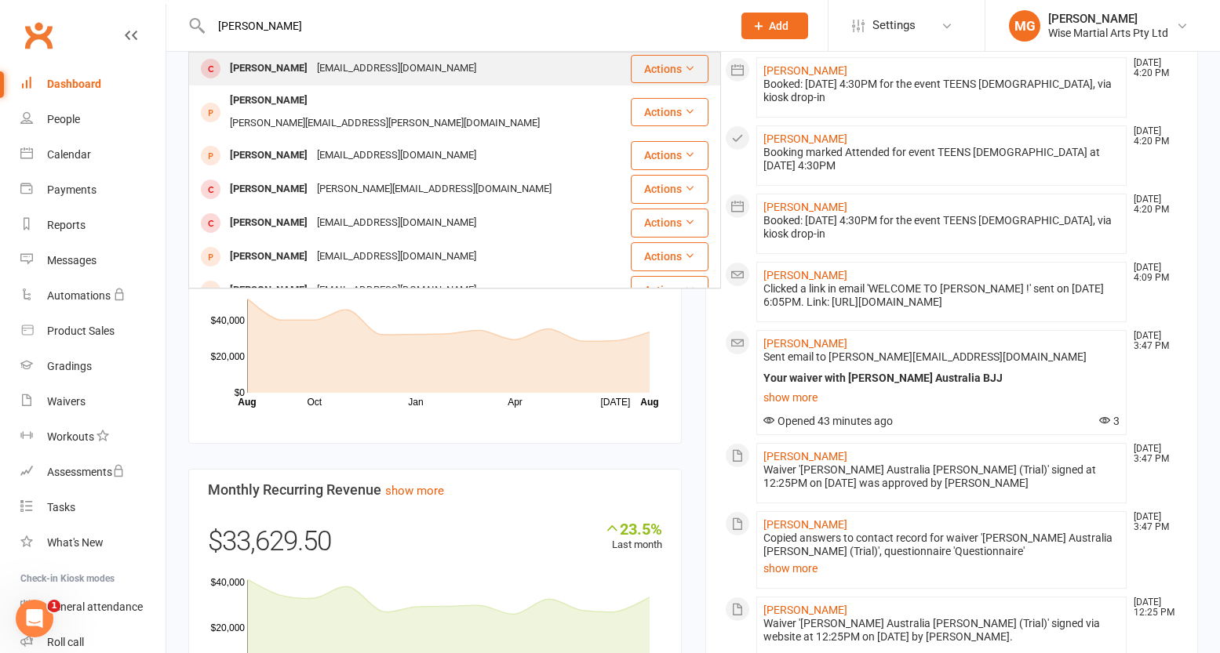
scroll to position [999, 0]
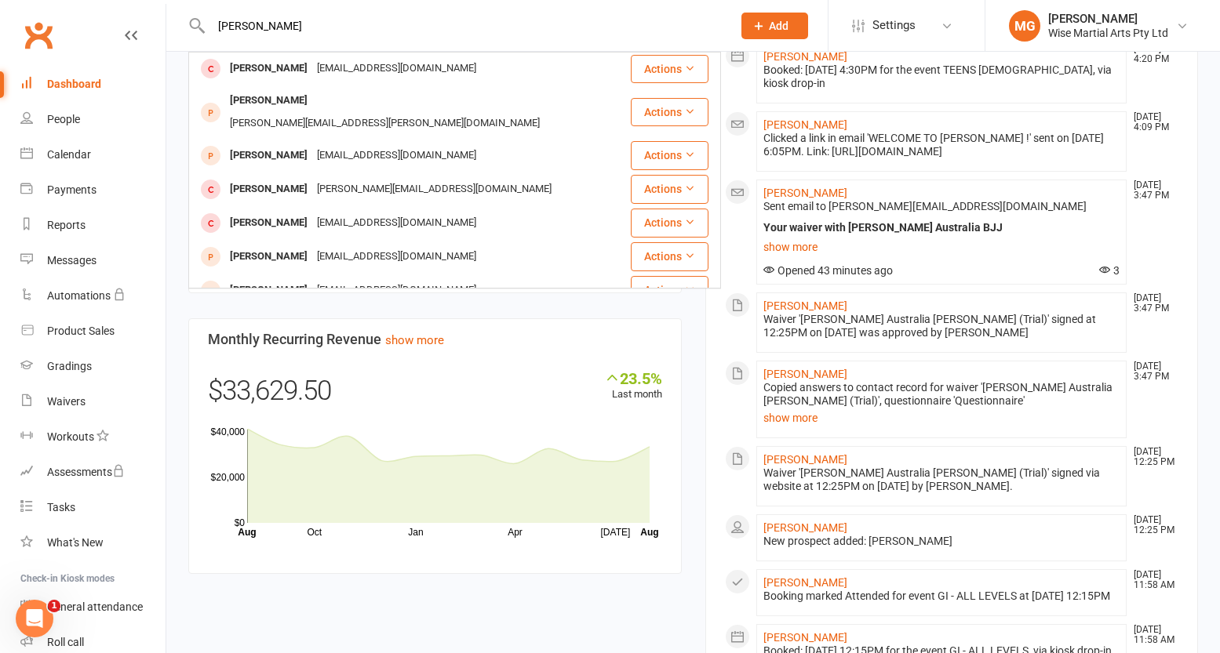
drag, startPoint x: 264, startPoint y: 36, endPoint x: 171, endPoint y: 27, distance: 93.0
click at [171, 27] on react-component "ahmed Alif Ahmed ovialif@gmail.com Actions Faisal Ahmed fuzz.ahmed@gmail.com Ac…" at bounding box center [360, 25] width 721 height 51
drag, startPoint x: 294, startPoint y: 27, endPoint x: 195, endPoint y: 30, distance: 99.6
click at [195, 30] on div "ahmed Alif Ahmed ovialif@gmail.com Actions Faisal Ahmed fuzz.ahmed@gmail.com Ac…" at bounding box center [454, 25] width 533 height 51
type input "y"
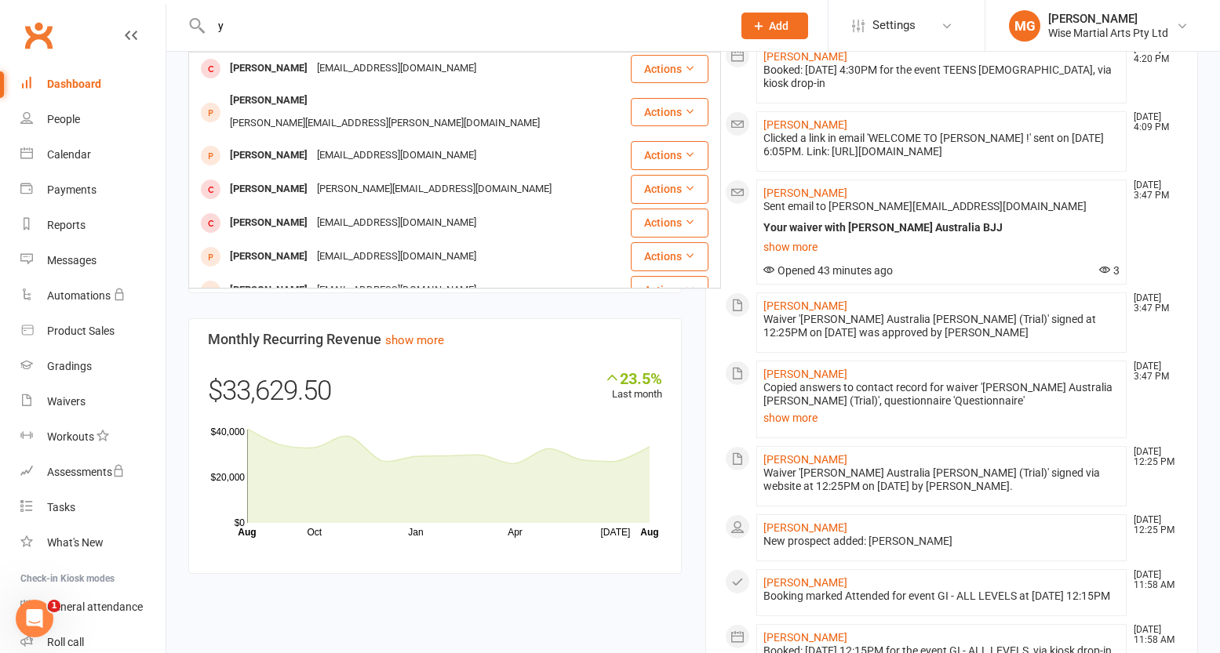
scroll to position [0, 0]
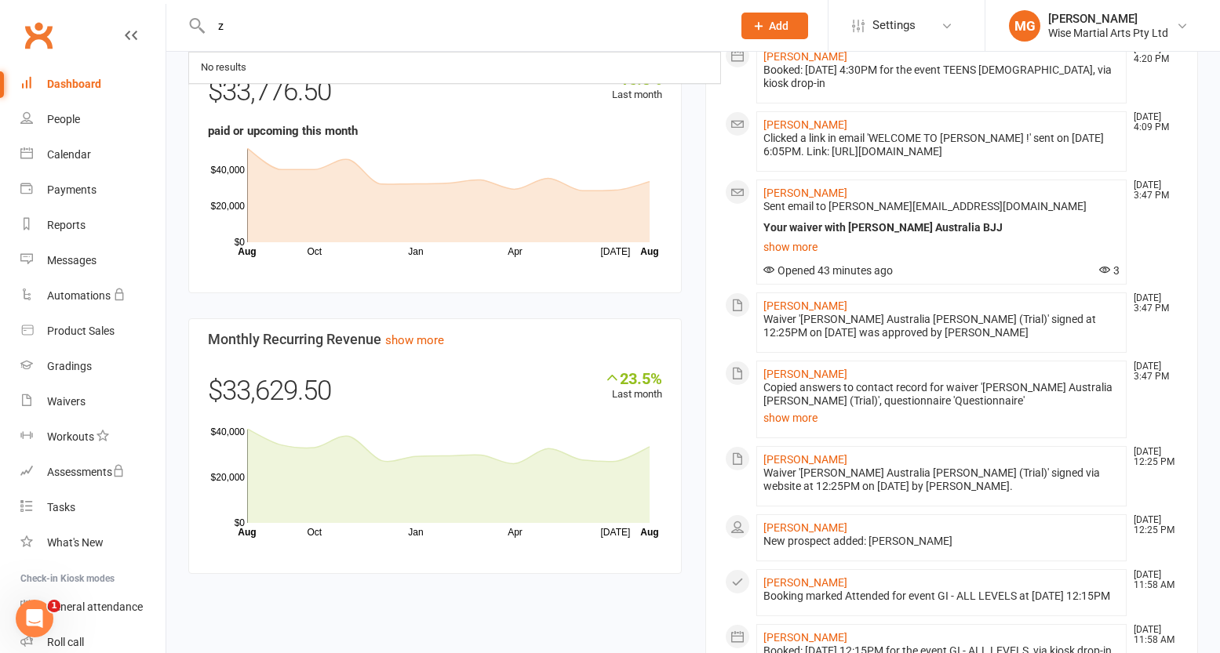
type input "z"
click at [691, 305] on div "Members show more -3.1% Last 30 Days Active / Suspended Members Apr Jul Month 1…" at bounding box center [434, 53] width 517 height 1092
click at [321, 16] on input "text" at bounding box center [463, 26] width 515 height 22
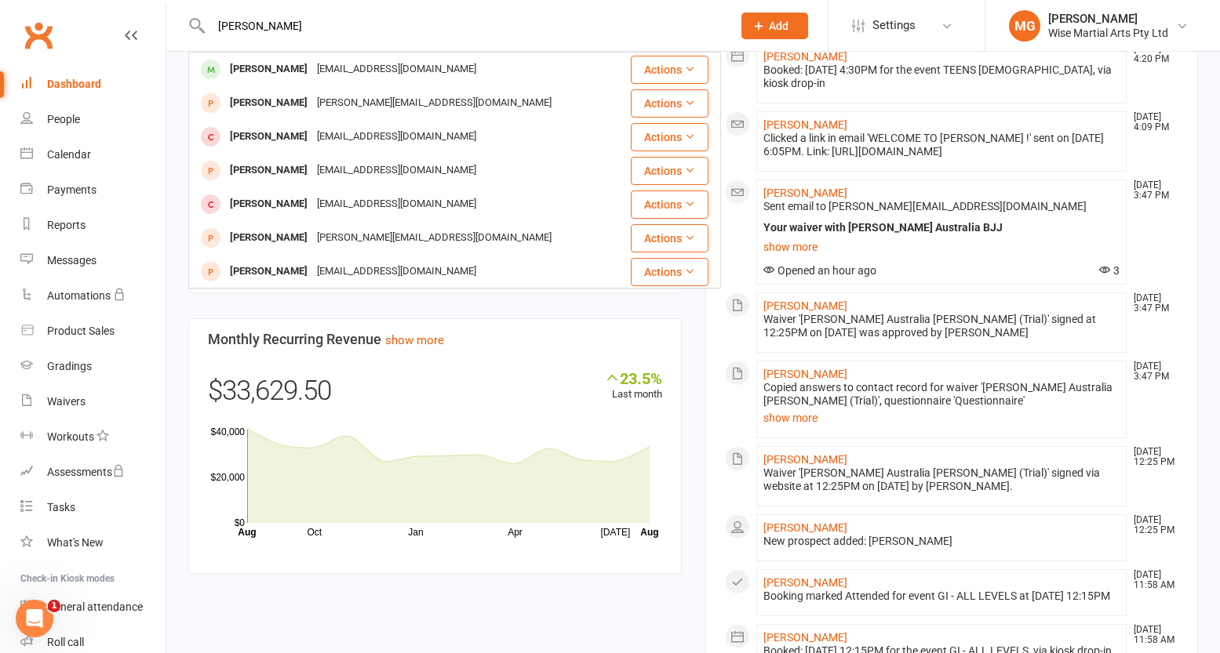
type input "marcel careta"
click at [293, 75] on div "[PERSON_NAME]" at bounding box center [268, 69] width 87 height 23
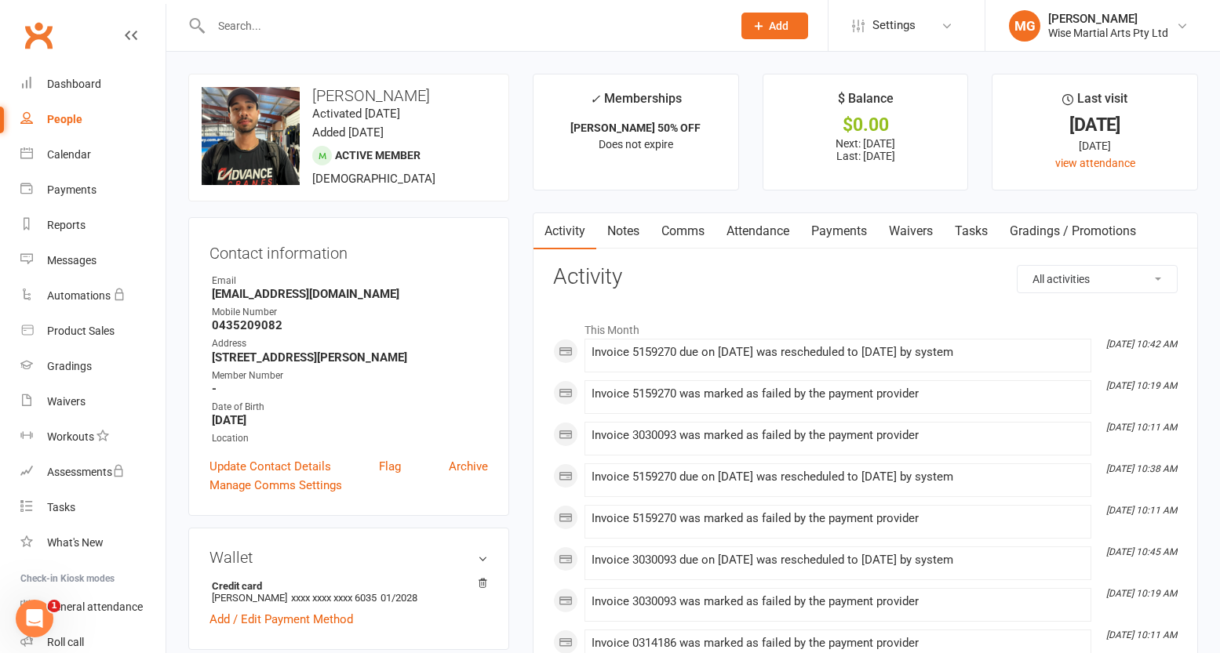
click at [837, 227] on link "Payments" at bounding box center [839, 231] width 78 height 36
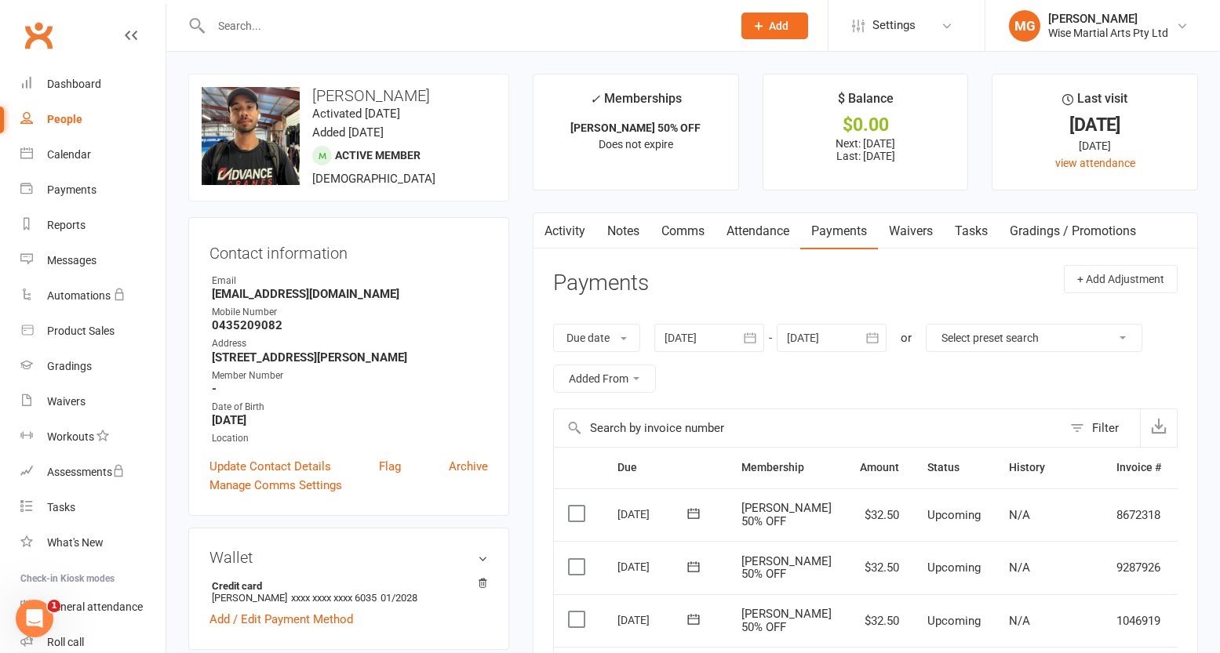
click at [49, 33] on link "Clubworx" at bounding box center [38, 35] width 39 height 39
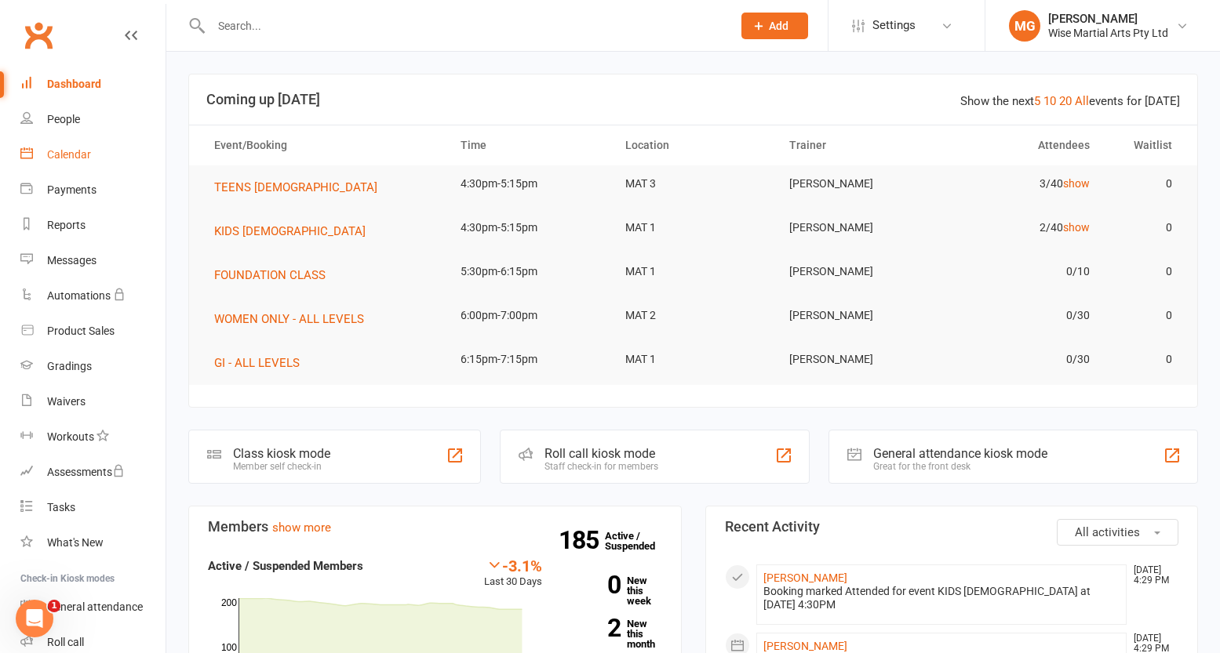
click at [101, 158] on link "Calendar" at bounding box center [92, 154] width 145 height 35
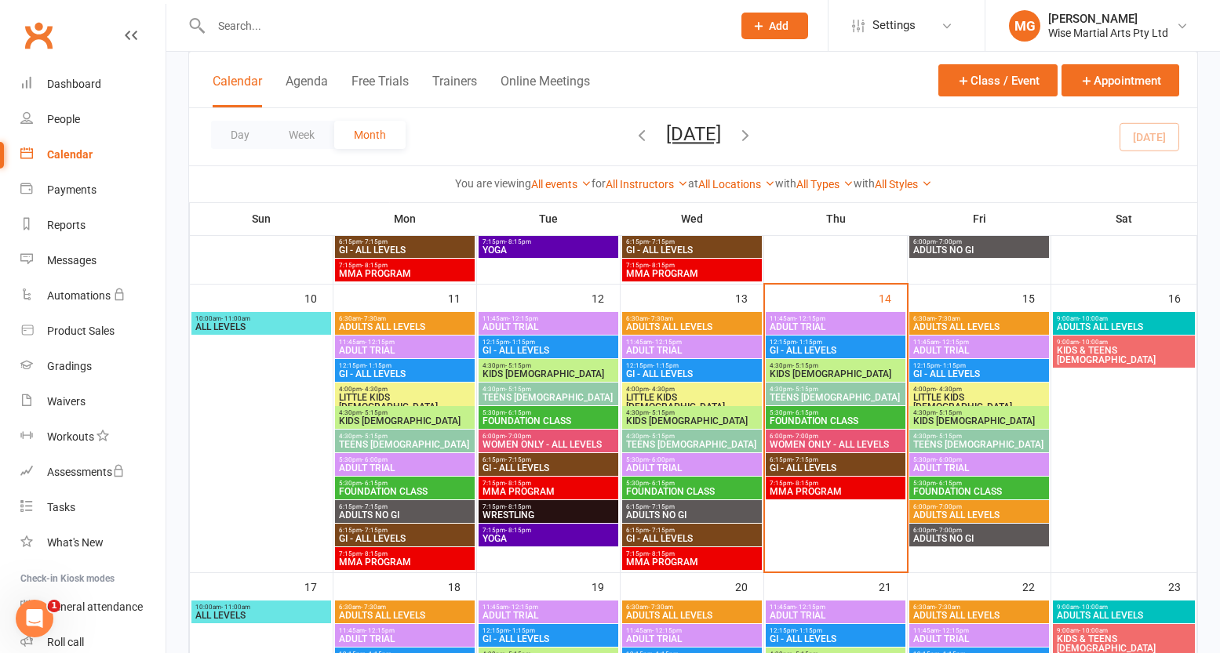
scroll to position [631, 0]
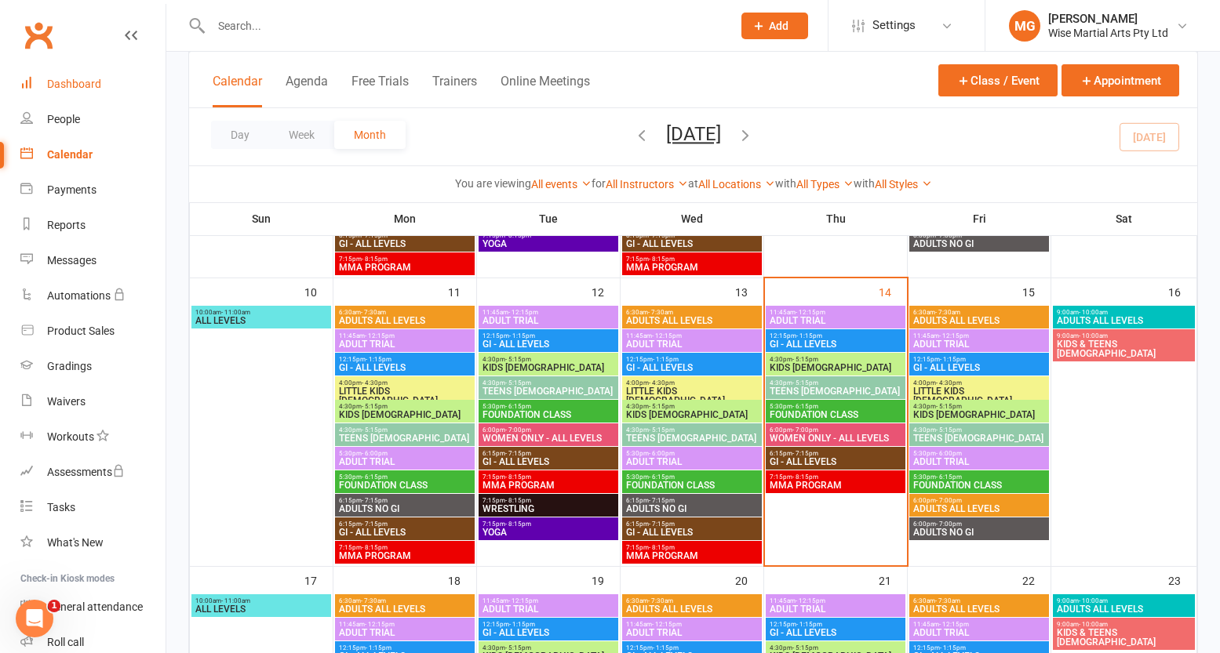
click at [64, 74] on link "Dashboard" at bounding box center [92, 84] width 145 height 35
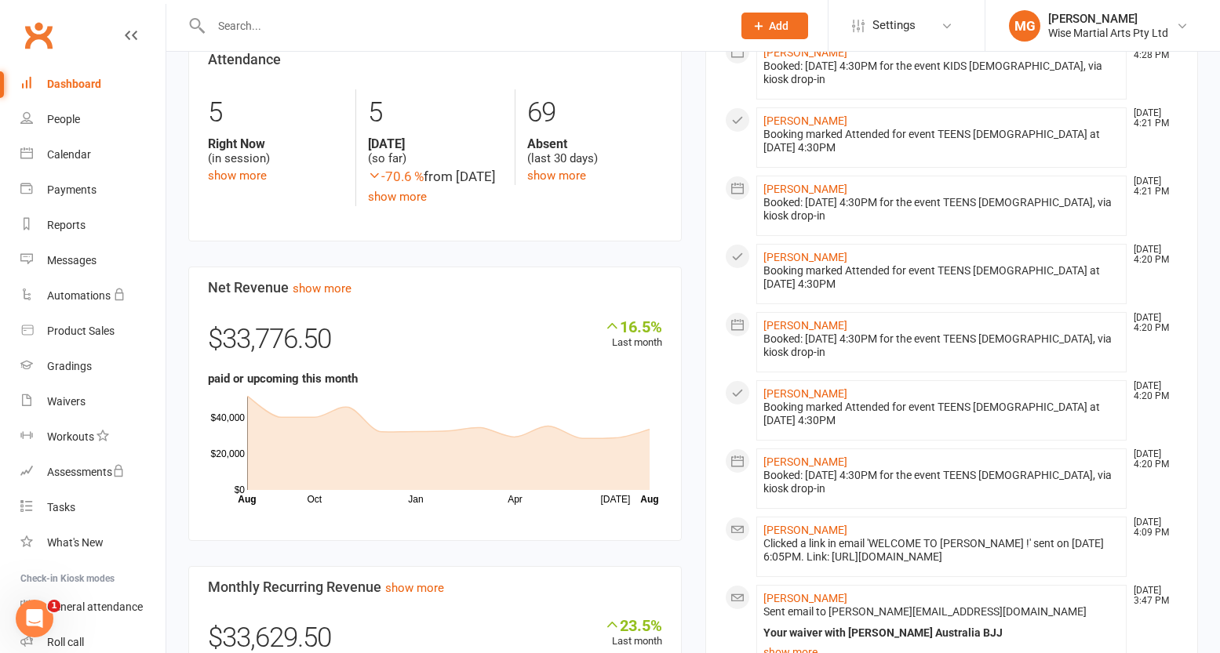
scroll to position [732, 0]
click at [79, 79] on div "Dashboard" at bounding box center [74, 84] width 54 height 13
